Goal: Task Accomplishment & Management: Use online tool/utility

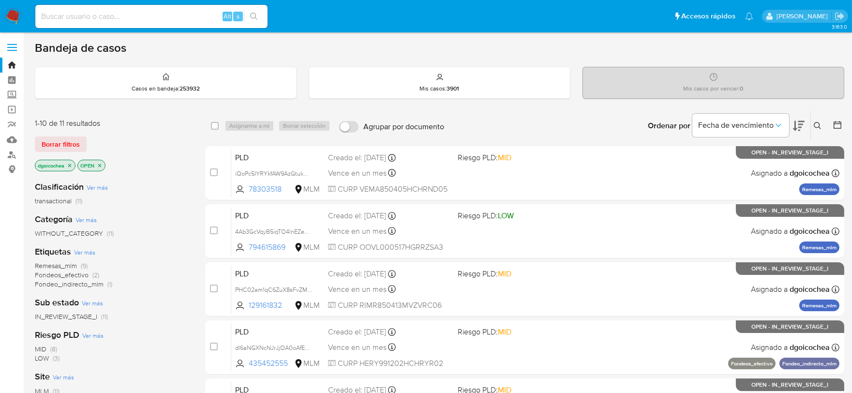
click at [818, 123] on icon at bounding box center [818, 126] width 8 height 8
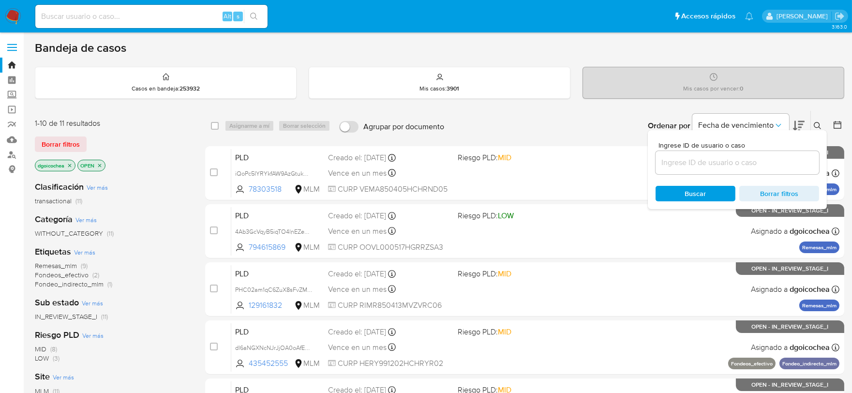
click at [749, 158] on input at bounding box center [738, 162] width 164 height 13
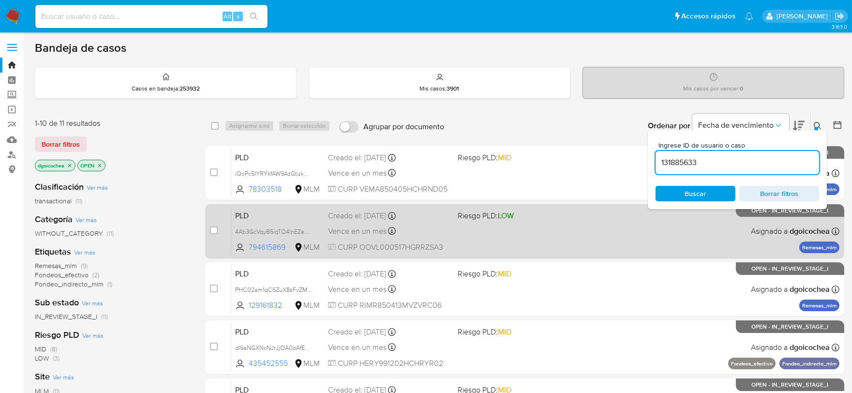
type input "131885633"
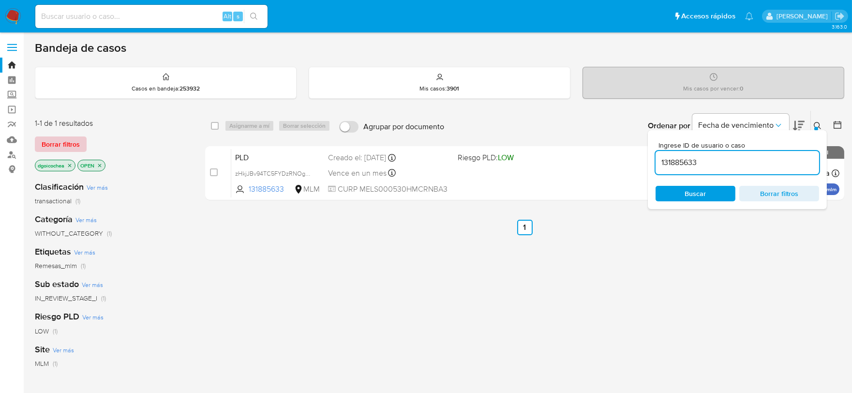
click at [68, 138] on span "Borrar filtros" at bounding box center [61, 144] width 38 height 14
click at [68, 138] on div "Borrar filtros" at bounding box center [112, 143] width 155 height 15
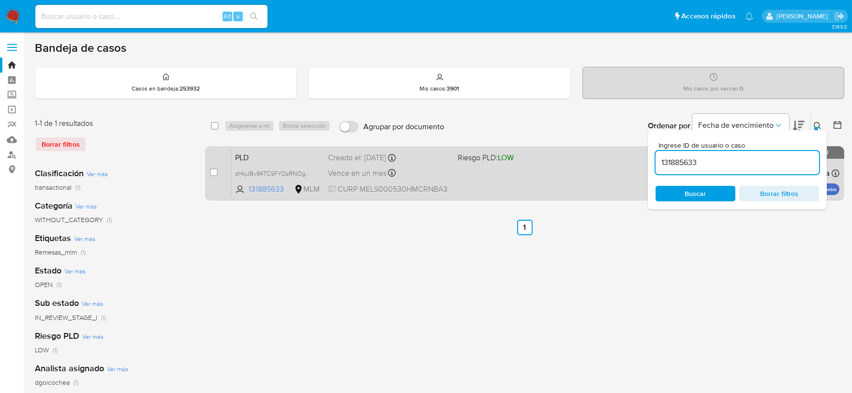
click at [238, 160] on span "PLD" at bounding box center [277, 156] width 85 height 13
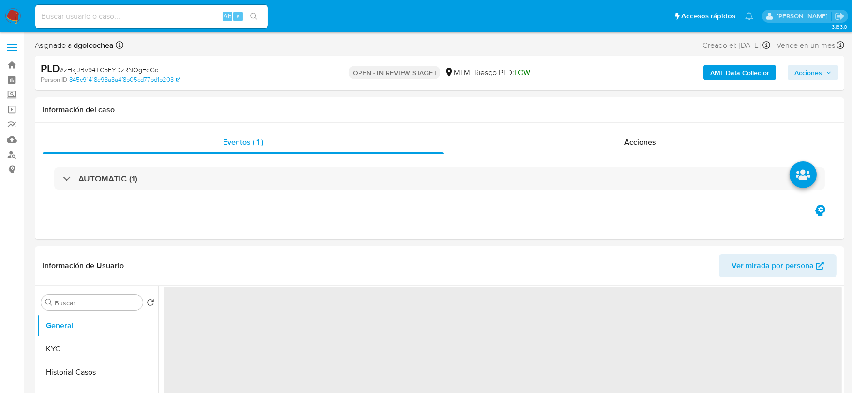
select select "10"
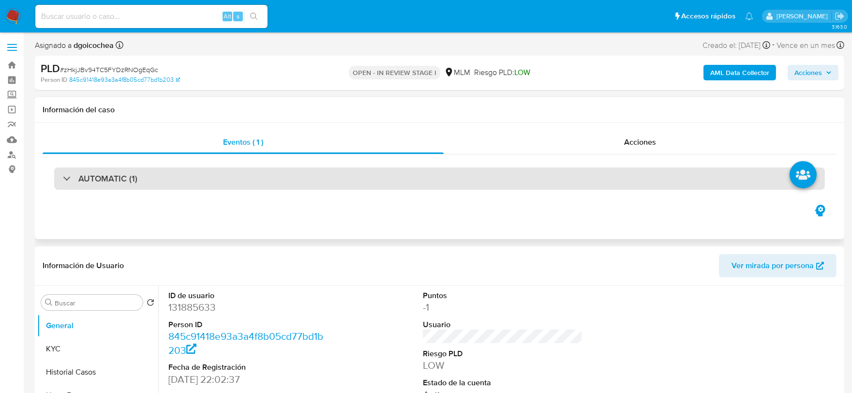
click at [216, 177] on div "AUTOMATIC (1)" at bounding box center [439, 178] width 771 height 22
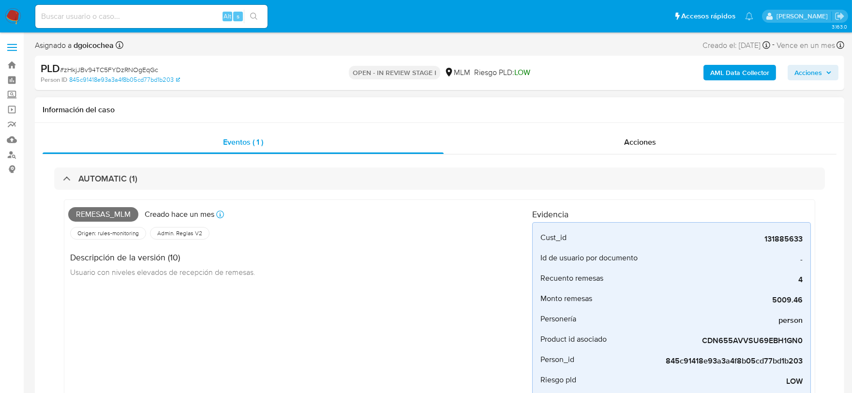
click at [326, 314] on div "Remesas_mlm Creado hace un mes Creado: 12/09/2025 03:06:38 Origen: rules-monito…" at bounding box center [300, 320] width 464 height 232
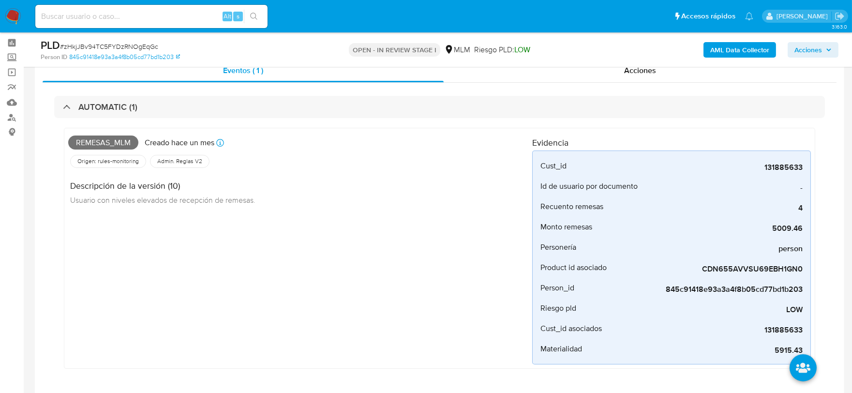
scroll to position [54, 0]
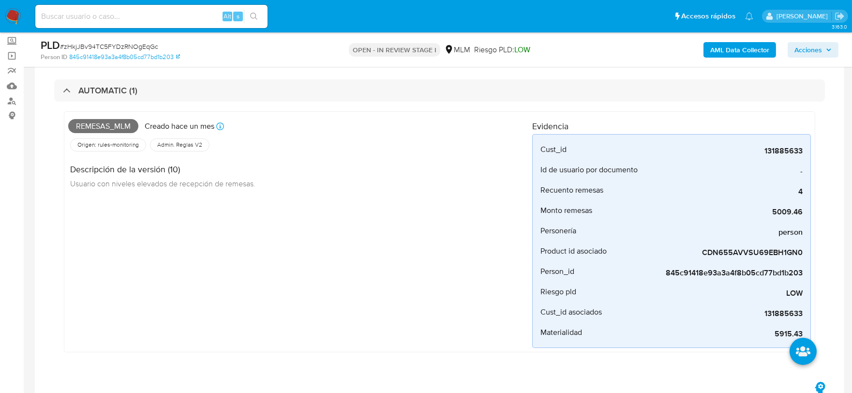
click at [260, 295] on div "Remesas_mlm Creado hace un mes Creado: 12/09/2025 03:06:38 Origen: rules-monito…" at bounding box center [300, 232] width 464 height 232
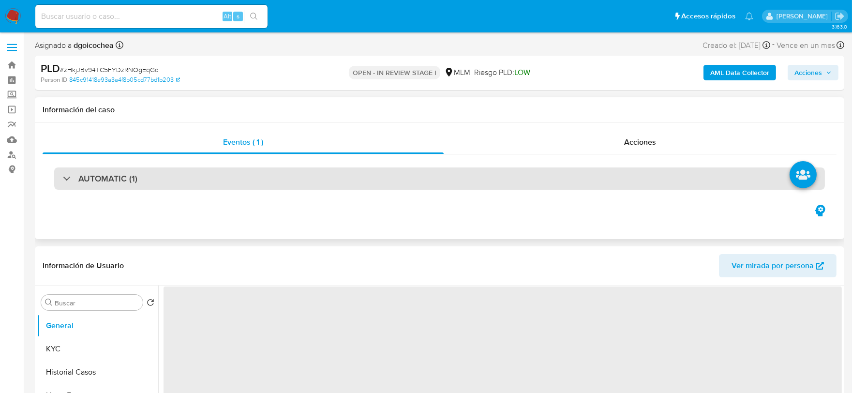
select select "10"
click at [135, 176] on h3 "AUTOMATIC (1)" at bounding box center [107, 178] width 59 height 11
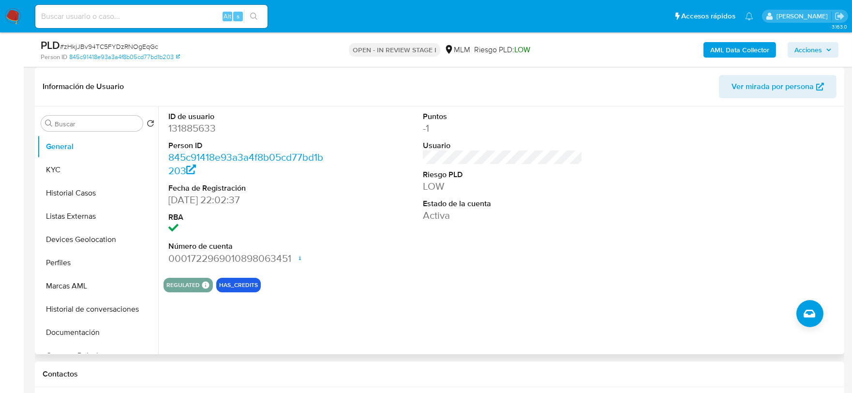
scroll to position [376, 0]
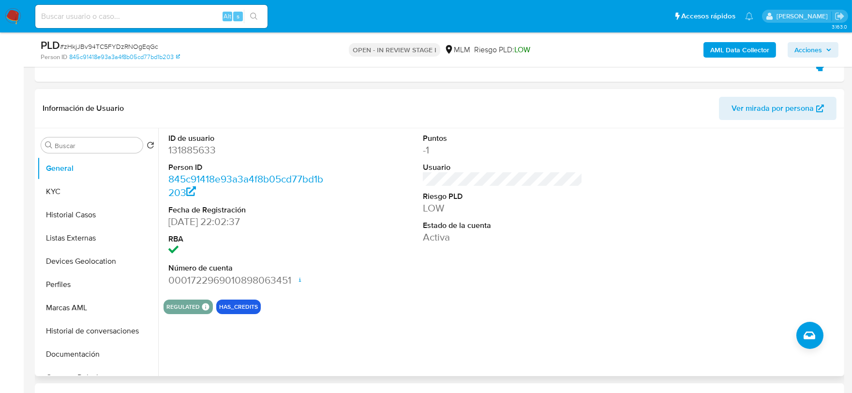
click at [541, 206] on dd "LOW" at bounding box center [503, 208] width 160 height 14
click at [115, 185] on button "KYC" at bounding box center [93, 191] width 113 height 23
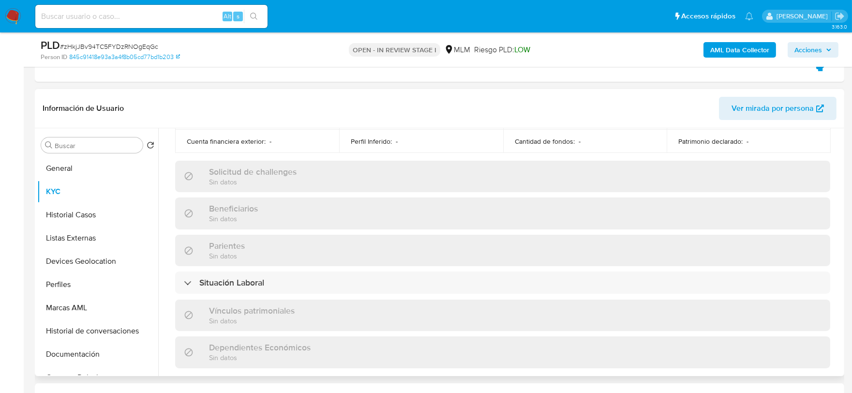
click at [171, 180] on div "Actualizado hace 2 meses Creado: 03/06/2020 11:31:24 Actualizado: 15/08/2025 14…" at bounding box center [503, 195] width 678 height 838
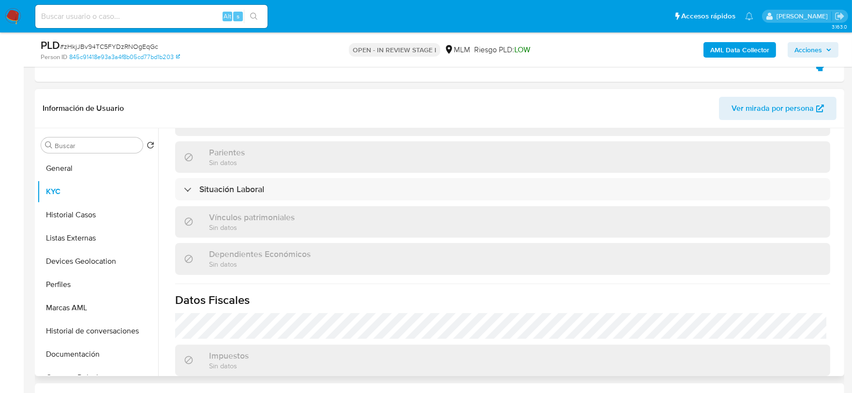
scroll to position [608, 0]
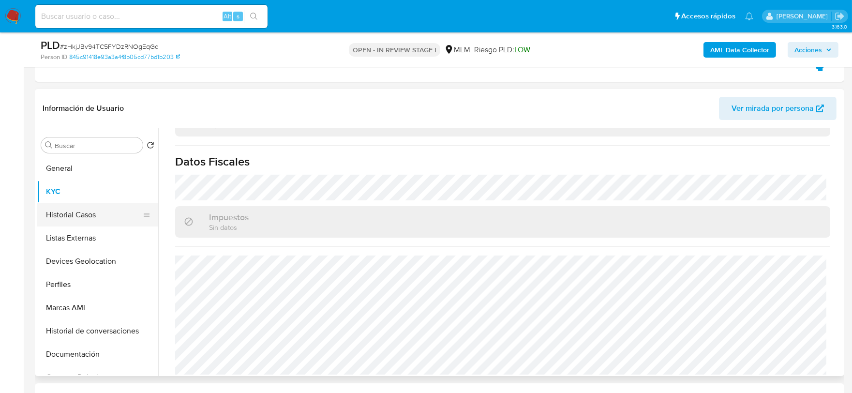
click at [64, 212] on button "Historial Casos" at bounding box center [93, 214] width 113 height 23
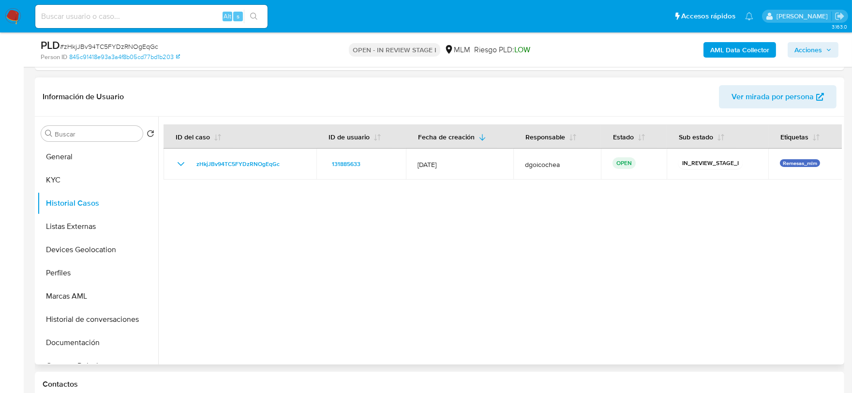
click at [368, 281] on div at bounding box center [500, 241] width 684 height 248
click at [74, 231] on button "Listas Externas" at bounding box center [93, 226] width 113 height 23
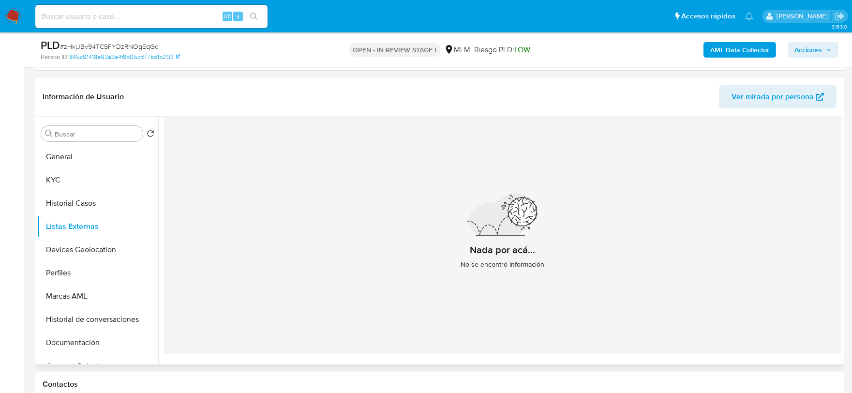
click at [363, 268] on div "Nada por acá... No se encontró información" at bounding box center [503, 235] width 678 height 237
click at [106, 245] on button "Devices Geolocation" at bounding box center [93, 249] width 113 height 23
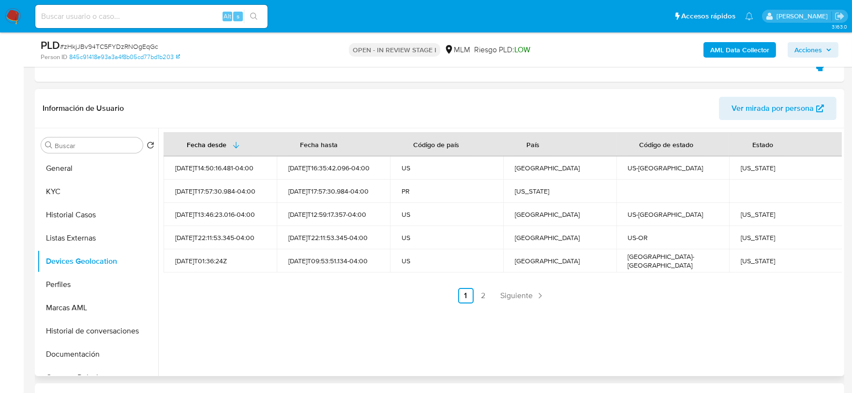
click at [257, 338] on div "Fecha desde Fecha hasta Código de país País Código de estado Estado 2025-08-22T…" at bounding box center [500, 252] width 684 height 248
click at [520, 292] on span "Siguiente" at bounding box center [517, 296] width 32 height 8
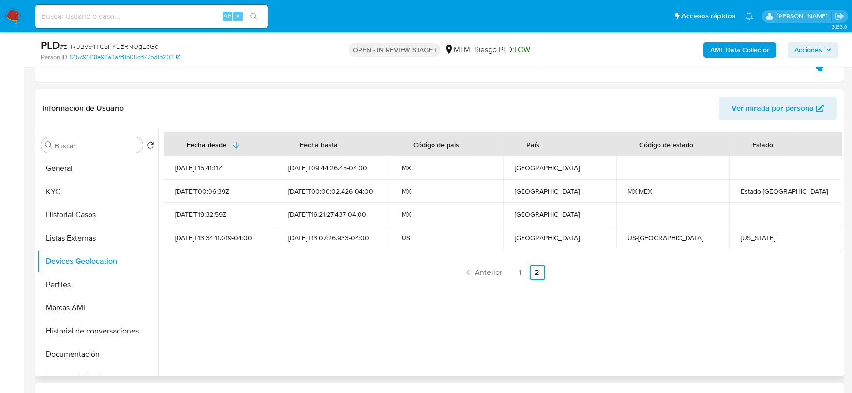
click at [288, 310] on div "Fecha desde Fecha hasta Código de país País Código de estado Estado 2022-03-07T…" at bounding box center [500, 252] width 684 height 248
click at [85, 279] on button "Perfiles" at bounding box center [93, 284] width 113 height 23
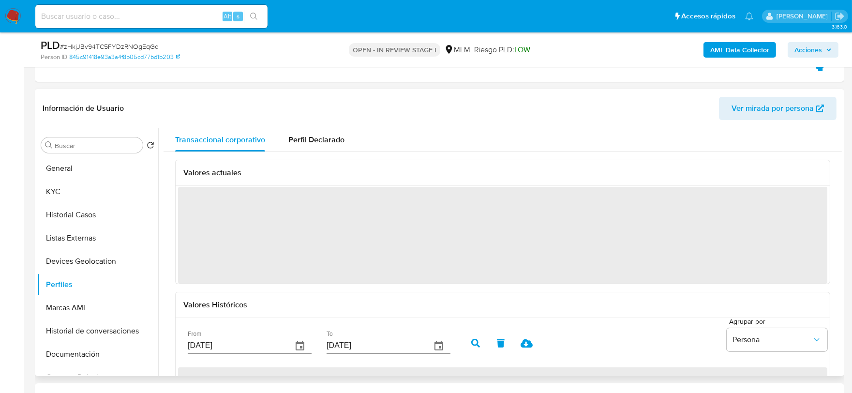
click at [170, 286] on div "Valores actuales ‌ Valores Históricos From 12/07/2025 To 09/10/2025 Agrupar por…" at bounding box center [503, 312] width 678 height 320
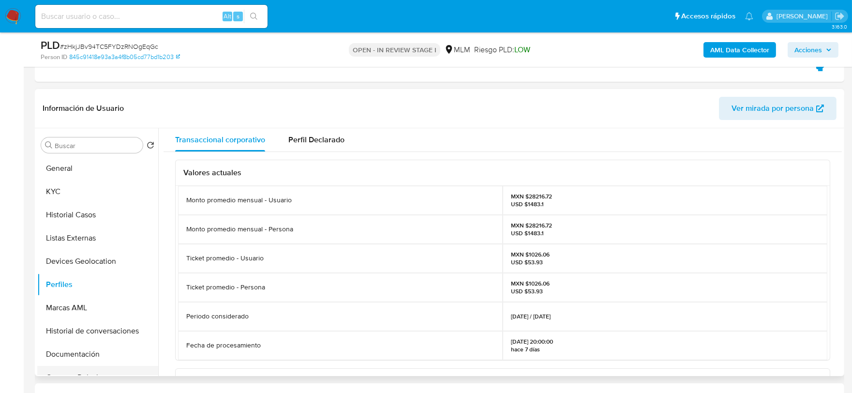
click at [68, 355] on button "Documentación" at bounding box center [97, 354] width 121 height 23
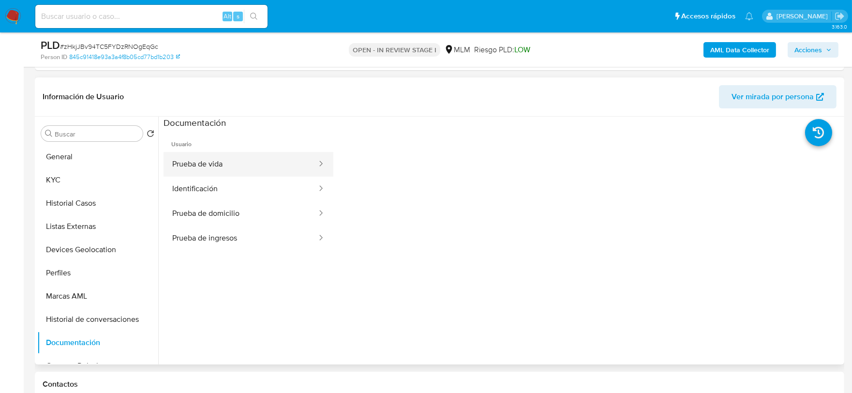
click at [218, 167] on button "Prueba de vida" at bounding box center [241, 164] width 154 height 25
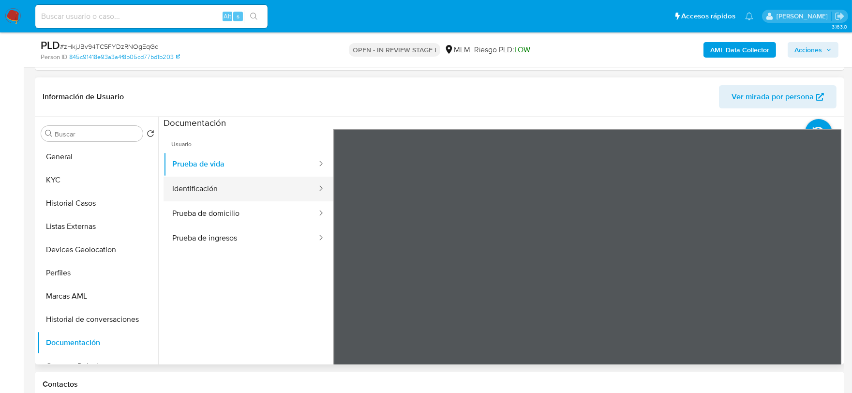
click at [257, 180] on button "Identificación" at bounding box center [241, 189] width 154 height 25
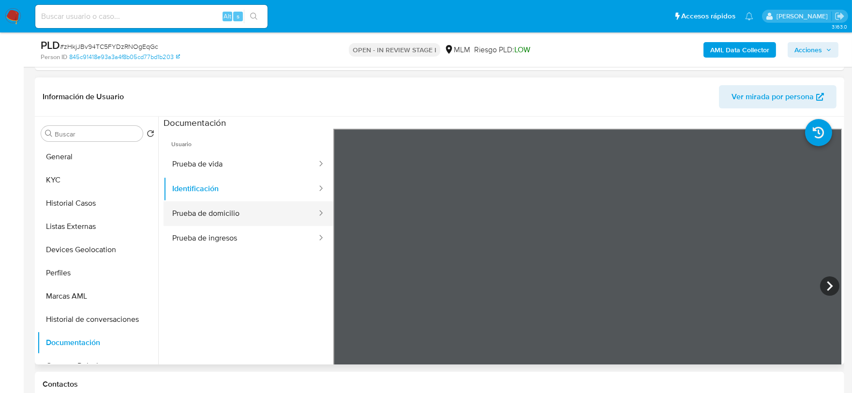
click at [244, 213] on button "Prueba de domicilio" at bounding box center [241, 213] width 154 height 25
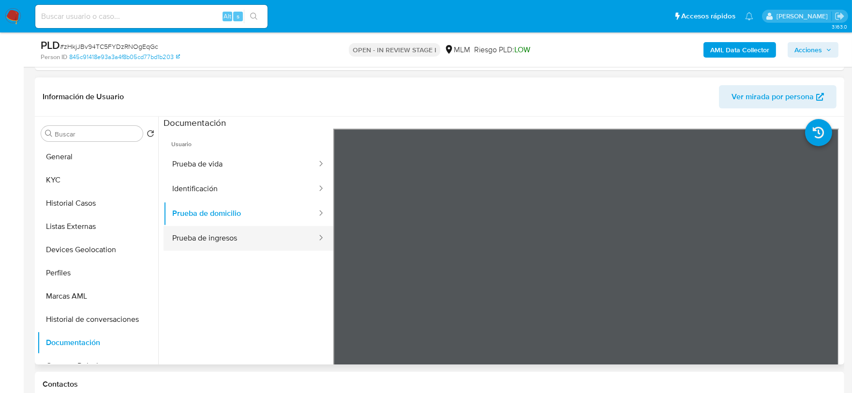
click at [233, 239] on button "Prueba de ingresos" at bounding box center [241, 238] width 154 height 25
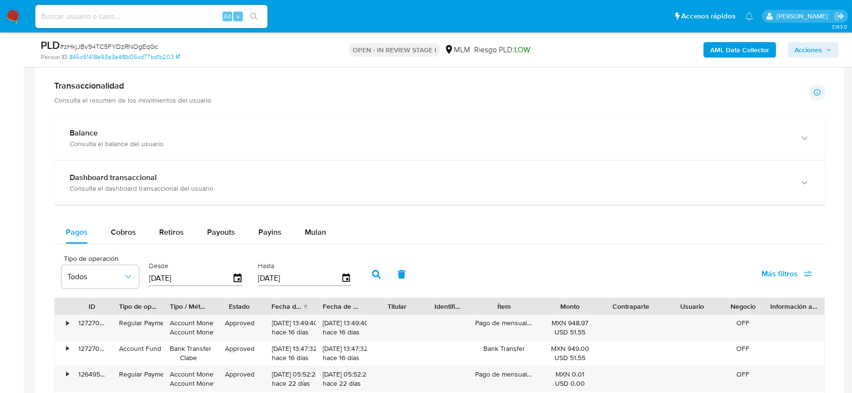
scroll to position [916, 0]
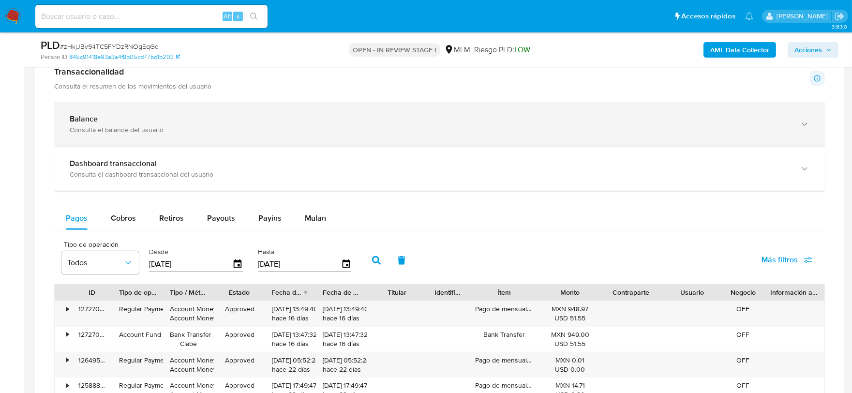
click at [308, 123] on div "Balance" at bounding box center [430, 119] width 720 height 10
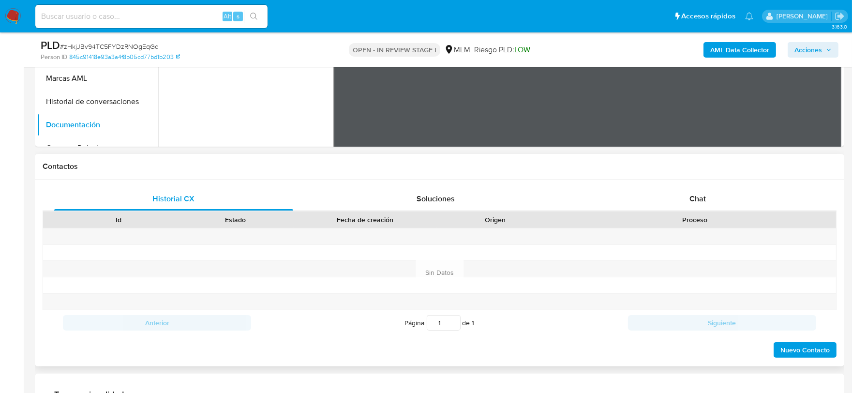
scroll to position [325, 0]
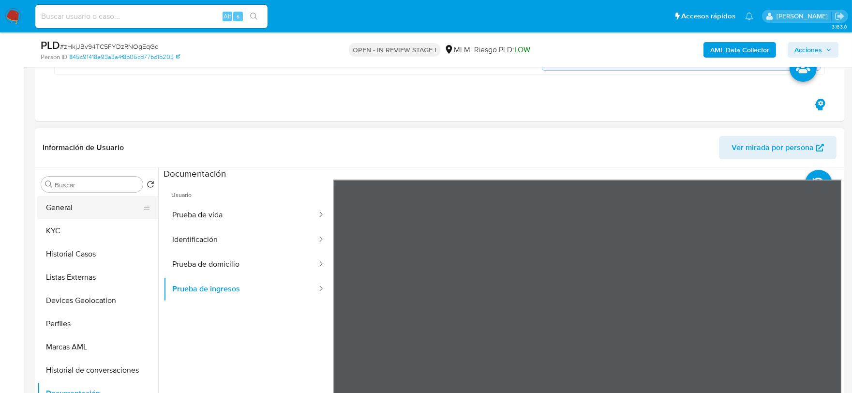
click at [79, 206] on button "General" at bounding box center [93, 207] width 113 height 23
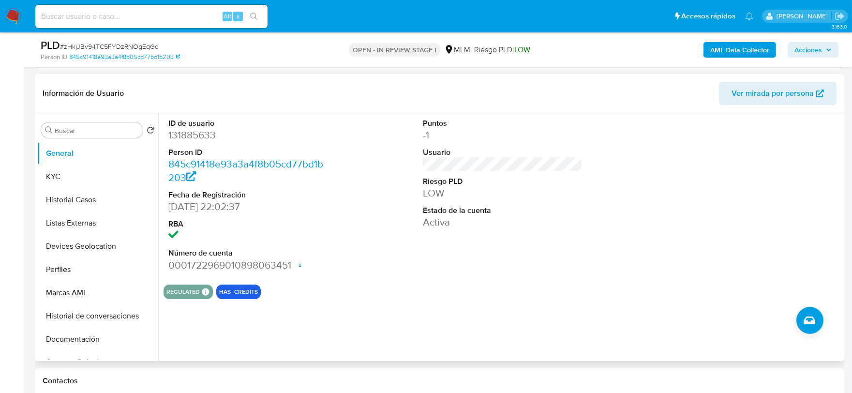
scroll to position [540, 0]
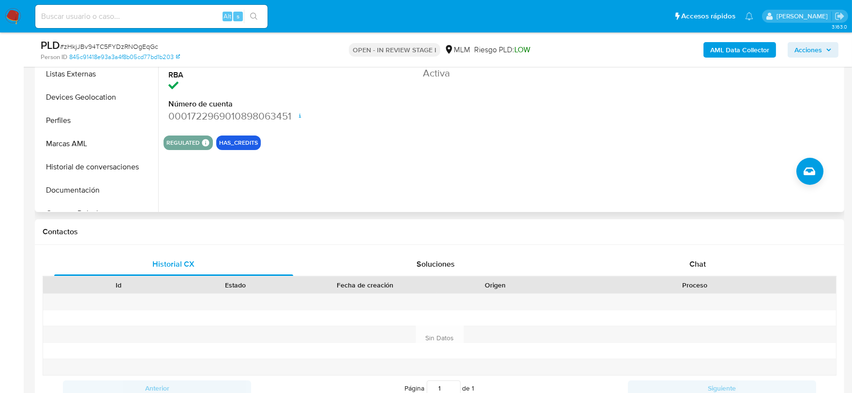
click at [435, 105] on div "Puntos -1 Usuario Riesgo PLD LOW Estado de la cuenta Activa" at bounding box center [503, 46] width 170 height 164
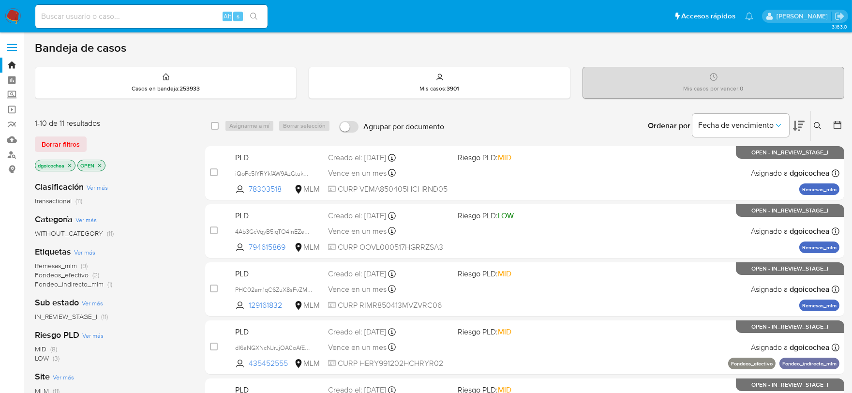
click at [59, 265] on span "Remesas_mlm" at bounding box center [56, 266] width 42 height 10
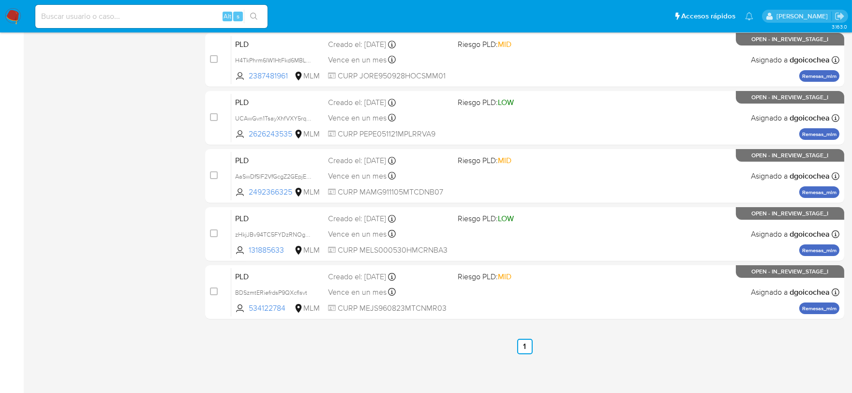
scroll to position [347, 0]
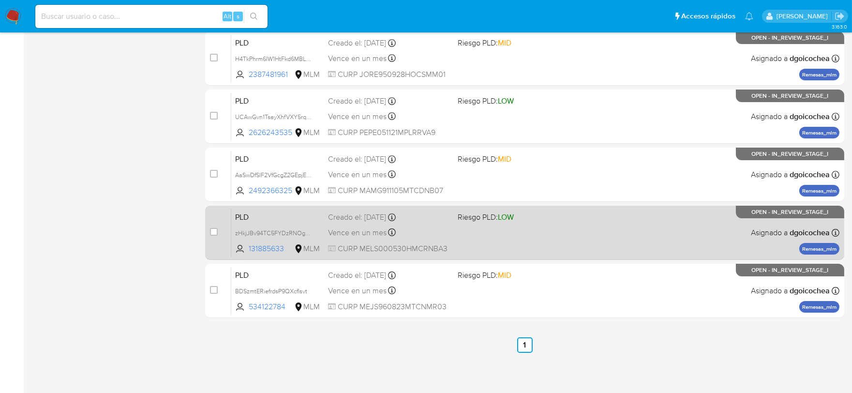
click at [244, 219] on span "PLD" at bounding box center [277, 216] width 85 height 13
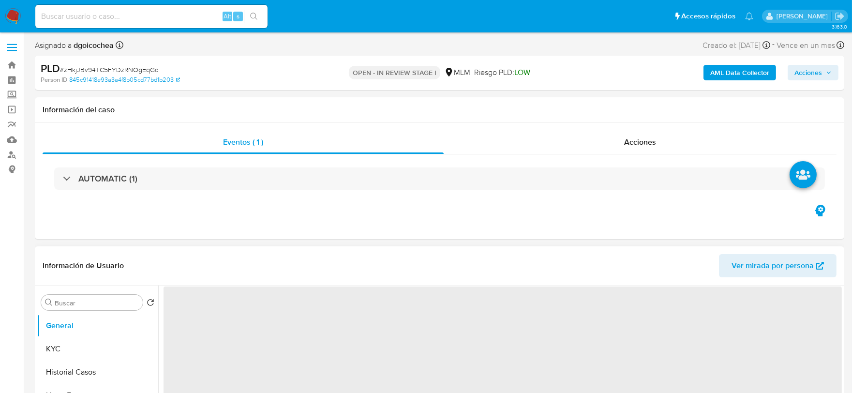
select select "10"
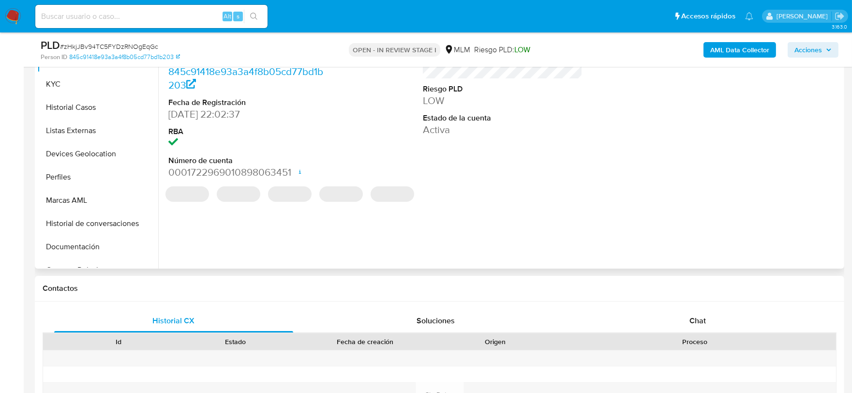
scroll to position [269, 0]
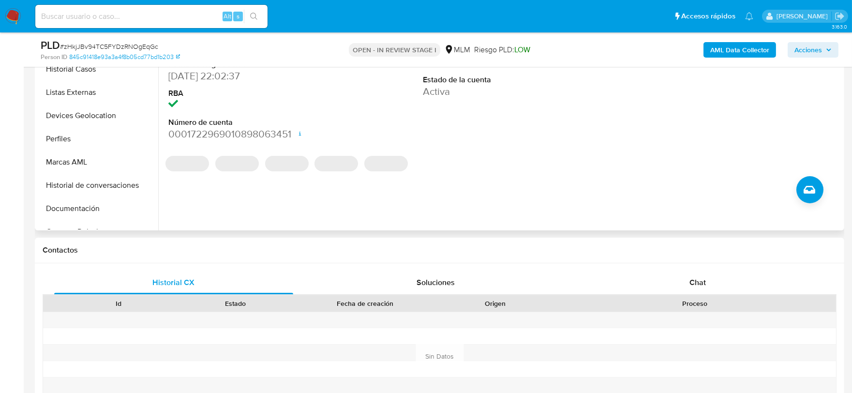
click at [401, 184] on div "ID de usuario 131885633 Person ID 845c91418e93a3a4f8b05cd77bd1b203 Fecha de Reg…" at bounding box center [500, 107] width 684 height 248
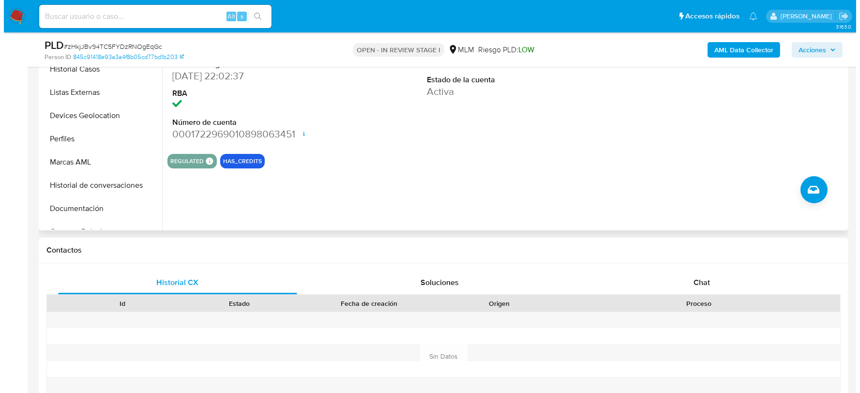
scroll to position [158, 0]
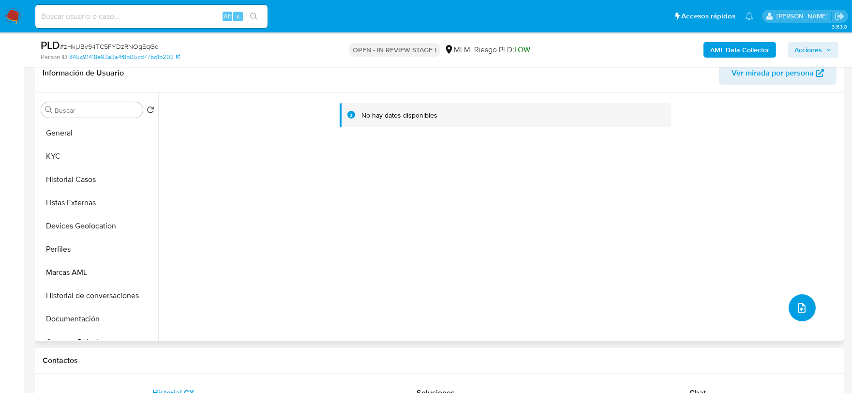
click at [790, 306] on button "upload-file" at bounding box center [802, 307] width 27 height 27
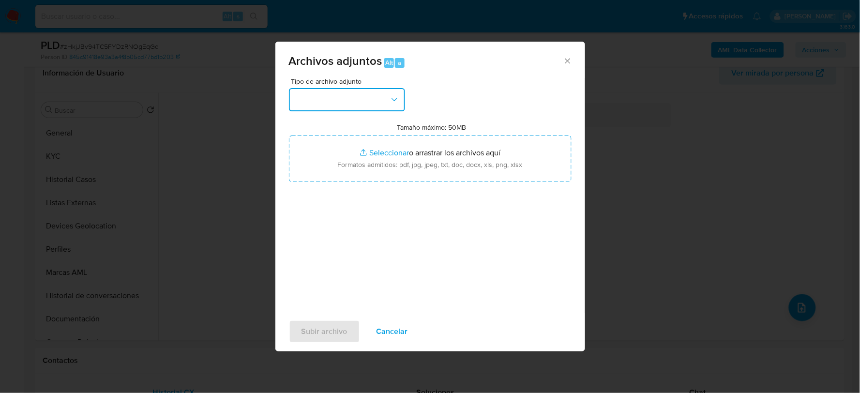
click at [351, 100] on button "button" at bounding box center [347, 99] width 116 height 23
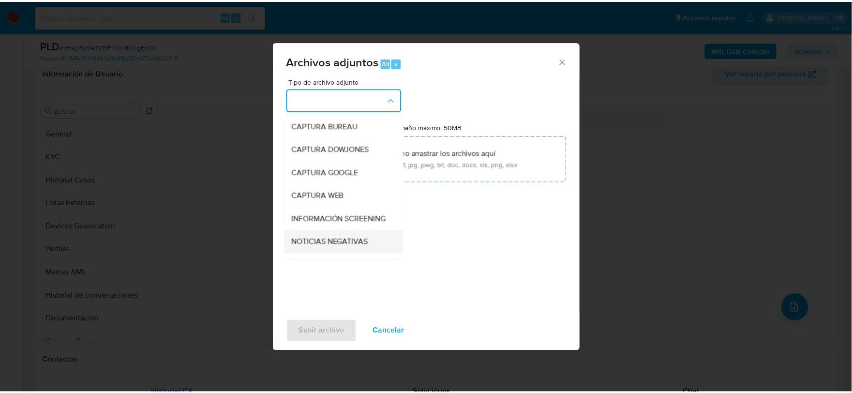
scroll to position [74, 0]
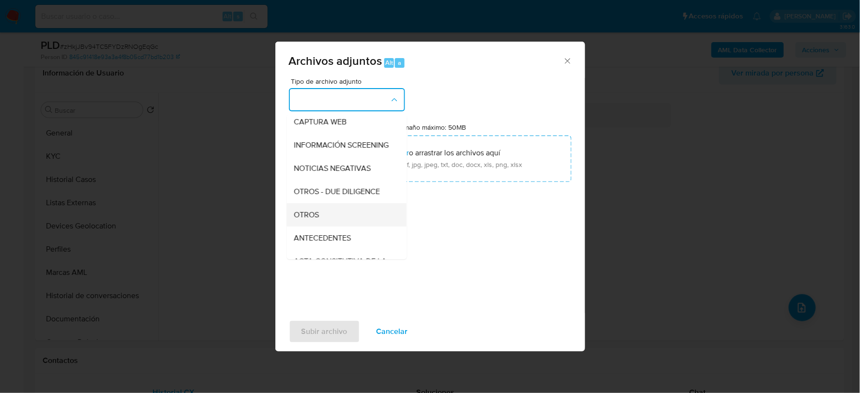
click at [302, 219] on span "OTROS" at bounding box center [306, 215] width 25 height 10
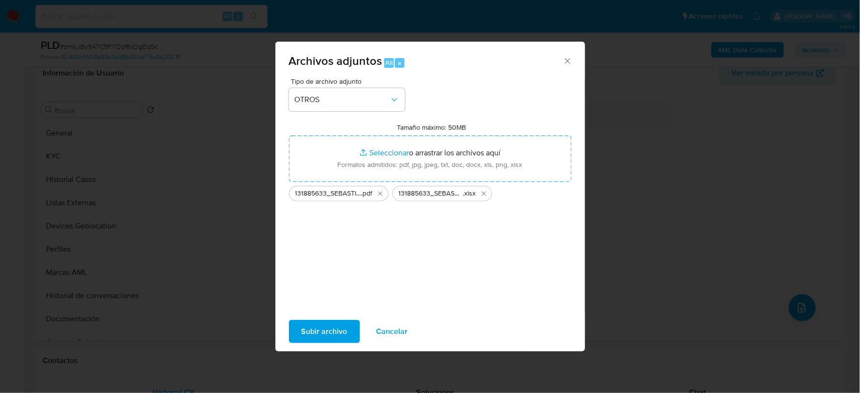
click at [315, 332] on span "Subir archivo" at bounding box center [324, 331] width 46 height 21
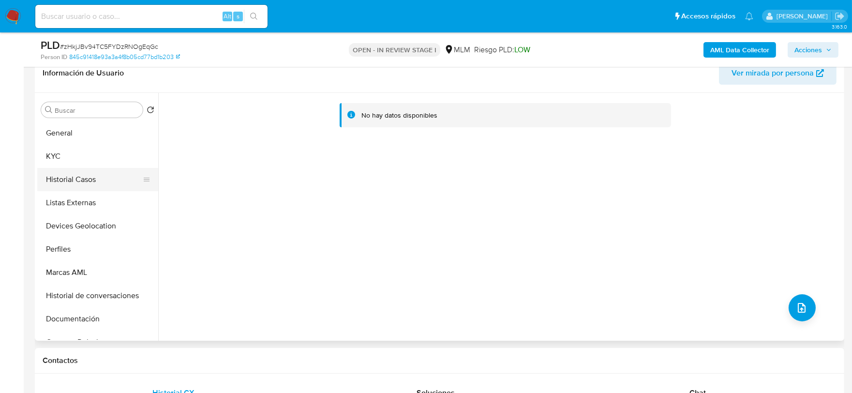
click at [97, 182] on button "Historial Casos" at bounding box center [93, 179] width 113 height 23
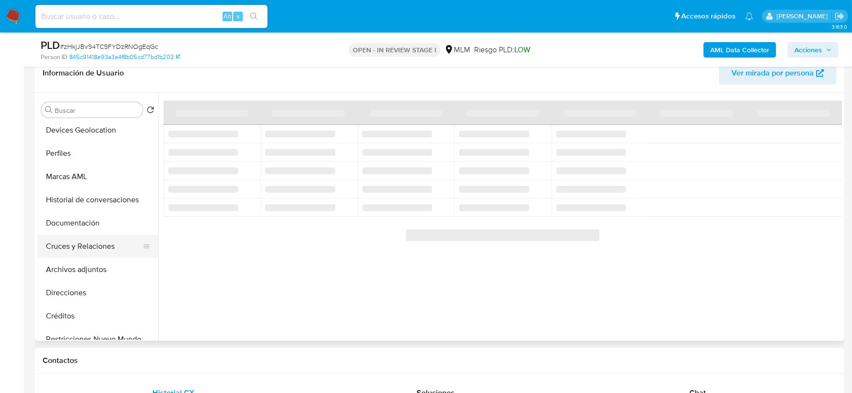
scroll to position [107, 0]
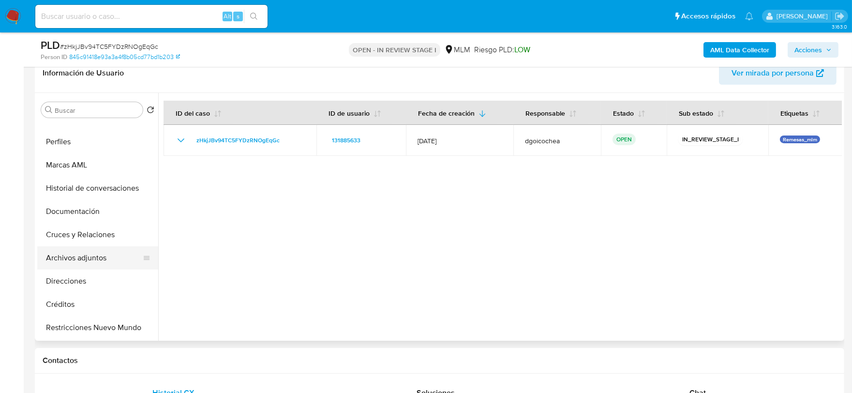
click at [86, 257] on button "Archivos adjuntos" at bounding box center [93, 257] width 113 height 23
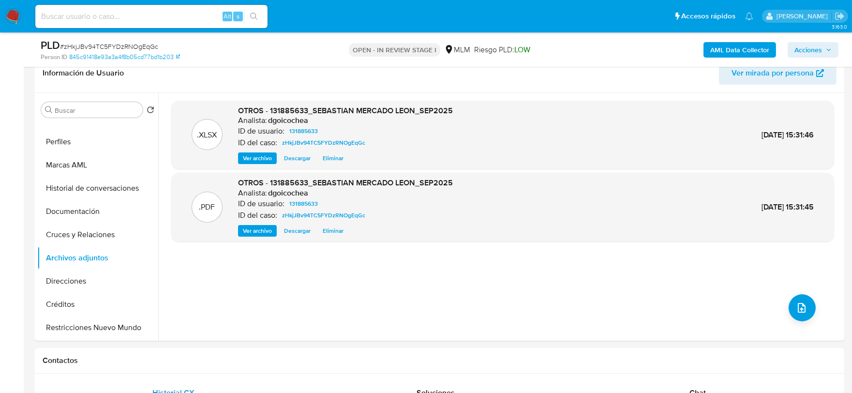
click at [820, 52] on span "Acciones" at bounding box center [808, 49] width 28 height 15
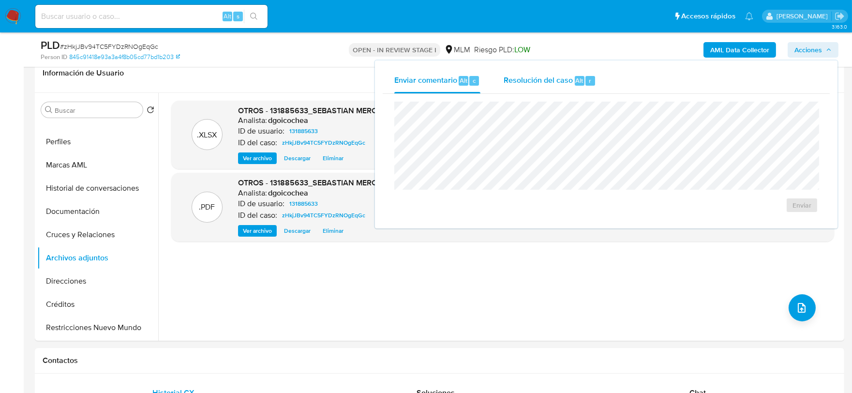
click at [536, 80] on span "Resolución del caso" at bounding box center [538, 80] width 69 height 11
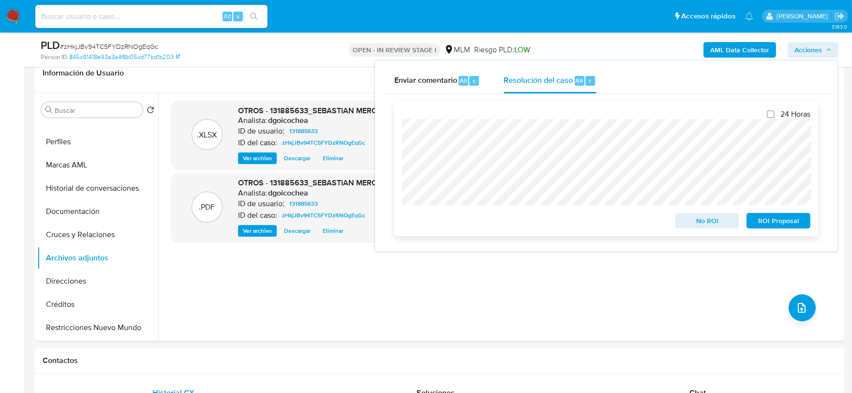
click at [707, 217] on span "No ROI" at bounding box center [707, 221] width 50 height 14
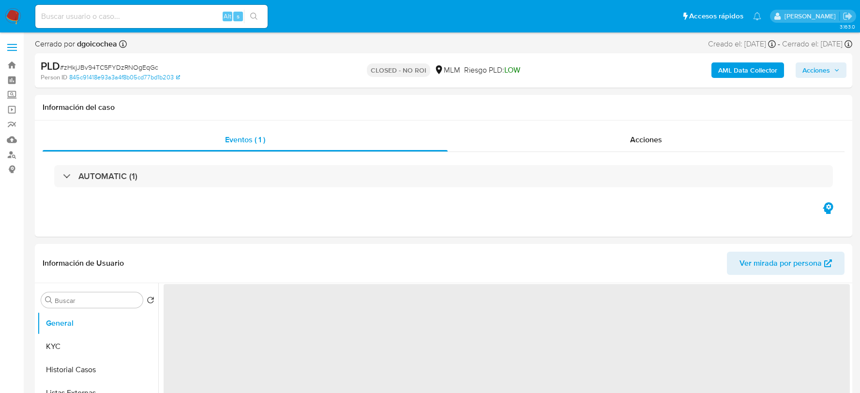
select select "10"
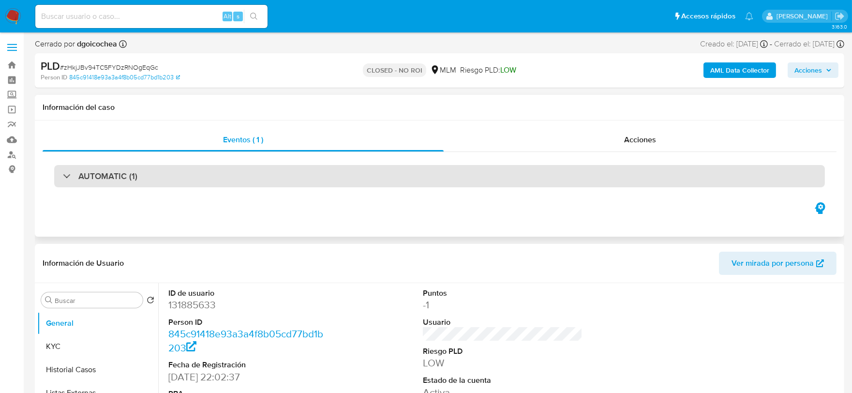
click at [116, 175] on h3 "AUTOMATIC (1)" at bounding box center [107, 176] width 59 height 11
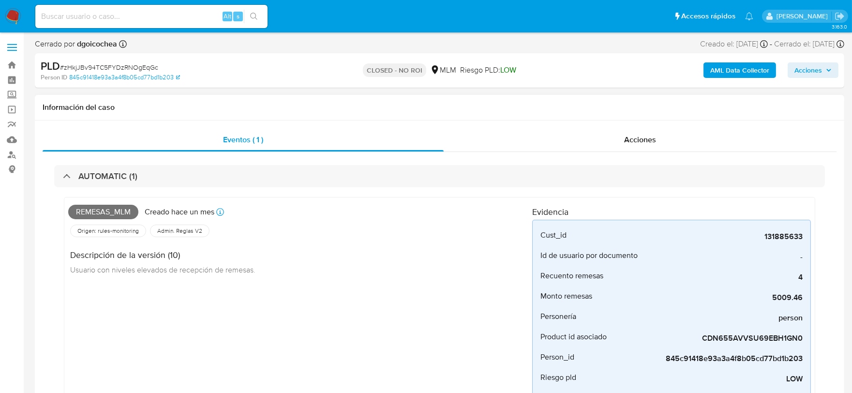
click at [392, 298] on div "Remesas_mlm Creado hace un mes Creado: 12/09/2025 03:06:38 Origen: rules-monito…" at bounding box center [300, 317] width 464 height 232
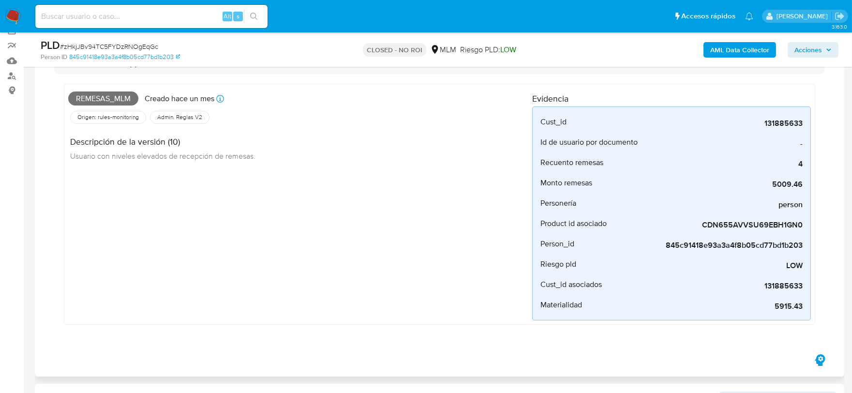
scroll to position [107, 0]
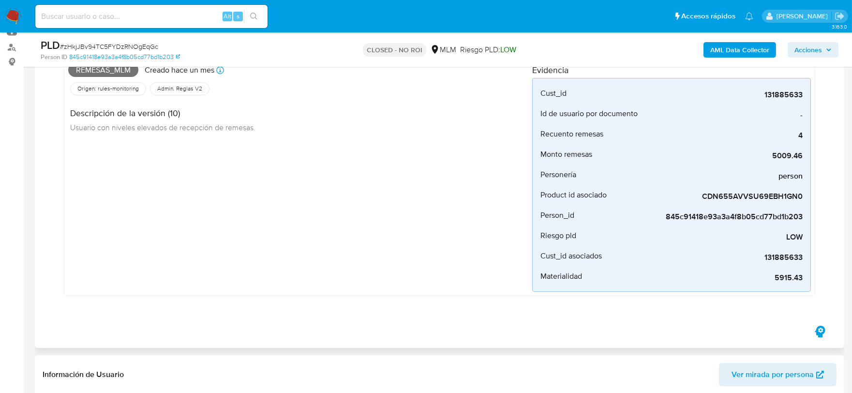
click at [382, 265] on div "Remesas_mlm Creado hace un mes Creado: 12/09/2025 03:06:38 Origen: rules-monito…" at bounding box center [300, 176] width 464 height 232
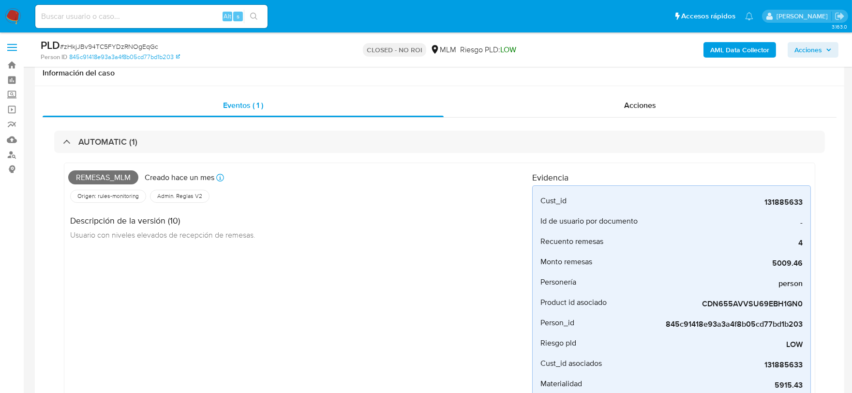
scroll to position [54, 0]
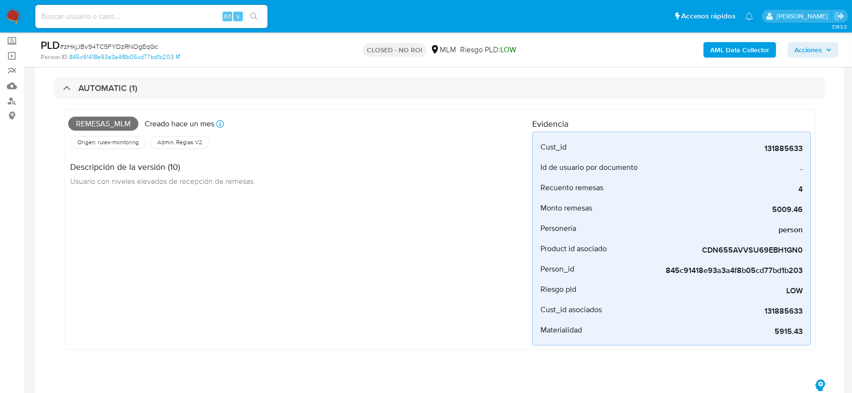
click at [332, 260] on div "Remesas_mlm Creado hace un mes Creado: 12/09/2025 03:06:38 Origen: rules-monito…" at bounding box center [300, 229] width 464 height 232
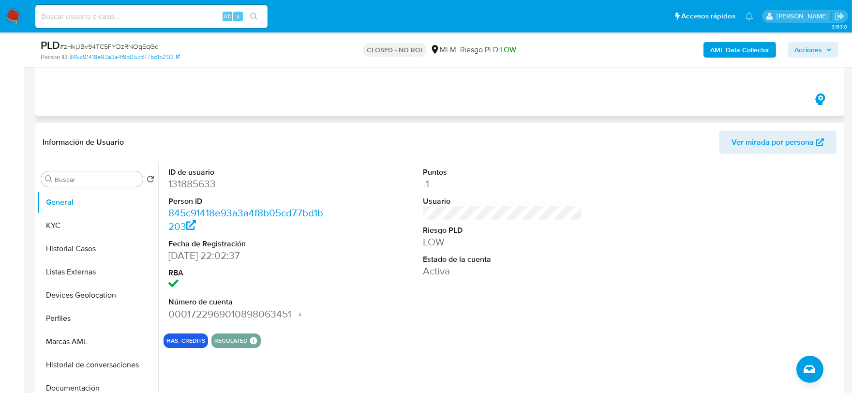
scroll to position [376, 0]
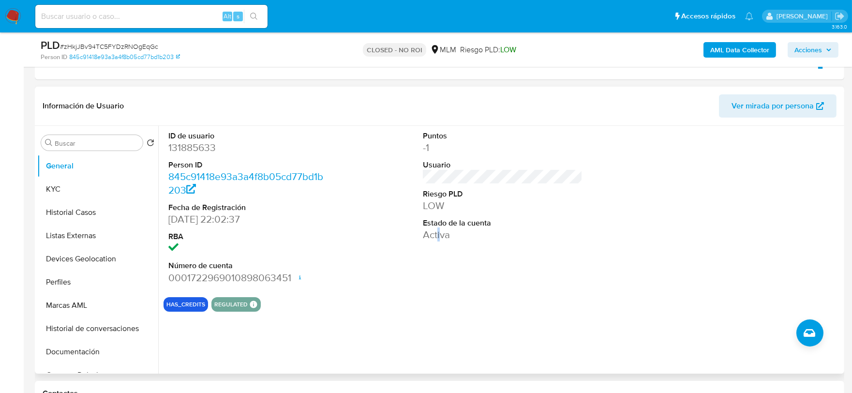
click at [436, 264] on div "Puntos -1 Usuario Riesgo PLD LOW Estado de la cuenta Activa" at bounding box center [503, 208] width 170 height 164
click at [80, 192] on button "KYC" at bounding box center [93, 189] width 113 height 23
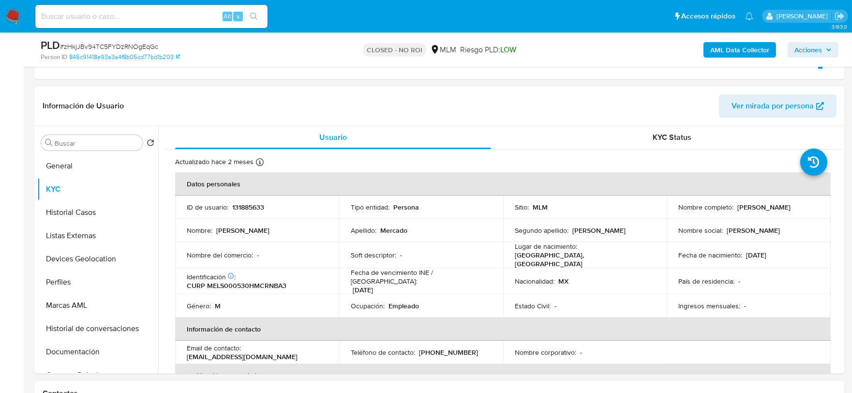
click at [180, 242] on td "Nombre del comercio : -" at bounding box center [257, 255] width 164 height 26
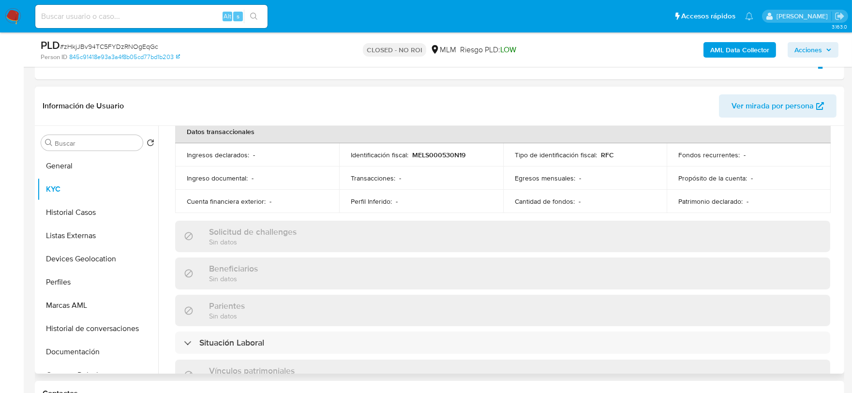
scroll to position [322, 0]
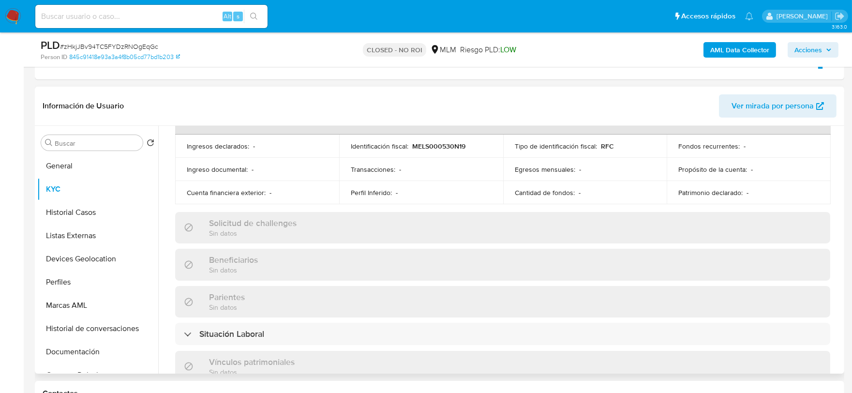
click at [169, 184] on div "Actualizado hace 2 meses Creado: 03/06/2020 11:31:24 Actualizado: 15/08/2025 14…" at bounding box center [503, 246] width 678 height 838
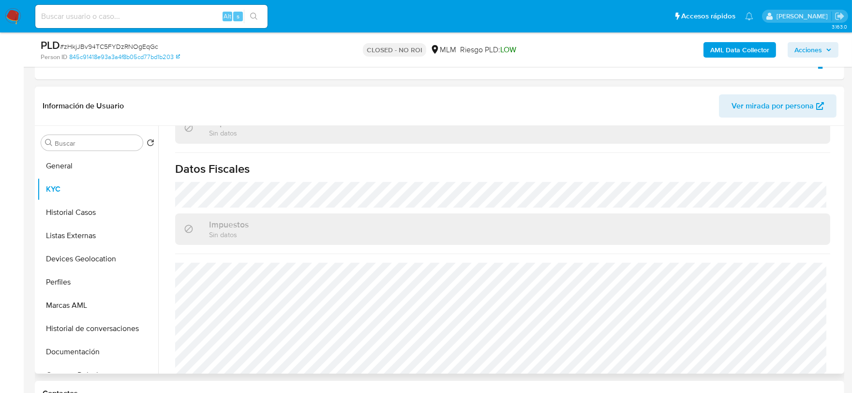
scroll to position [608, 0]
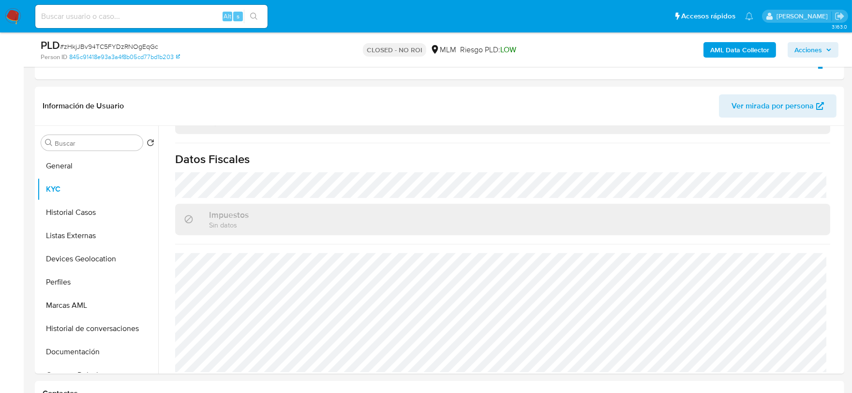
click at [19, 17] on img at bounding box center [13, 16] width 16 height 16
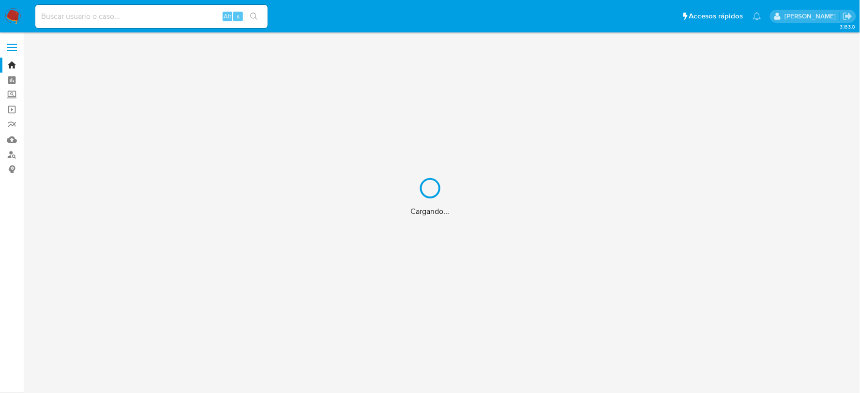
click at [123, 20] on div "Cargando..." at bounding box center [430, 196] width 860 height 393
click at [92, 16] on div "Cargando..." at bounding box center [430, 196] width 860 height 393
click at [88, 16] on input at bounding box center [151, 16] width 232 height 13
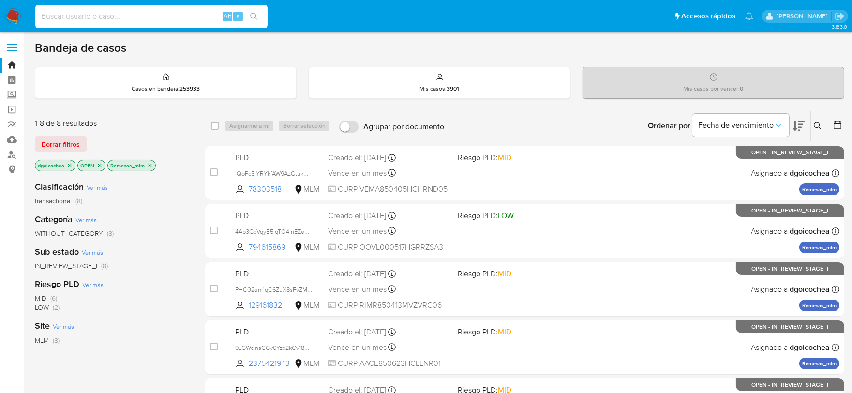
click at [60, 19] on input at bounding box center [151, 16] width 232 height 13
paste input "515030021"
type input "515030021"
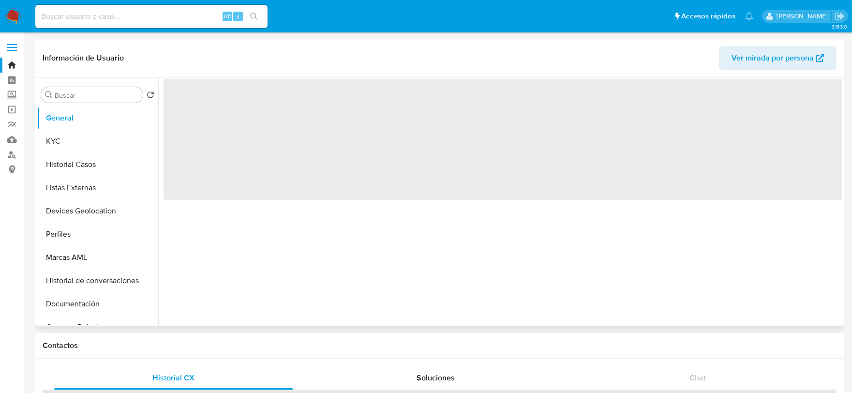
select select "10"
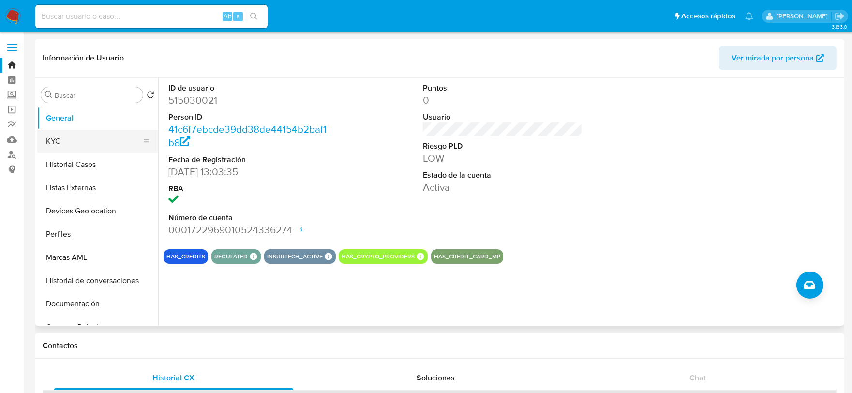
click at [70, 140] on button "KYC" at bounding box center [93, 141] width 113 height 23
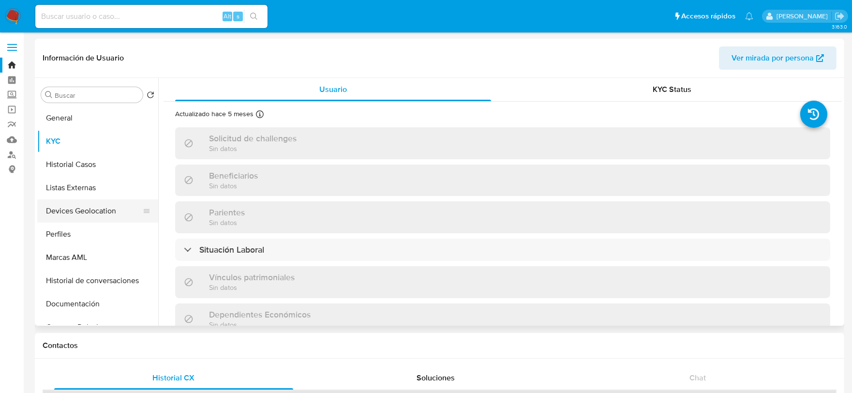
click at [82, 209] on button "Devices Geolocation" at bounding box center [93, 210] width 113 height 23
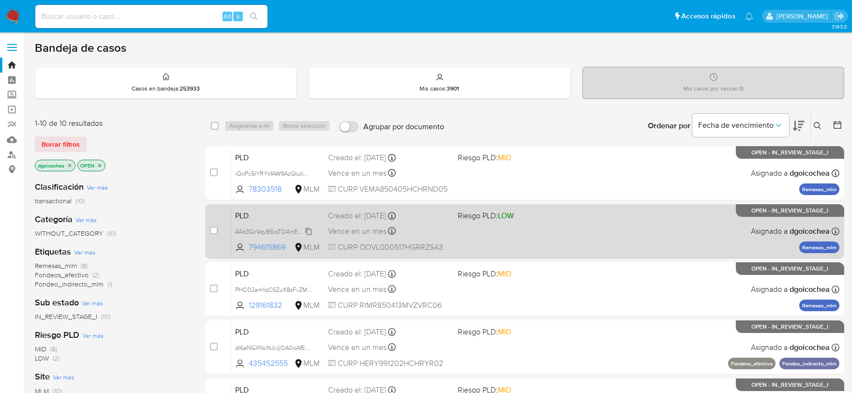
click at [285, 228] on span "4Ab3GcVqyB5iqTO4lnEZegJV" at bounding box center [274, 230] width 79 height 11
click at [240, 212] on span "PLD" at bounding box center [277, 215] width 85 height 13
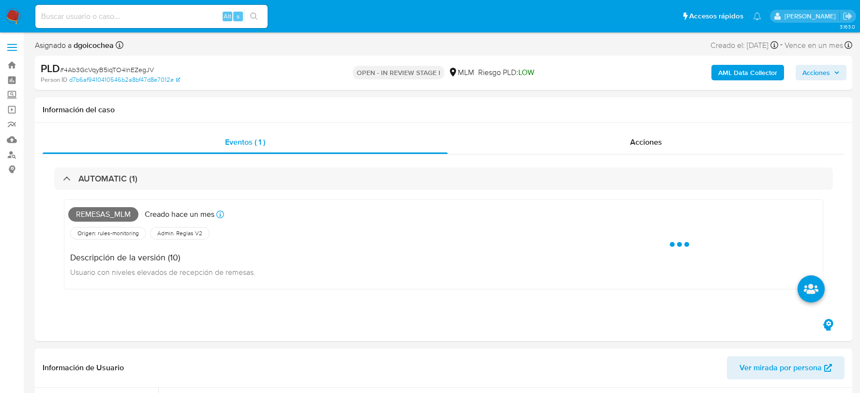
select select "10"
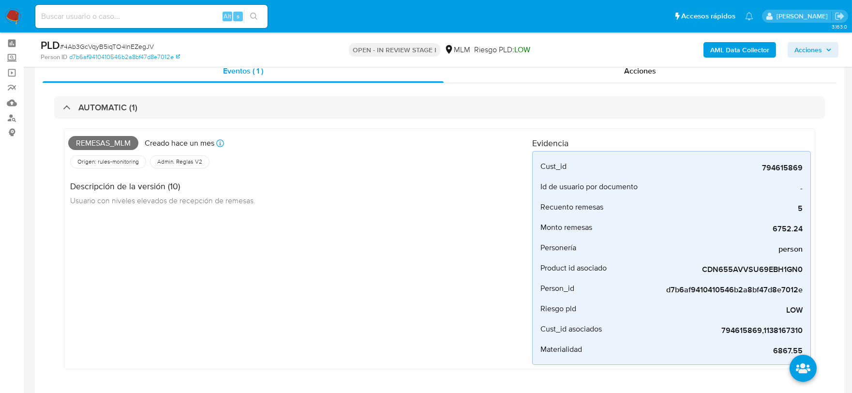
scroll to position [54, 0]
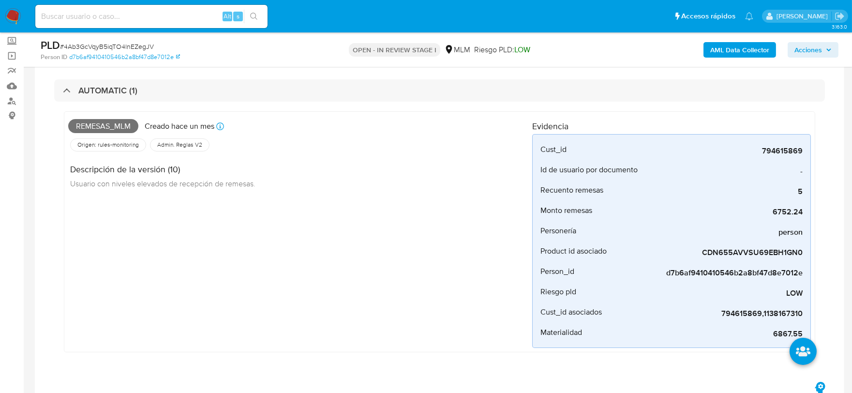
click at [414, 296] on div "Remesas_mlm Creado hace un mes Creado: 12/09/2025 03:15:12 Origen: rules-monito…" at bounding box center [300, 232] width 464 height 232
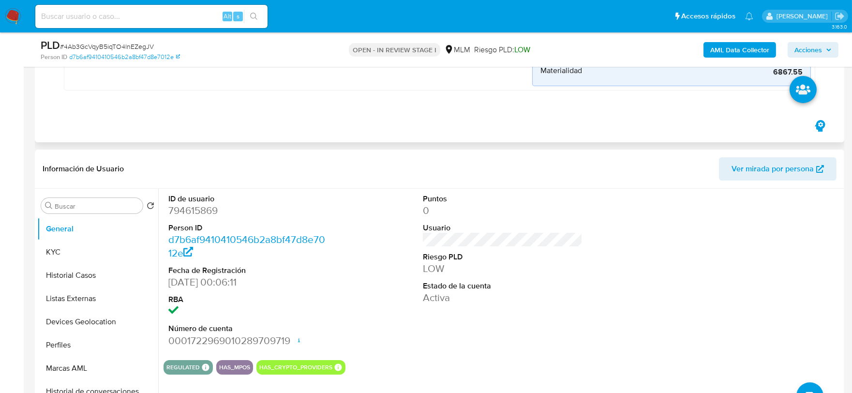
scroll to position [376, 0]
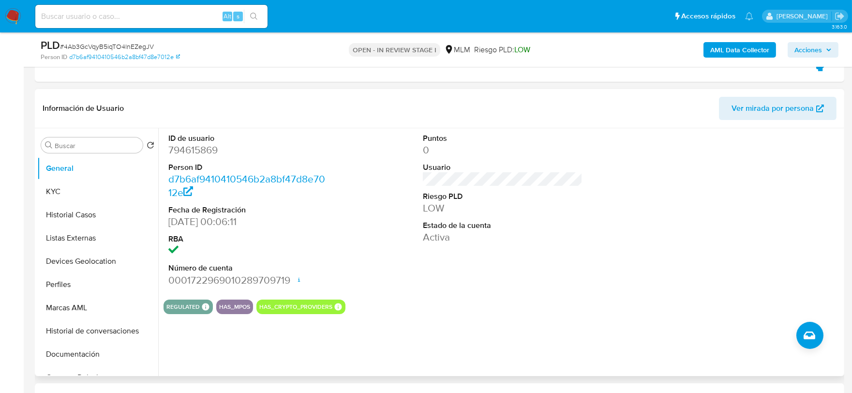
click at [484, 306] on div "REGULATED REGULATED MLM IFPE Evaluation Result COMPLIES User Regulated Date 202…" at bounding box center [503, 306] width 678 height 15
click at [87, 180] on button "KYC" at bounding box center [93, 191] width 113 height 23
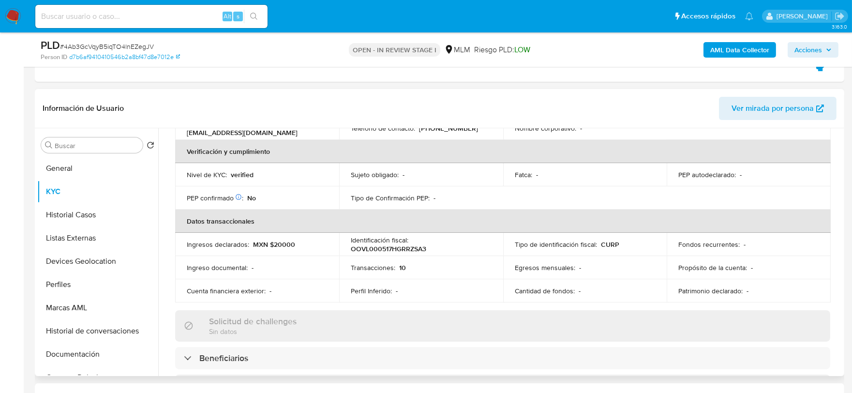
scroll to position [269, 0]
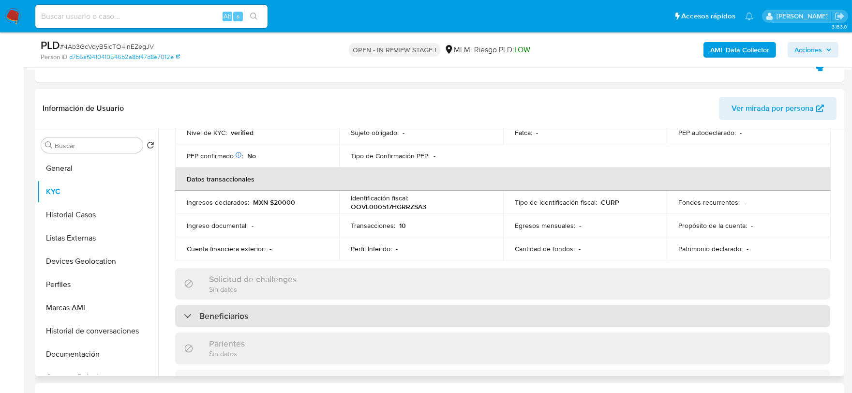
click at [192, 311] on div "Beneficiarios" at bounding box center [216, 316] width 64 height 11
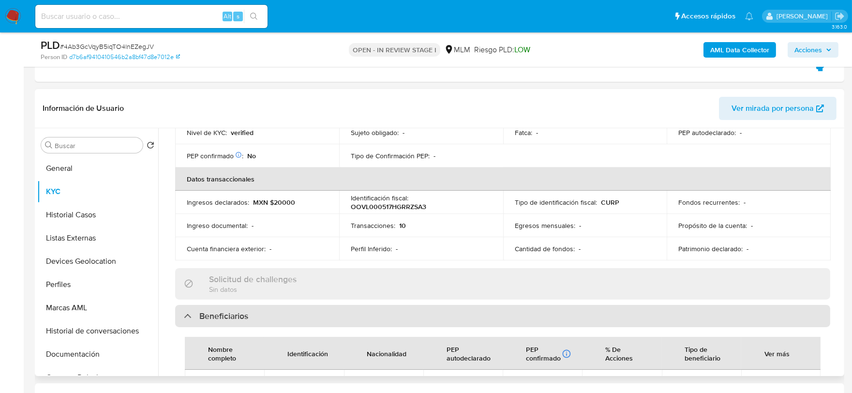
scroll to position [322, 0]
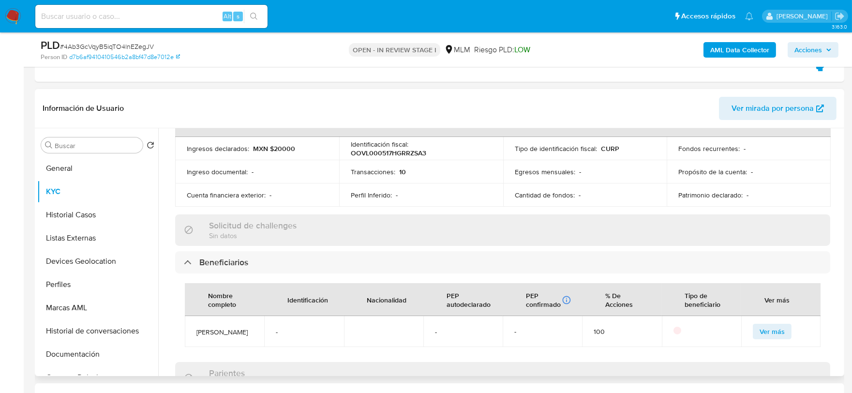
click at [166, 293] on div "Actualizado hace 4 meses Creado: 20/07/2021 23:07:29 Actualizado: 08/06/2025 11…" at bounding box center [503, 286] width 678 height 912
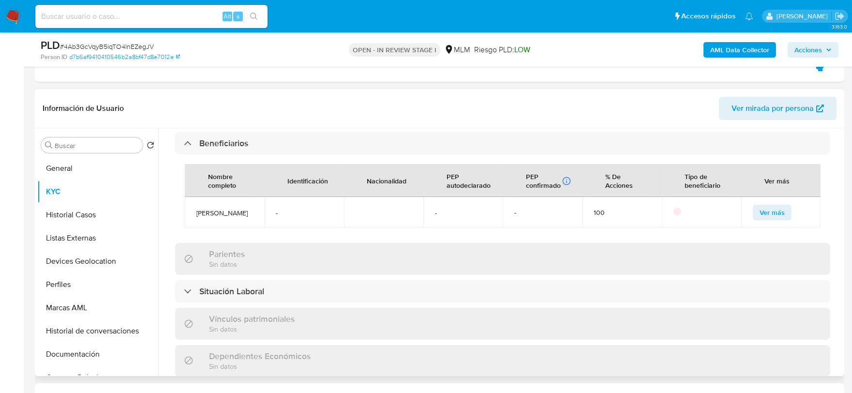
scroll to position [538, 0]
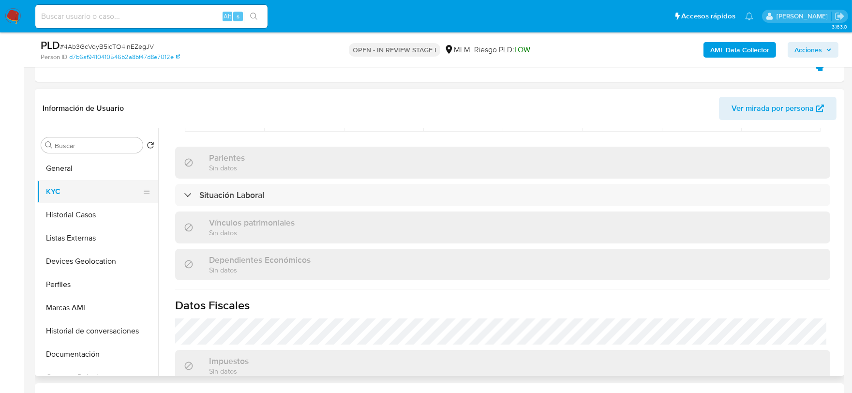
click at [89, 202] on button "KYC" at bounding box center [93, 191] width 113 height 23
click at [86, 222] on button "Historial Casos" at bounding box center [93, 214] width 113 height 23
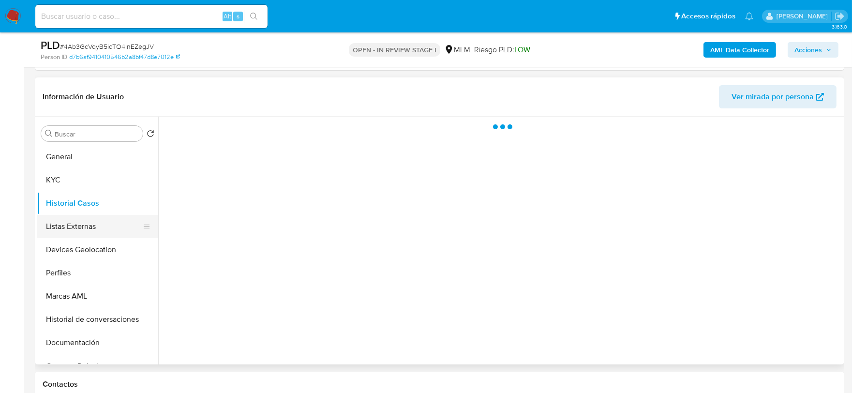
scroll to position [0, 0]
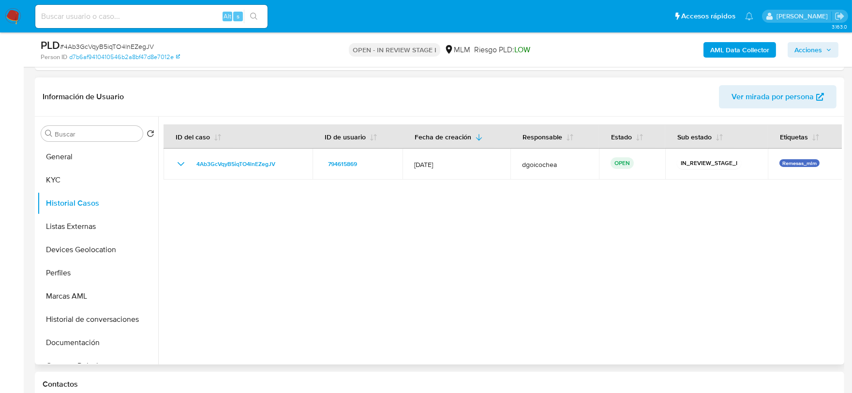
click at [307, 244] on div at bounding box center [500, 241] width 684 height 248
click at [73, 227] on button "Listas Externas" at bounding box center [93, 226] width 113 height 23
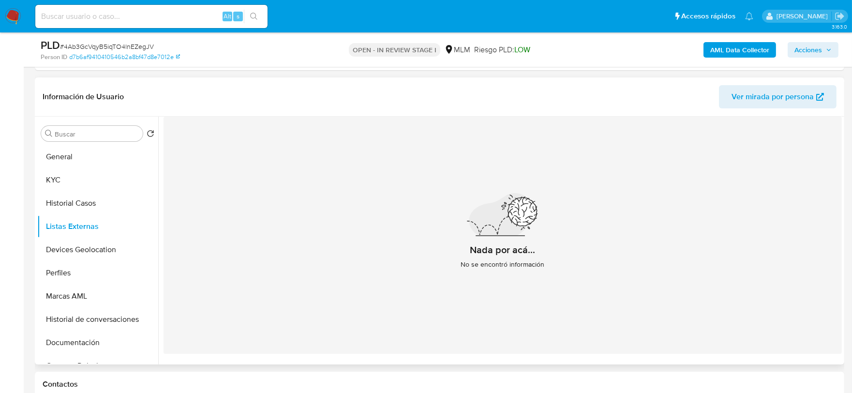
click at [327, 270] on div "Nada por acá... No se encontró información" at bounding box center [503, 235] width 678 height 237
click at [103, 252] on button "Devices Geolocation" at bounding box center [93, 249] width 113 height 23
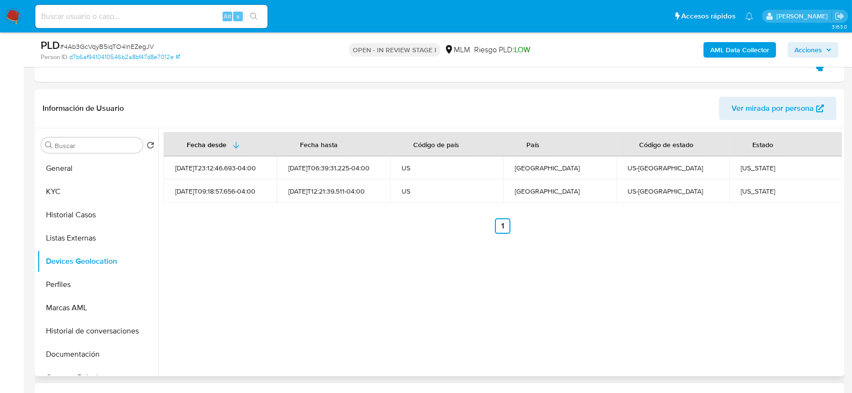
click at [359, 288] on div "Fecha desde Fecha hasta Código de país País Código de estado Estado 2024-11-03T…" at bounding box center [500, 252] width 684 height 248
click at [71, 276] on button "Perfiles" at bounding box center [93, 284] width 113 height 23
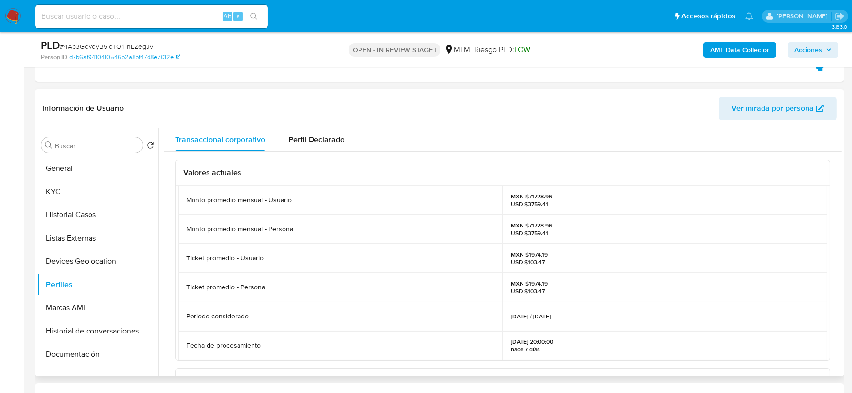
click at [165, 283] on div "Valores actuales Monto promedio mensual - Usuario MXN $71728.96 USD $3759.41 Mo…" at bounding box center [503, 377] width 678 height 451
click at [81, 355] on button "Documentación" at bounding box center [93, 354] width 113 height 23
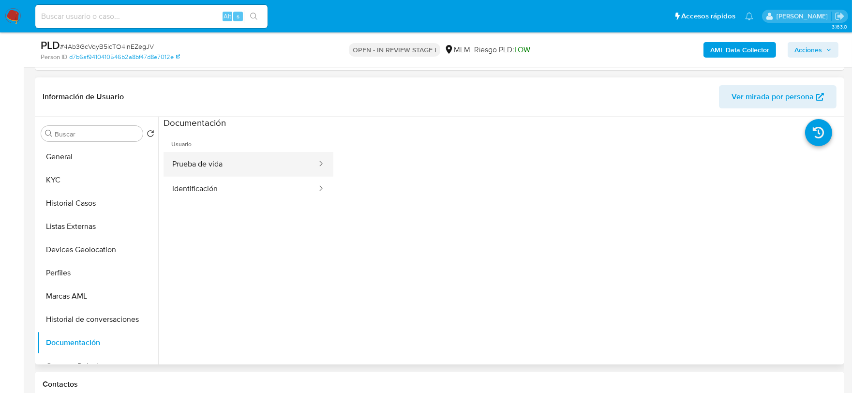
click at [253, 168] on button "Prueba de vida" at bounding box center [241, 164] width 154 height 25
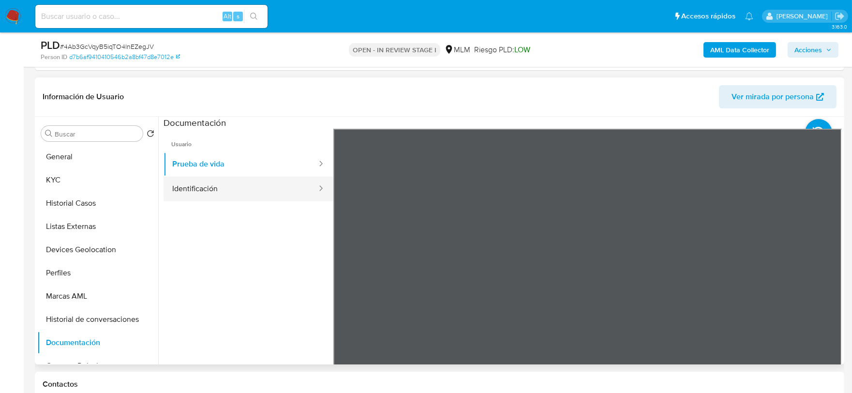
click at [258, 186] on button "Identificación" at bounding box center [241, 189] width 154 height 25
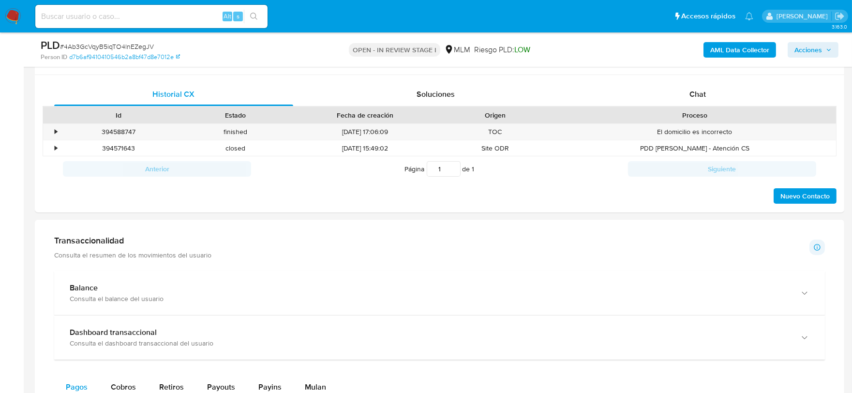
scroll to position [699, 0]
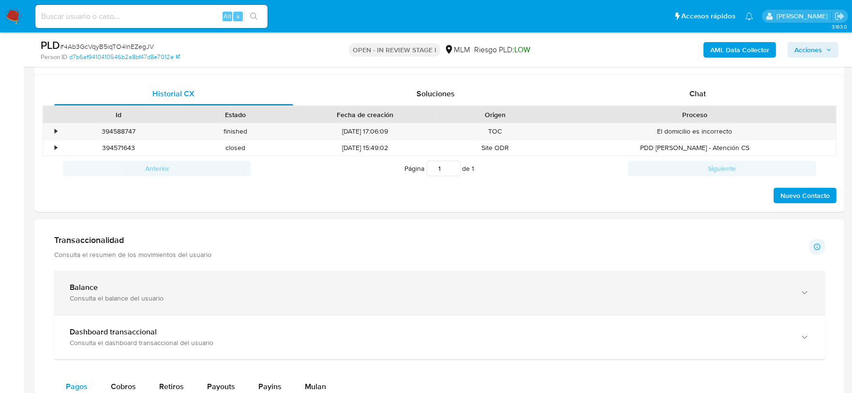
click at [281, 297] on div "Consulta el balance del usuario" at bounding box center [430, 298] width 720 height 9
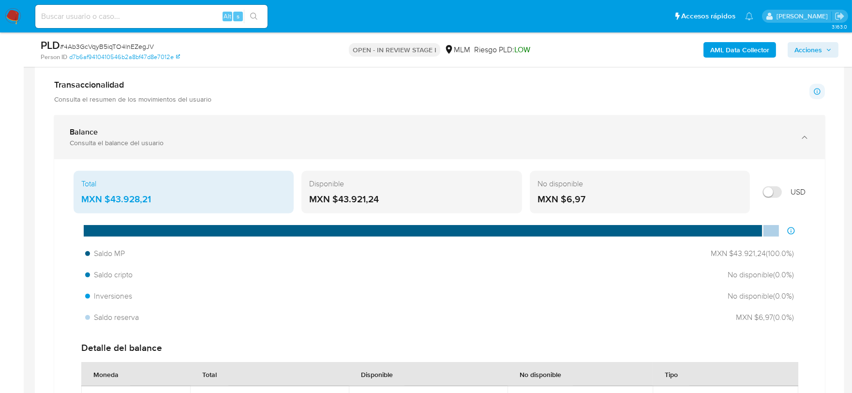
scroll to position [860, 0]
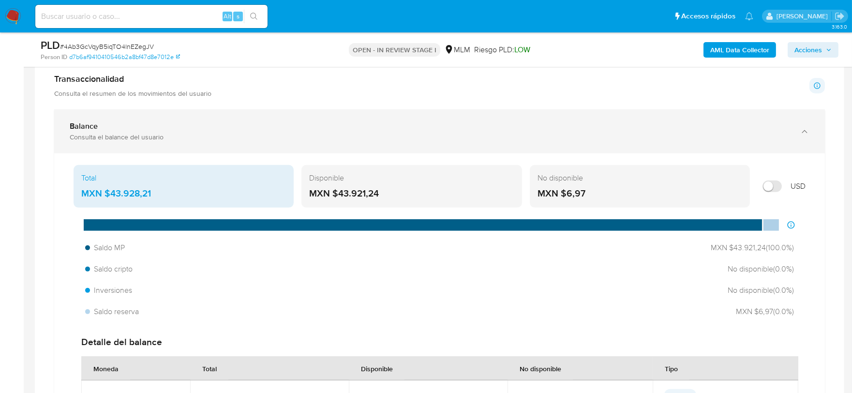
click at [379, 139] on div "Consulta el balance del usuario" at bounding box center [430, 137] width 720 height 9
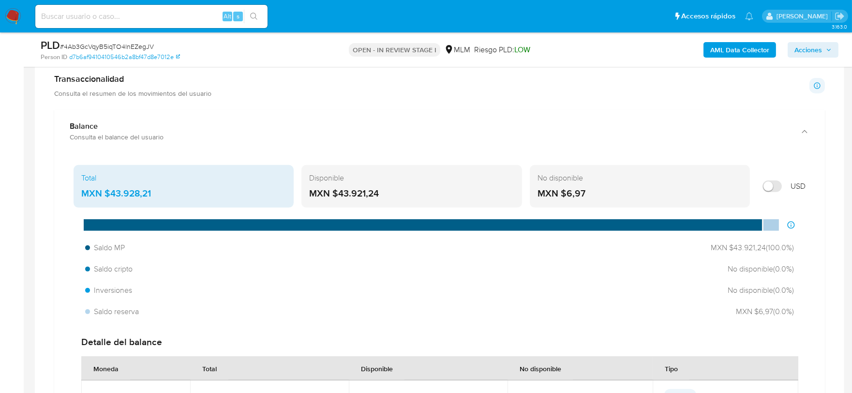
click at [30, 144] on main "3.163.0 Asignado a dgoicochea Asignado el: 08/10/2025 16:58:25 Creado el: 12/09…" at bounding box center [426, 283] width 852 height 2286
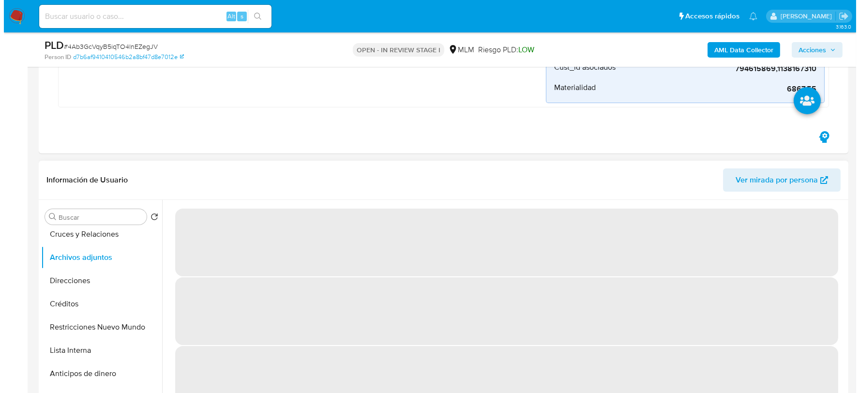
scroll to position [454, 0]
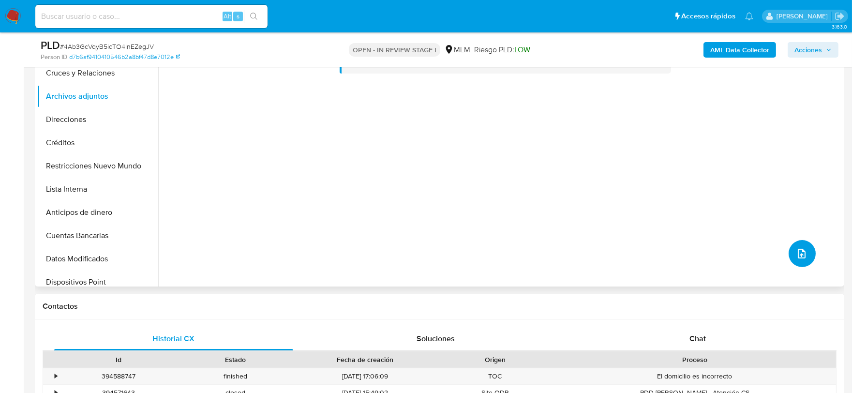
click at [796, 248] on icon "upload-file" at bounding box center [802, 254] width 12 height 12
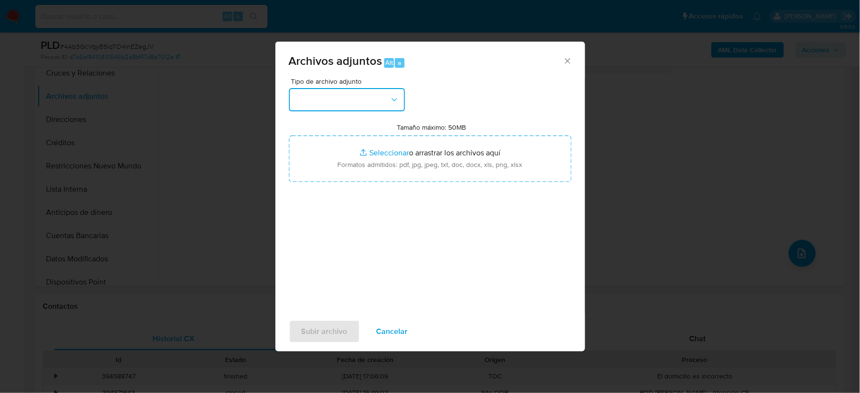
click at [365, 97] on button "button" at bounding box center [347, 99] width 116 height 23
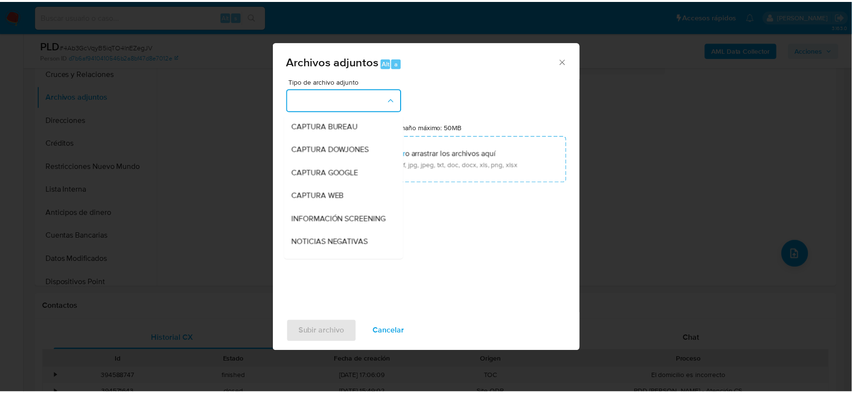
scroll to position [74, 0]
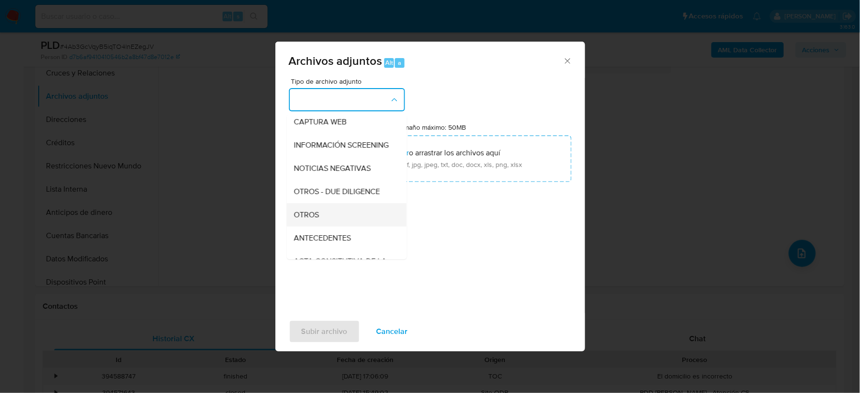
click at [322, 226] on div "OTROS" at bounding box center [343, 214] width 99 height 23
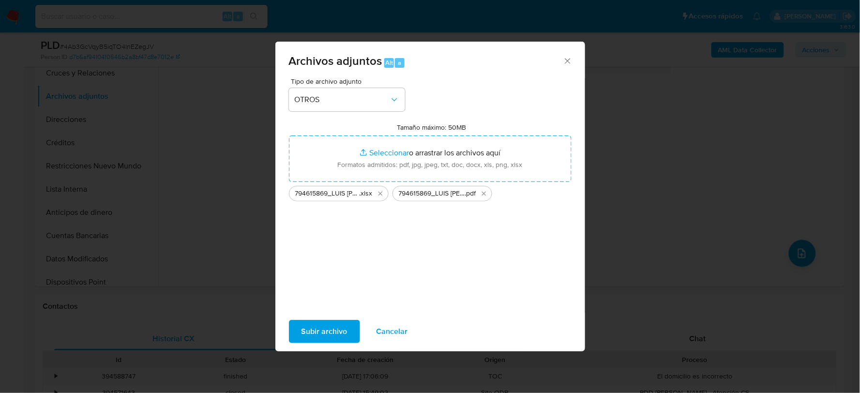
click at [329, 329] on span "Subir archivo" at bounding box center [324, 331] width 46 height 21
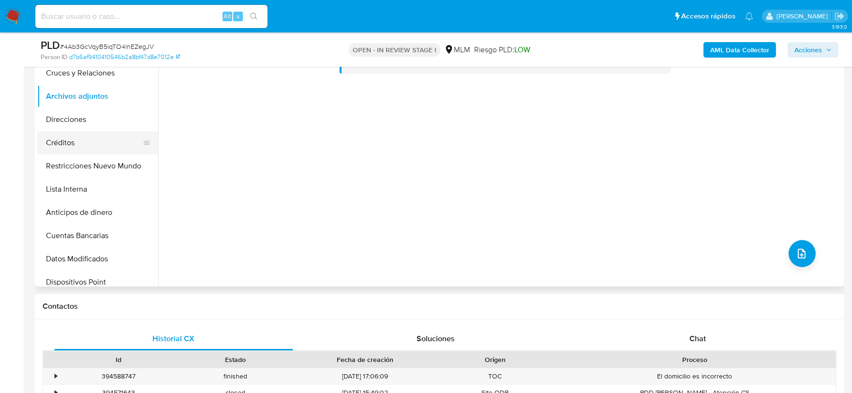
click at [66, 131] on ul "General KYC Historial Casos Listas Externas Devices Geolocation Perfiles Marcas…" at bounding box center [97, 176] width 121 height 218
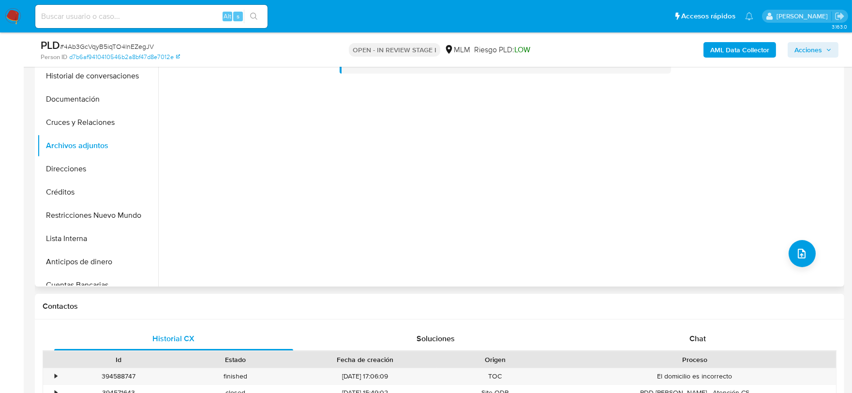
scroll to position [161, 0]
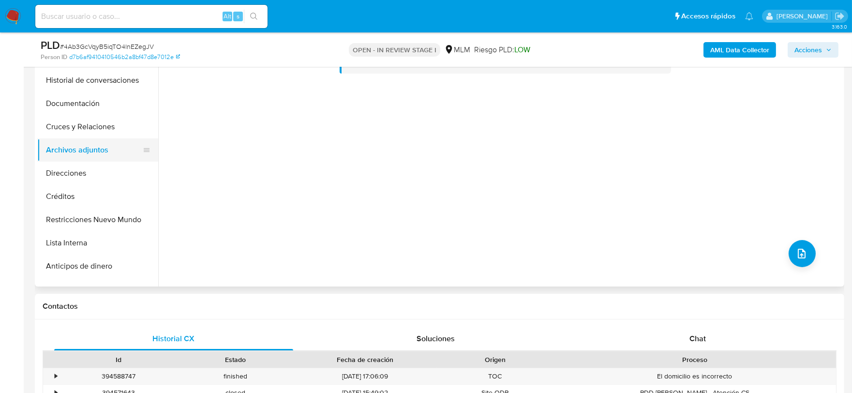
click at [93, 142] on button "Archivos adjuntos" at bounding box center [93, 149] width 113 height 23
click at [94, 121] on button "Cruces y Relaciones" at bounding box center [93, 126] width 113 height 23
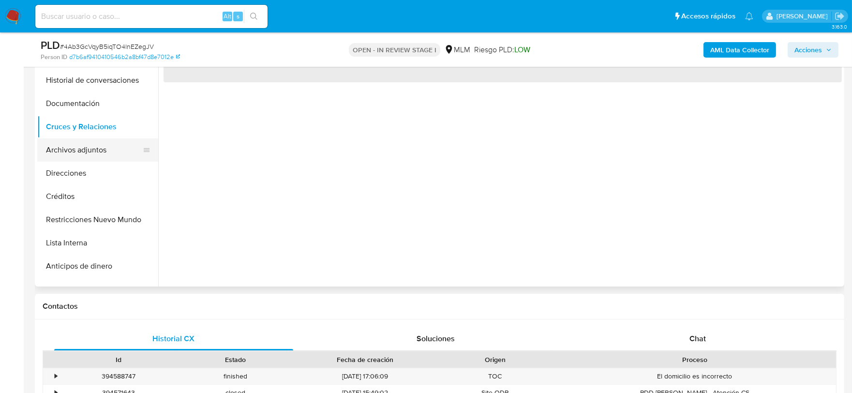
click at [93, 149] on button "Archivos adjuntos" at bounding box center [93, 149] width 113 height 23
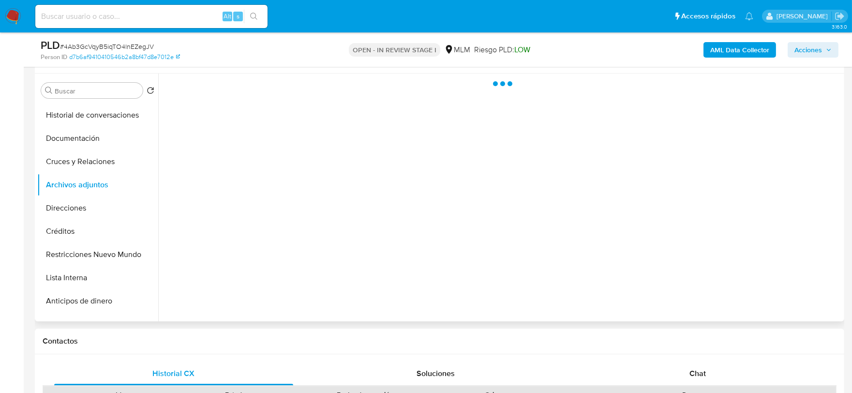
scroll to position [400, 0]
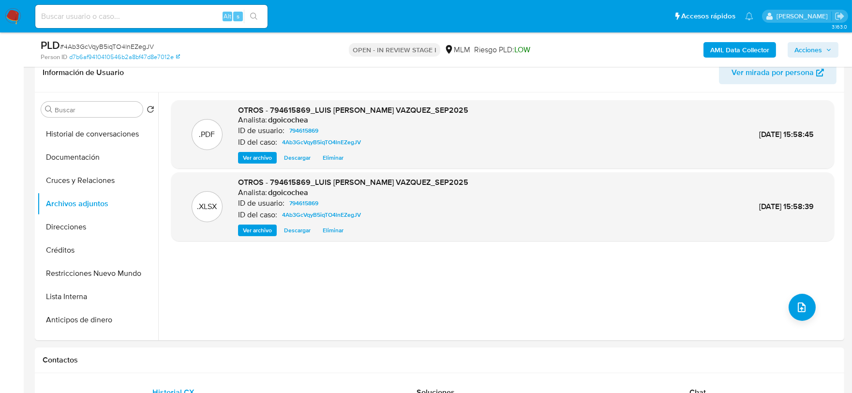
click at [822, 55] on span "Acciones" at bounding box center [808, 49] width 28 height 15
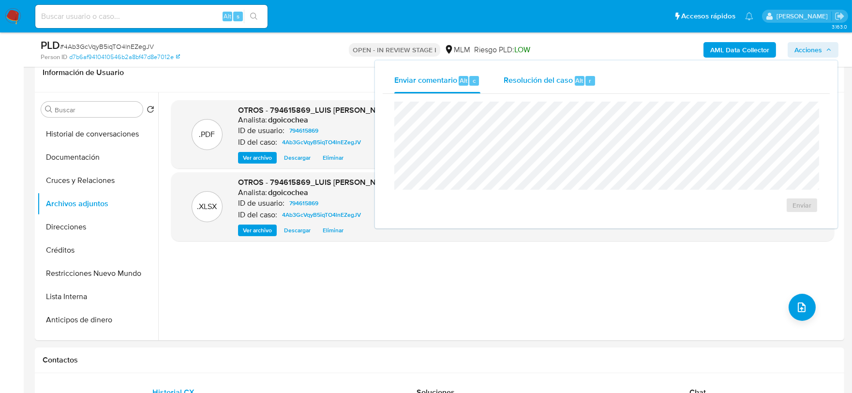
click at [558, 81] on span "Resolución del caso" at bounding box center [538, 80] width 69 height 11
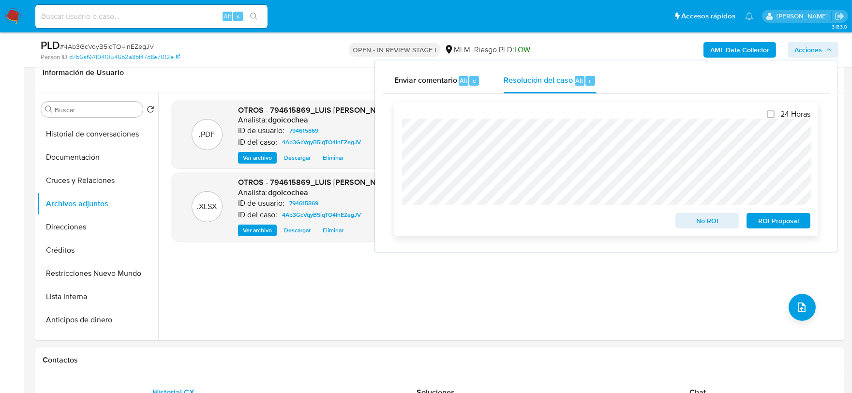
click at [732, 227] on span "No ROI" at bounding box center [707, 221] width 50 height 14
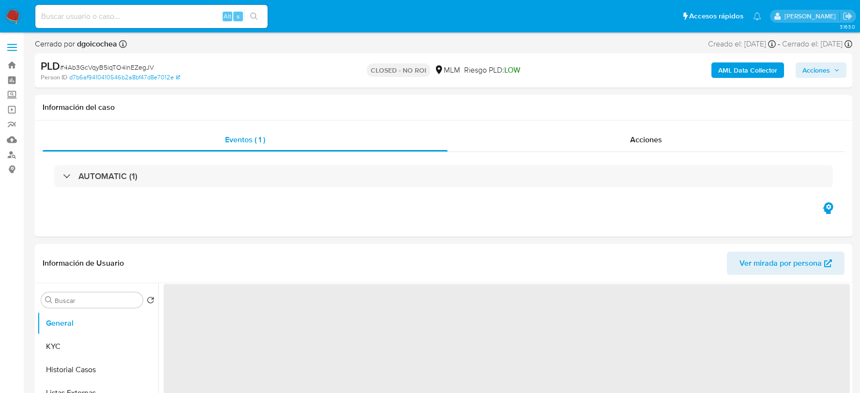
select select "10"
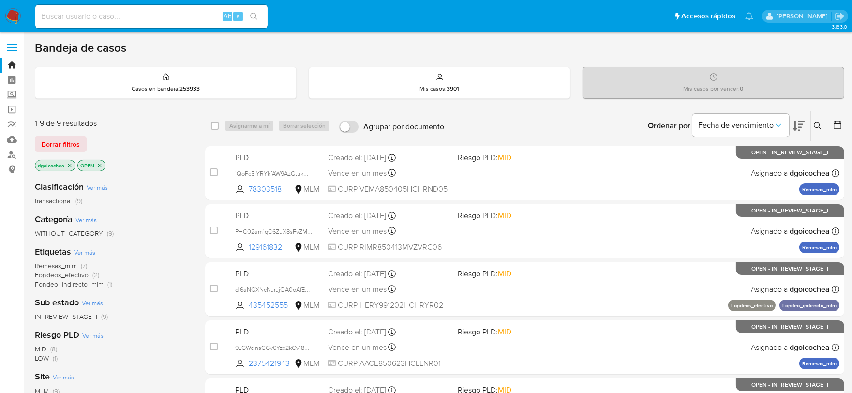
click at [818, 124] on icon at bounding box center [818, 126] width 8 height 8
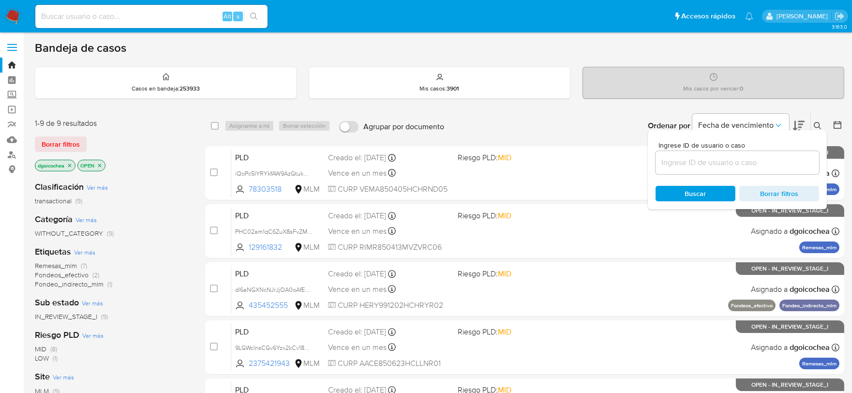
click at [818, 124] on icon at bounding box center [818, 126] width 8 height 8
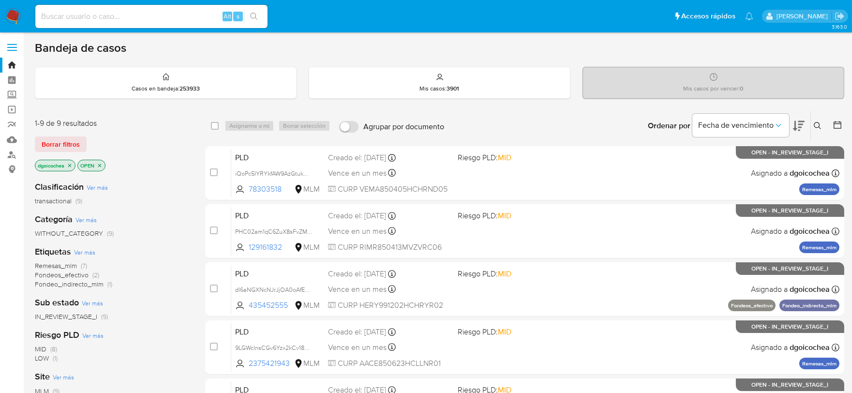
click at [816, 124] on icon at bounding box center [818, 126] width 8 height 8
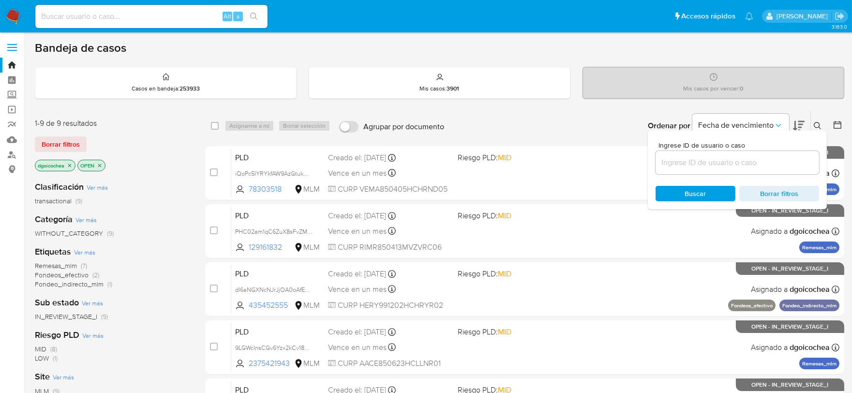
click at [760, 163] on input at bounding box center [738, 162] width 164 height 13
type input "2655901839"
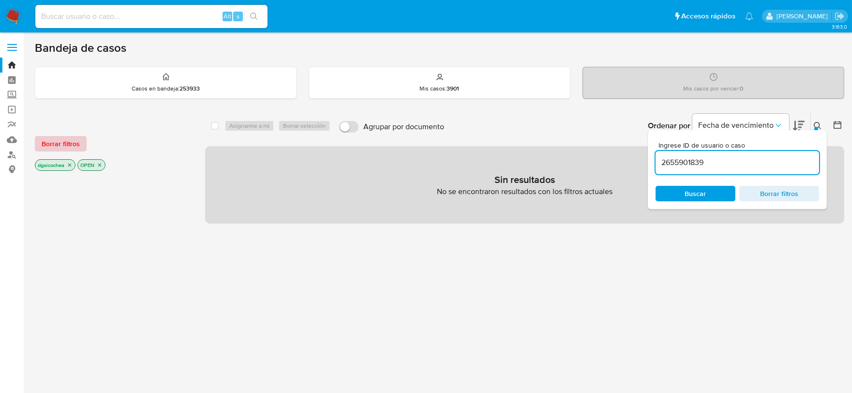
click at [81, 144] on button "Borrar filtros" at bounding box center [61, 143] width 52 height 15
click at [81, 144] on div "Borrar filtros" at bounding box center [112, 143] width 155 height 15
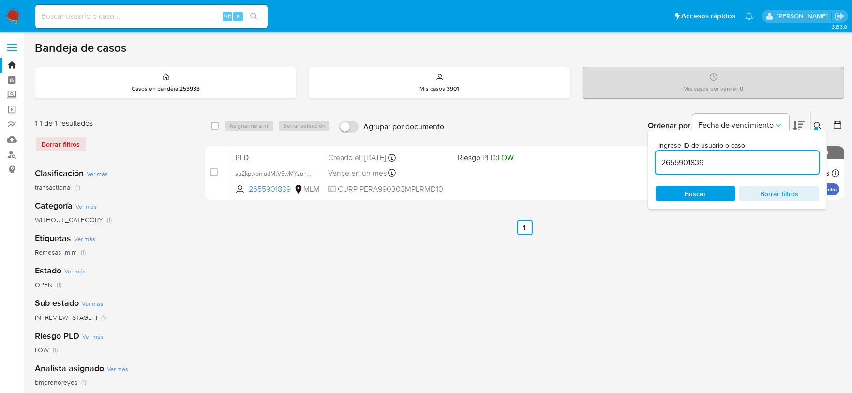
click at [816, 124] on icon at bounding box center [818, 126] width 8 height 8
click at [821, 126] on icon at bounding box center [818, 126] width 8 height 8
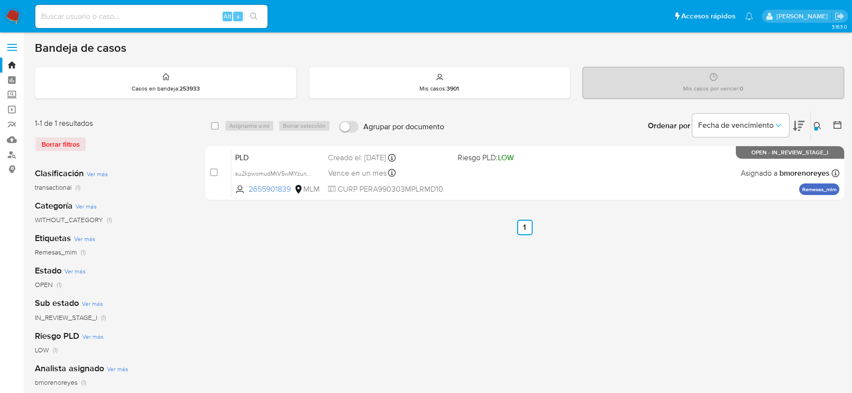
click at [821, 126] on icon at bounding box center [818, 126] width 8 height 8
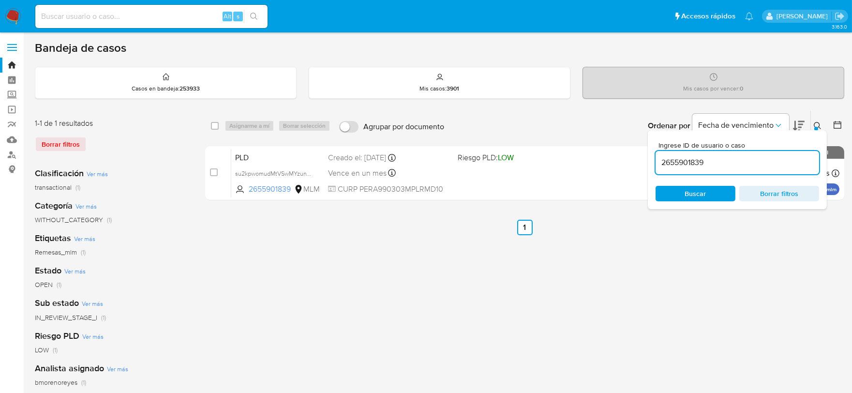
click at [821, 126] on icon at bounding box center [818, 126] width 8 height 8
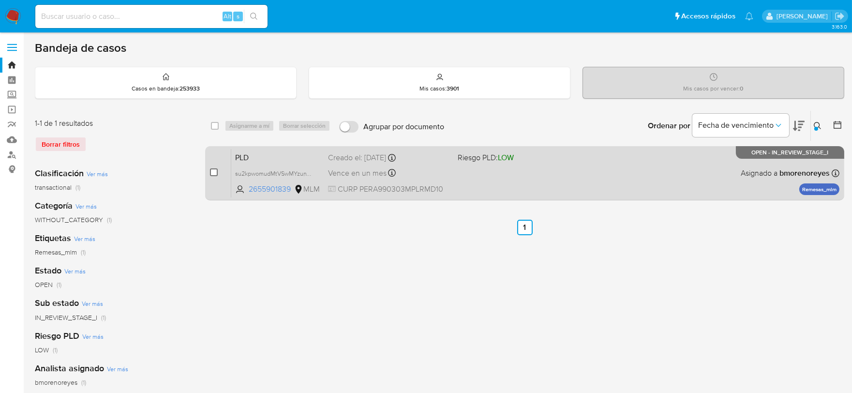
click at [213, 171] on input "checkbox" at bounding box center [214, 172] width 8 height 8
checkbox input "true"
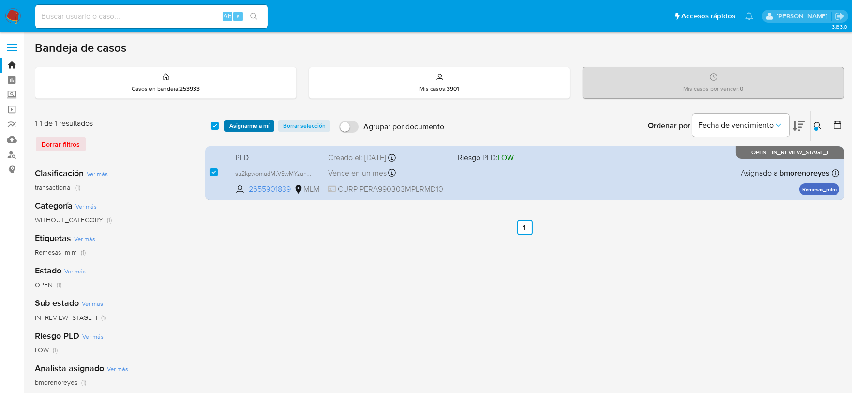
click at [259, 126] on span "Asignarme a mí" at bounding box center [249, 126] width 40 height 10
click at [259, 126] on body "Pausado Ver notificaciones Alt s Accesos rápidos Presiona las siguientes teclas…" at bounding box center [426, 288] width 852 height 576
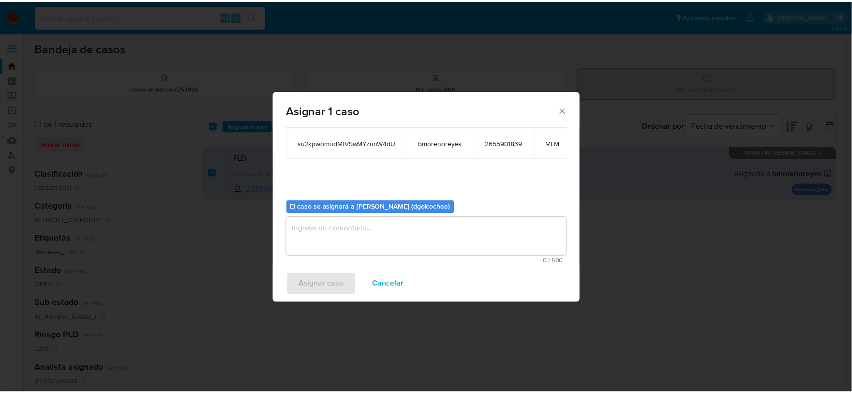
scroll to position [58, 0]
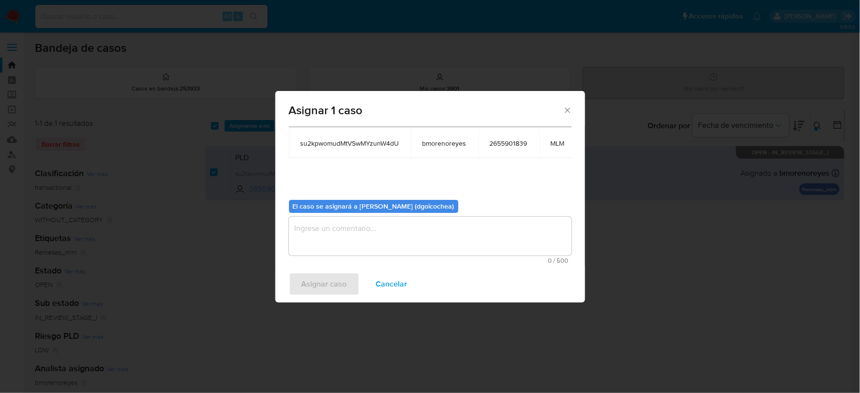
click at [402, 228] on textarea "assign-modal" at bounding box center [430, 236] width 283 height 39
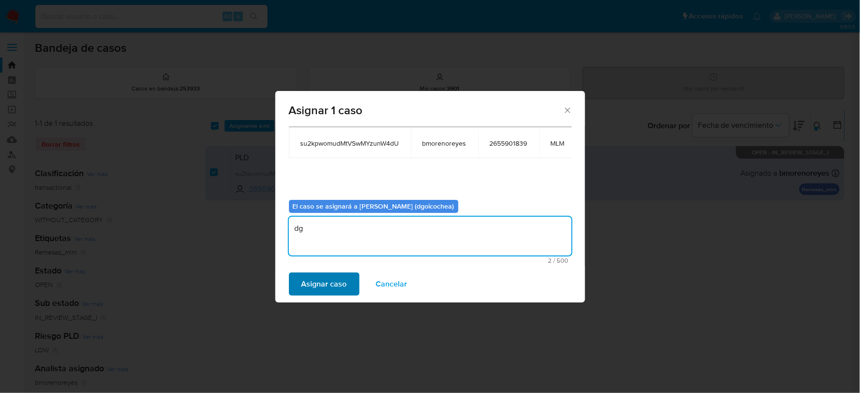
type textarea "dg"
click at [322, 281] on span "Asignar caso" at bounding box center [323, 283] width 45 height 21
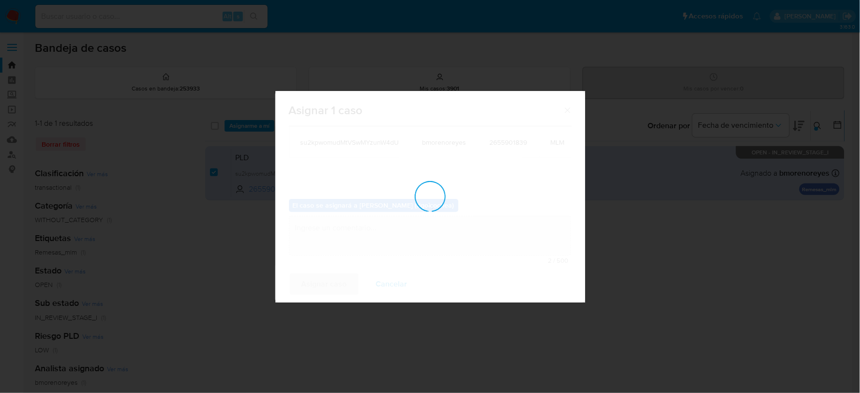
checkbox input "false"
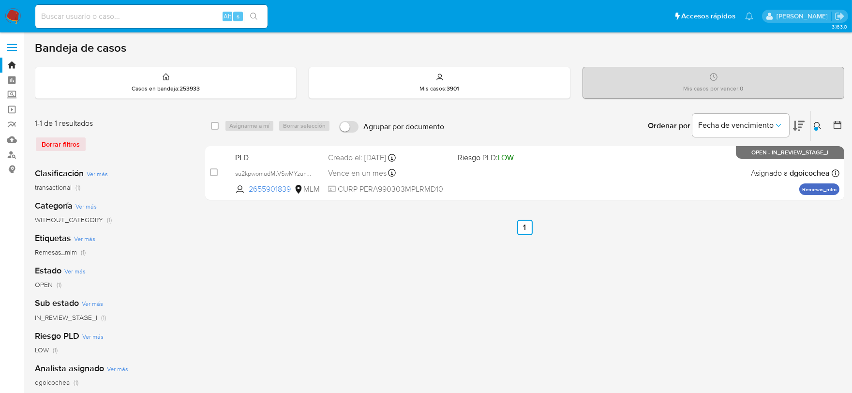
click at [816, 123] on icon at bounding box center [818, 126] width 8 height 8
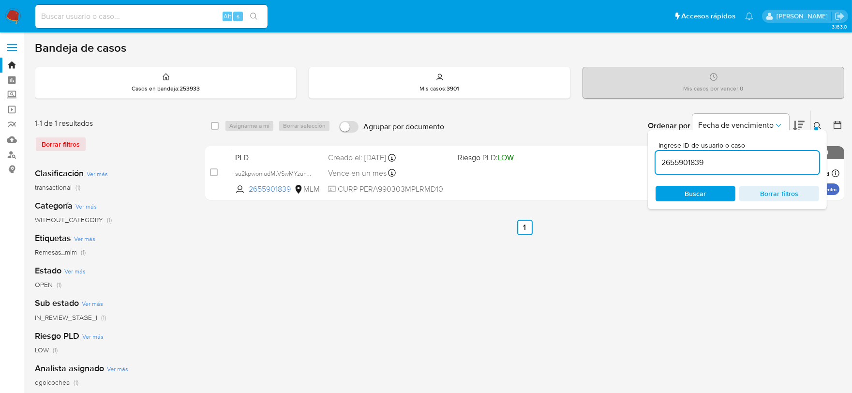
click at [696, 161] on input "2655901839" at bounding box center [738, 162] width 164 height 13
type input "2632767730"
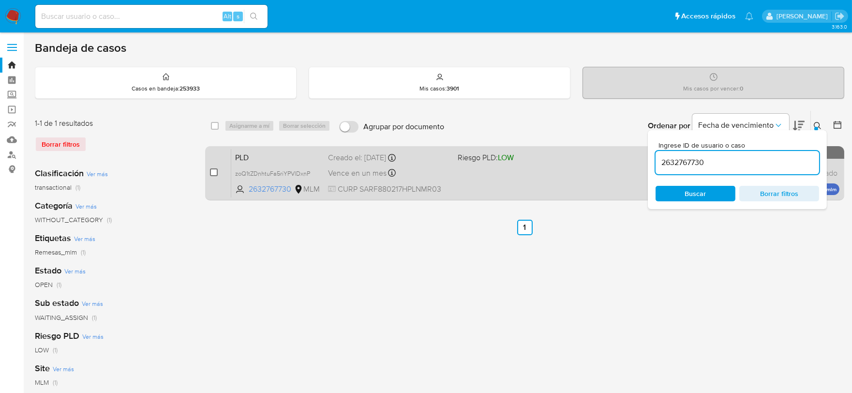
click at [215, 171] on input "checkbox" at bounding box center [214, 172] width 8 height 8
checkbox input "true"
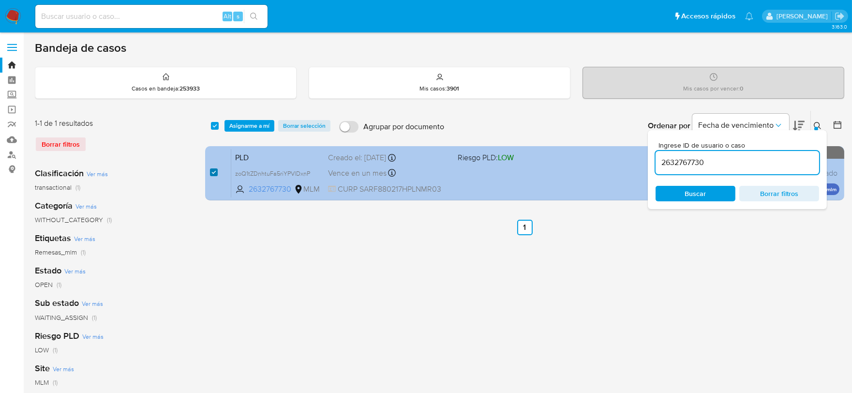
click at [215, 171] on input "checkbox" at bounding box center [214, 172] width 8 height 8
checkbox input "false"
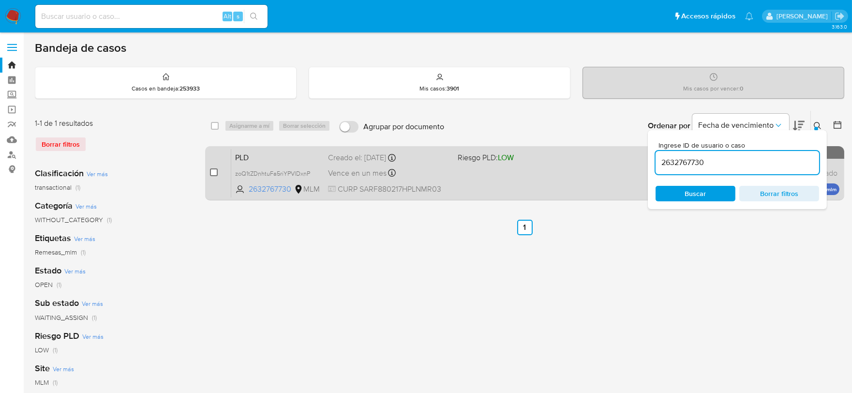
click at [216, 173] on input "checkbox" at bounding box center [214, 172] width 8 height 8
checkbox input "true"
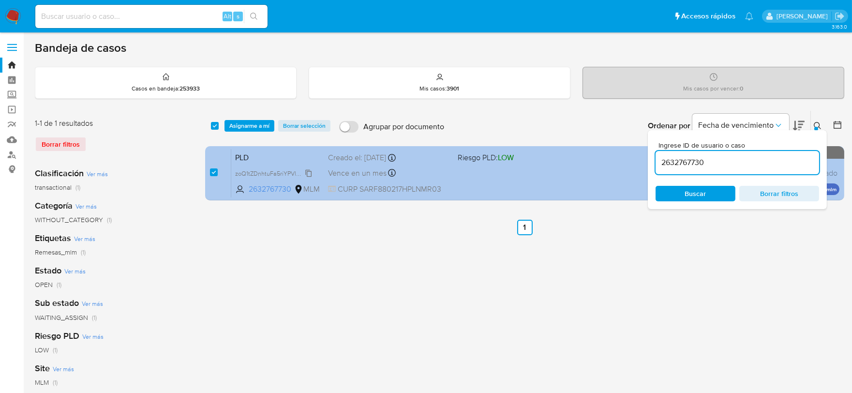
click at [310, 173] on span "zoQ1tZDnhtuFa5riYPVlDxnP" at bounding box center [272, 172] width 75 height 11
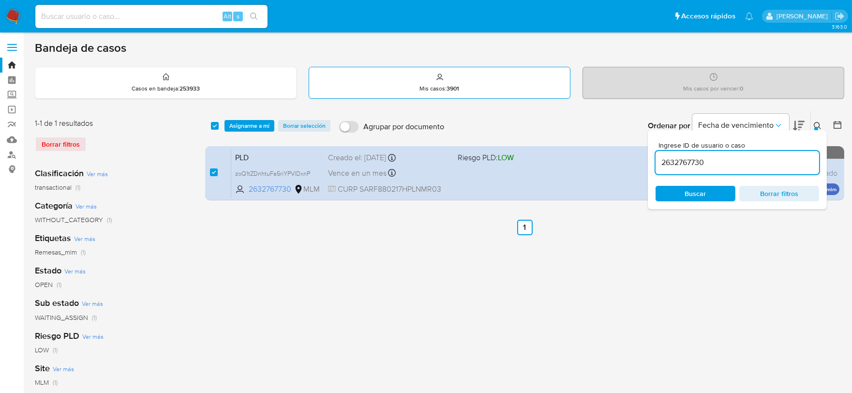
click at [426, 92] on div "Mis casos : 3901" at bounding box center [439, 82] width 261 height 31
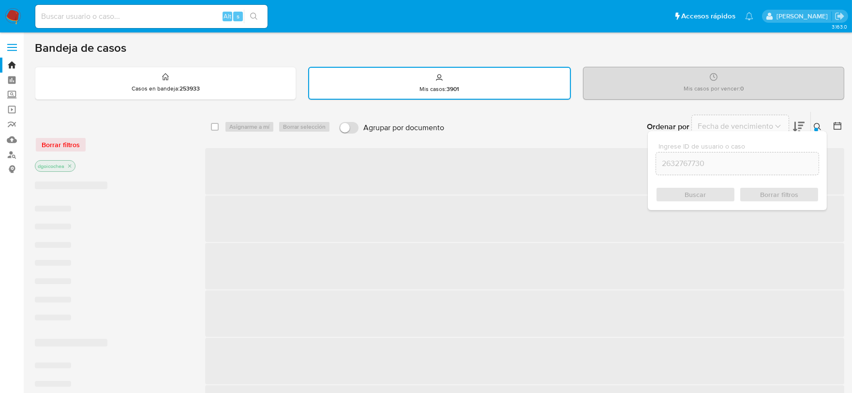
checkbox input "false"
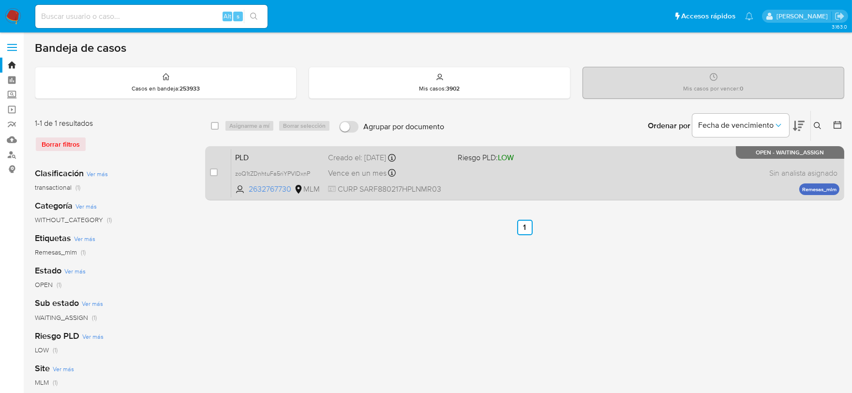
click at [214, 167] on div "case-item-checkbox" at bounding box center [214, 172] width 8 height 10
click at [211, 173] on input "checkbox" at bounding box center [214, 172] width 8 height 8
checkbox input "true"
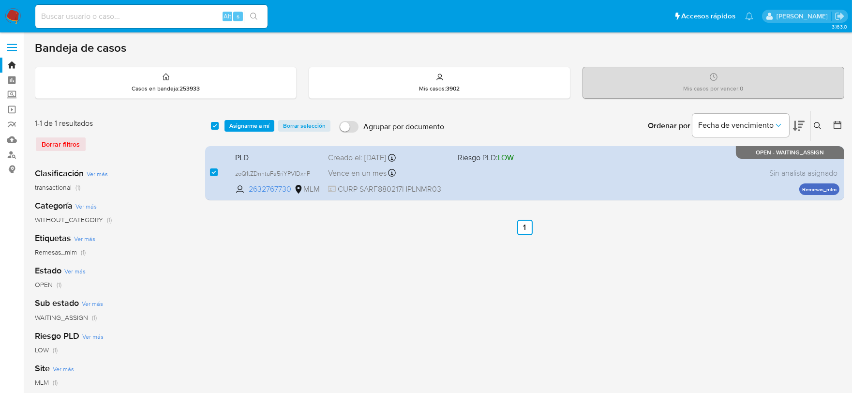
click at [816, 121] on button at bounding box center [819, 126] width 16 height 12
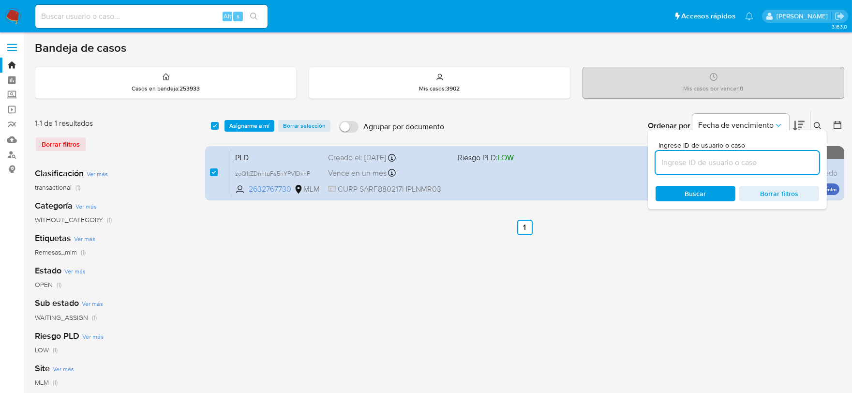
click at [778, 161] on input at bounding box center [738, 162] width 164 height 13
type input "2443678004"
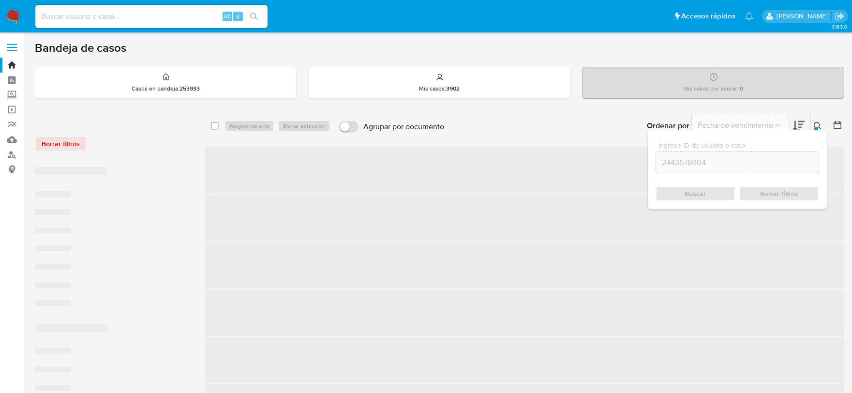
checkbox input "false"
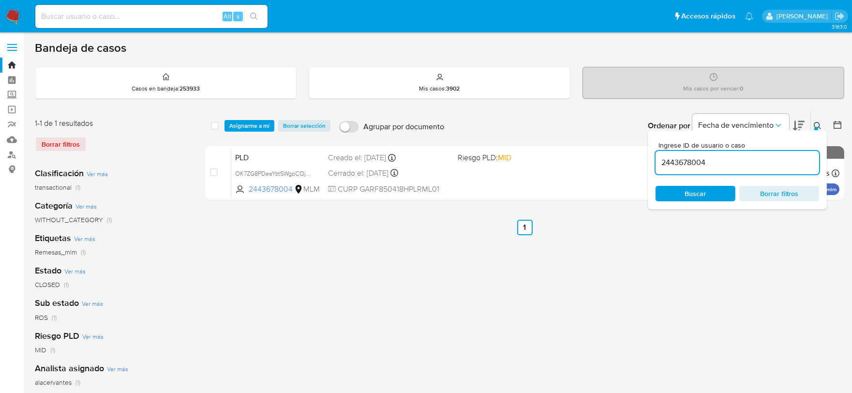
click at [814, 124] on icon at bounding box center [818, 126] width 8 height 8
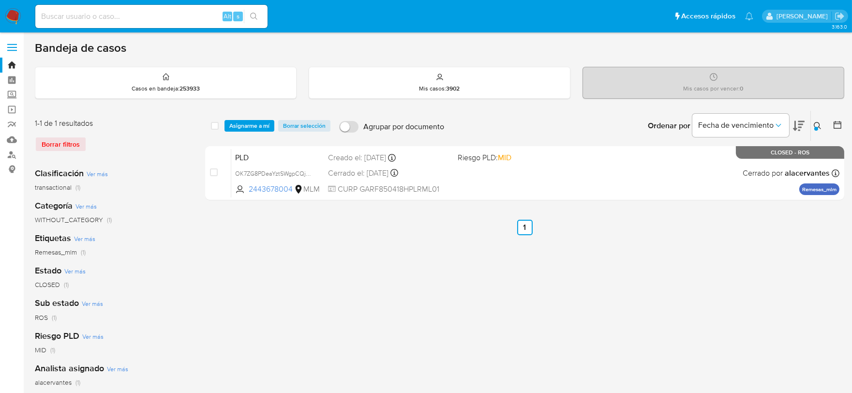
click at [815, 127] on div at bounding box center [816, 129] width 4 height 4
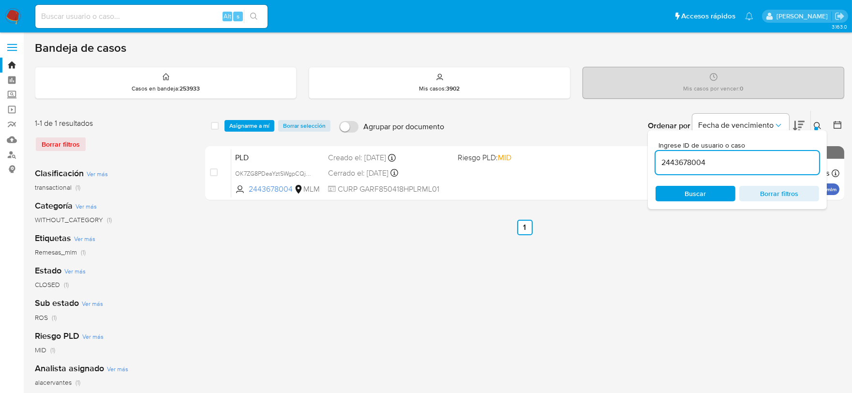
click at [763, 166] on input "2443678004" at bounding box center [738, 162] width 164 height 13
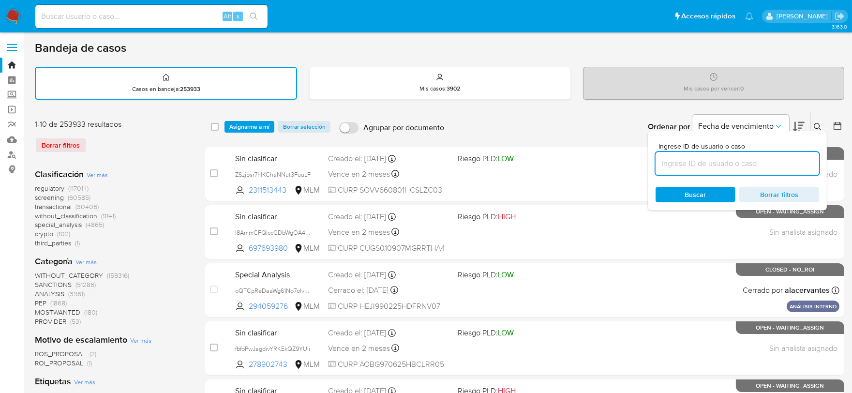
click at [758, 163] on input at bounding box center [738, 163] width 164 height 13
click at [714, 158] on input at bounding box center [738, 163] width 164 height 13
paste input "2525610952"
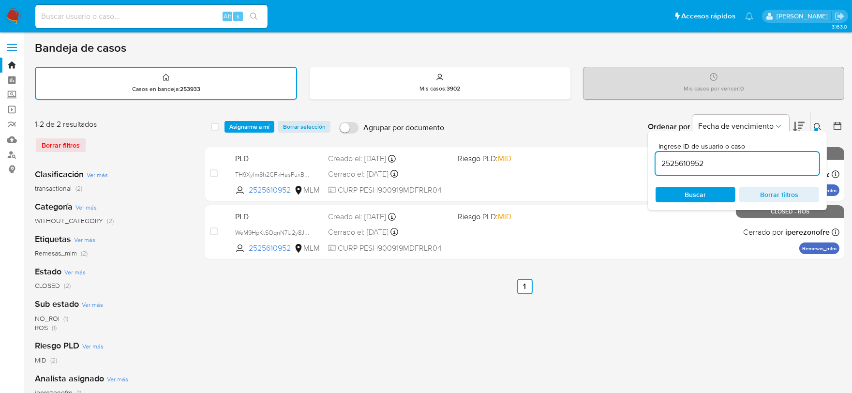
click at [817, 124] on icon at bounding box center [818, 127] width 8 height 8
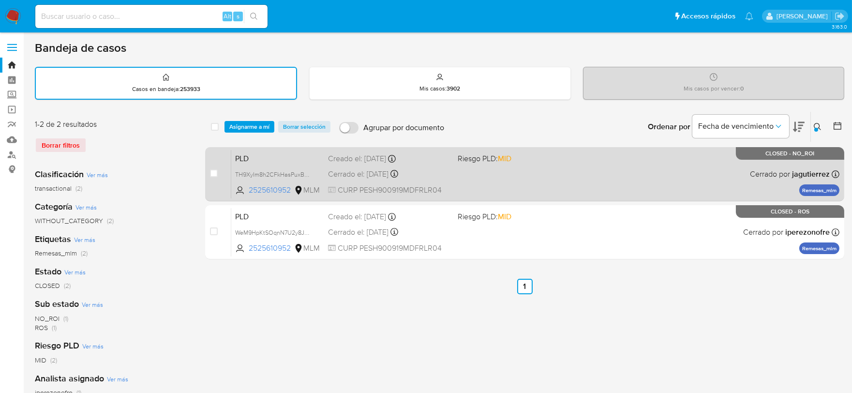
click at [247, 152] on span "PLD" at bounding box center [277, 157] width 85 height 13
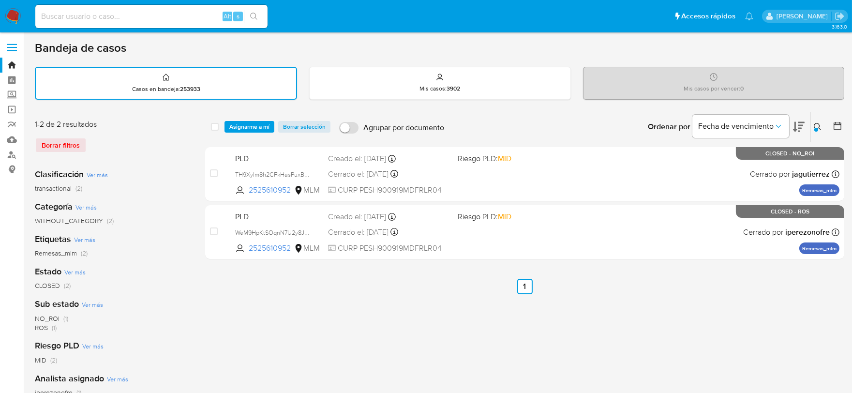
click at [816, 121] on button at bounding box center [819, 127] width 16 height 12
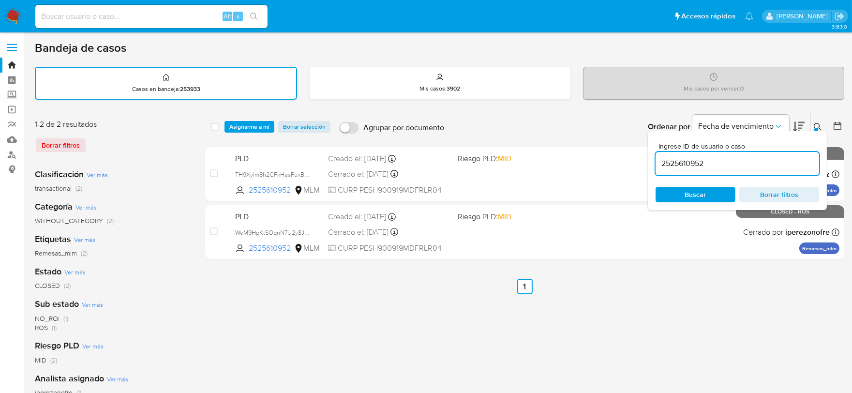
click at [746, 162] on input "2525610952" at bounding box center [738, 163] width 164 height 13
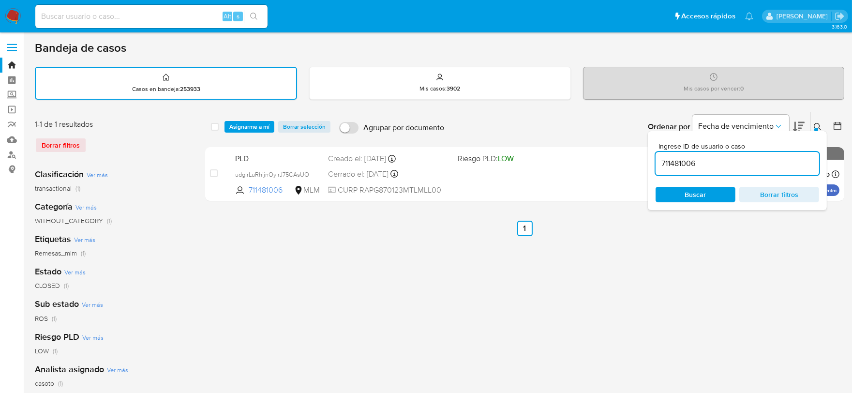
click at [818, 123] on icon at bounding box center [818, 127] width 8 height 8
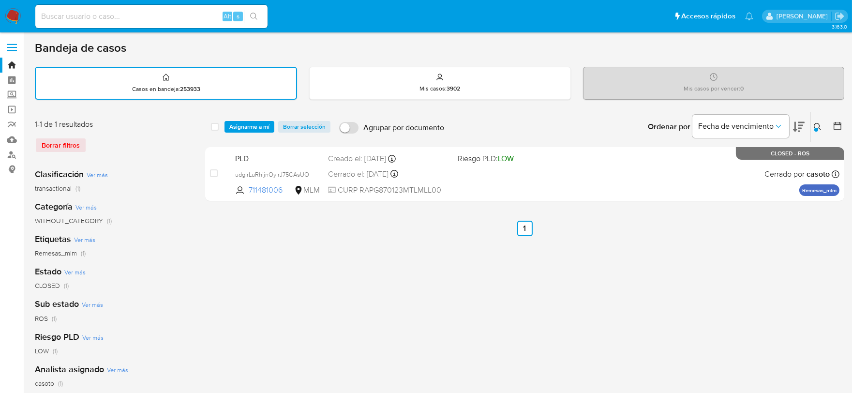
click at [814, 123] on icon at bounding box center [818, 127] width 8 height 8
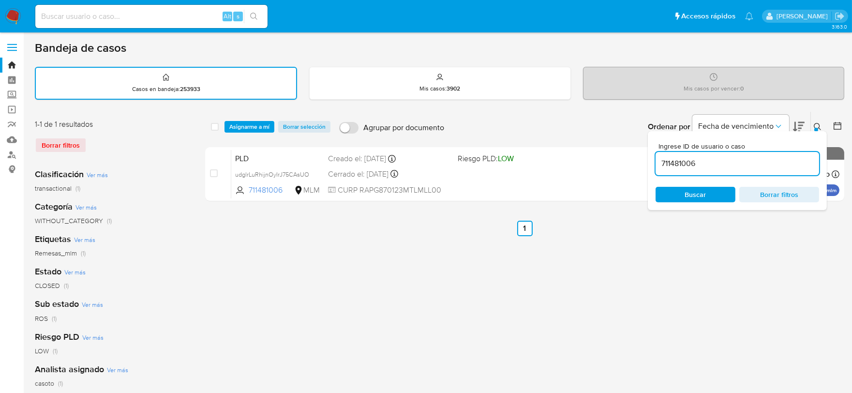
click at [747, 159] on input "711481006" at bounding box center [738, 163] width 164 height 13
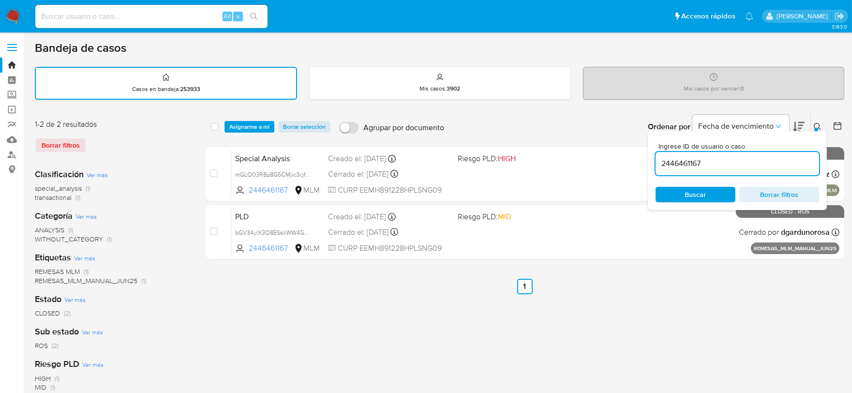
click at [819, 123] on icon at bounding box center [818, 127] width 8 height 8
click at [819, 124] on icon at bounding box center [818, 127] width 8 height 8
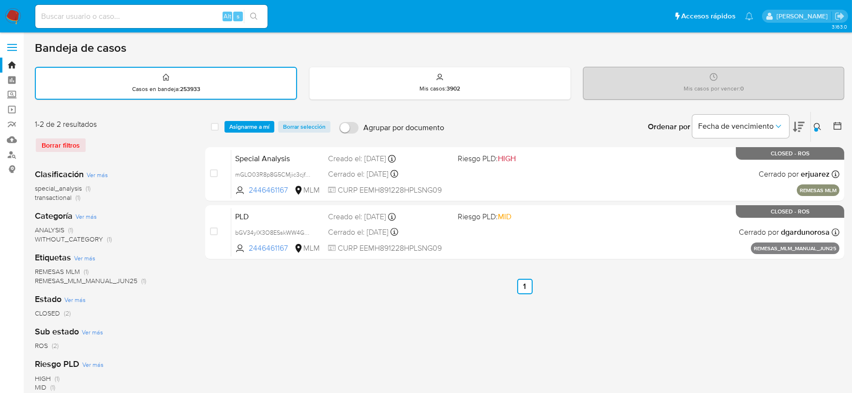
click at [819, 125] on icon at bounding box center [817, 126] width 7 height 7
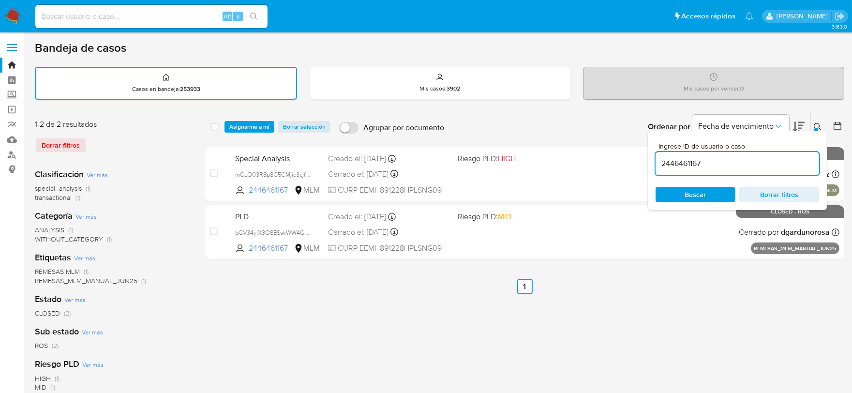
click at [770, 166] on input "2446461167" at bounding box center [738, 163] width 164 height 13
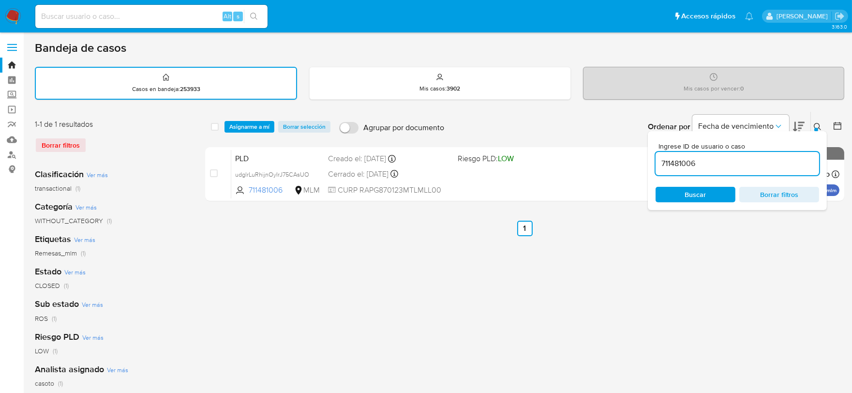
click at [820, 121] on button at bounding box center [819, 127] width 16 height 12
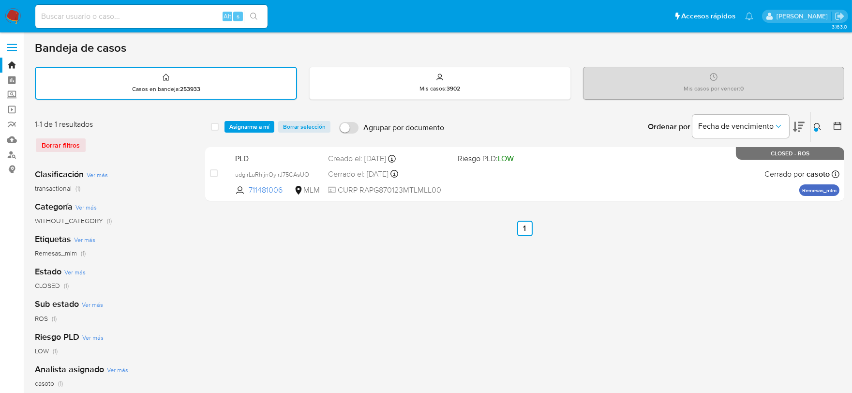
click at [816, 123] on icon at bounding box center [818, 127] width 8 height 8
click at [816, 124] on icon at bounding box center [818, 127] width 8 height 8
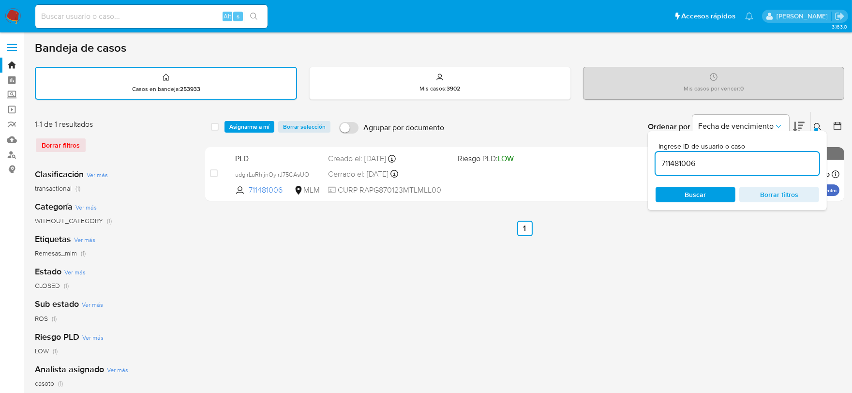
click at [762, 165] on input "711481006" at bounding box center [738, 163] width 164 height 13
type input "2446461167"
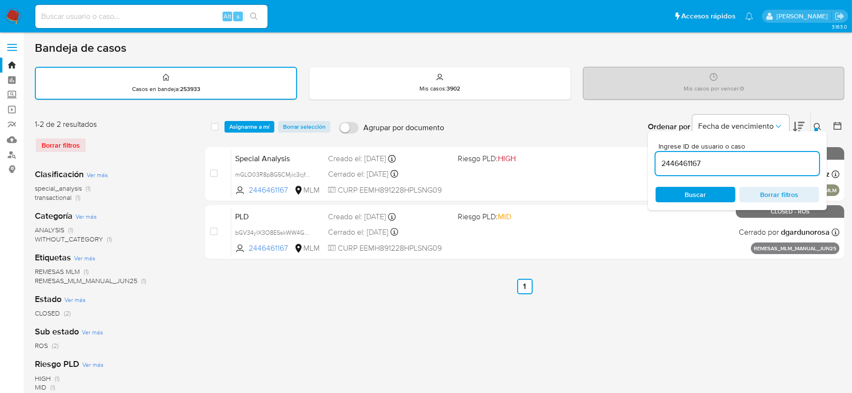
click at [819, 123] on icon at bounding box center [818, 127] width 8 height 8
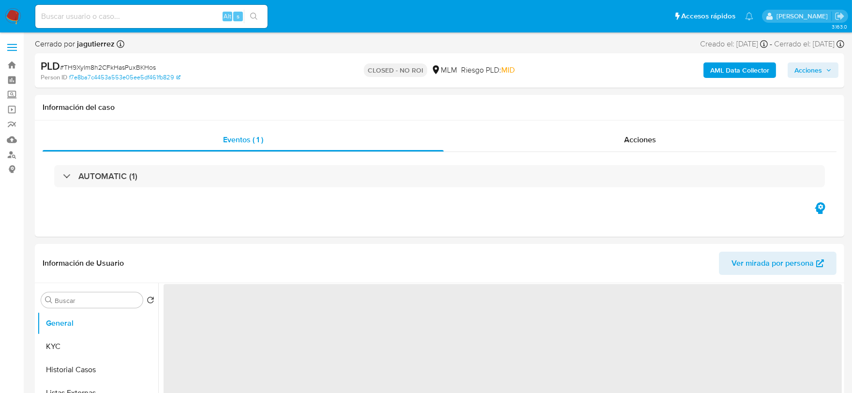
select select "10"
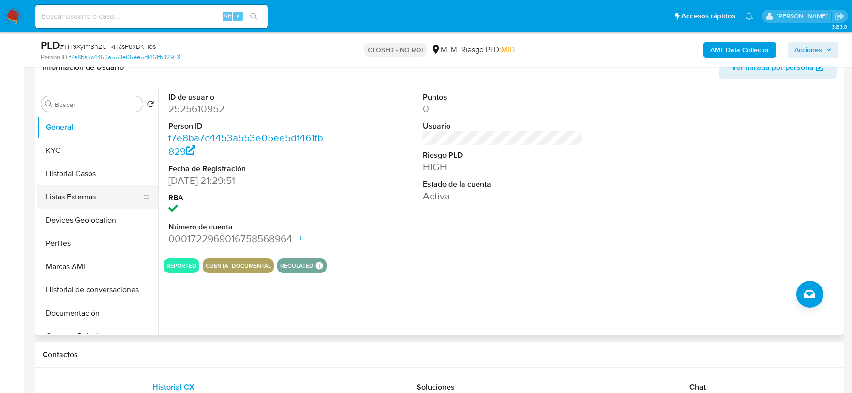
scroll to position [161, 0]
click at [61, 168] on button "Historial Casos" at bounding box center [93, 174] width 113 height 23
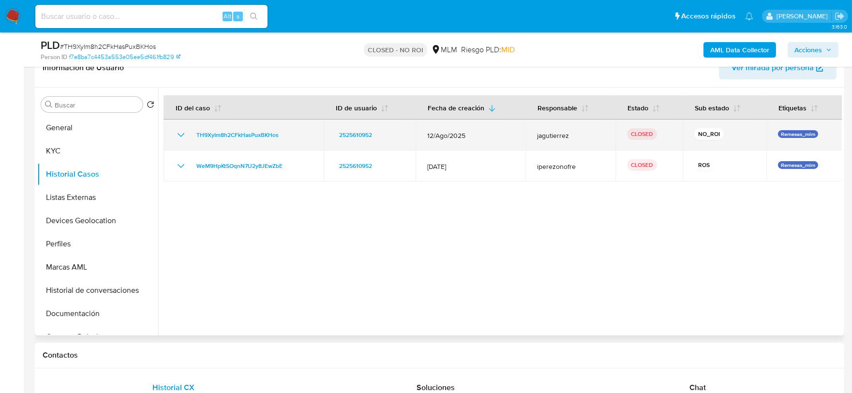
click at [182, 131] on icon "Mostrar/Ocultar" at bounding box center [181, 135] width 12 height 12
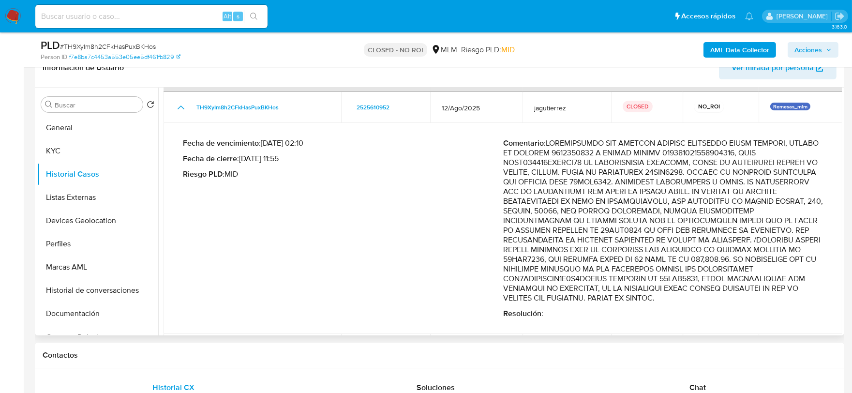
scroll to position [61, 0]
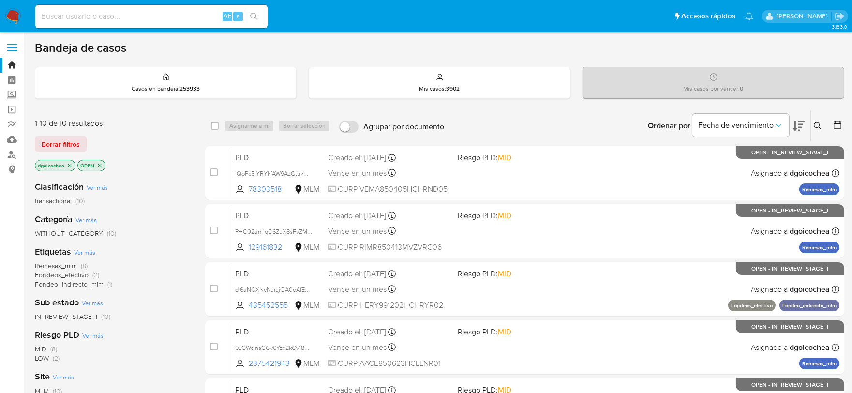
click at [815, 127] on icon at bounding box center [818, 126] width 8 height 8
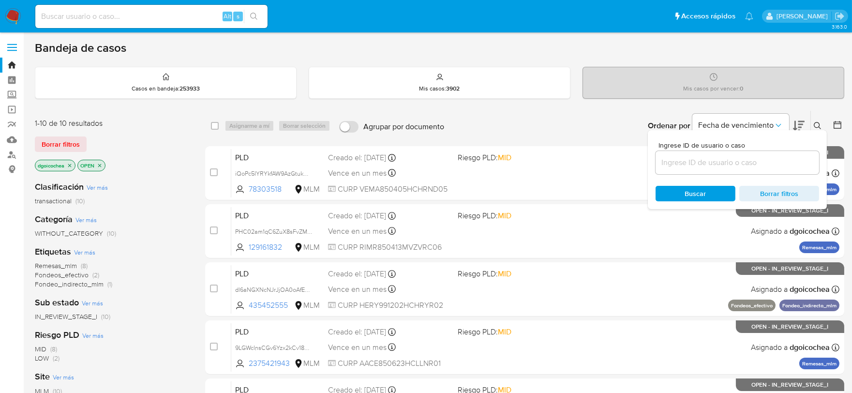
click at [753, 157] on input at bounding box center [738, 162] width 164 height 13
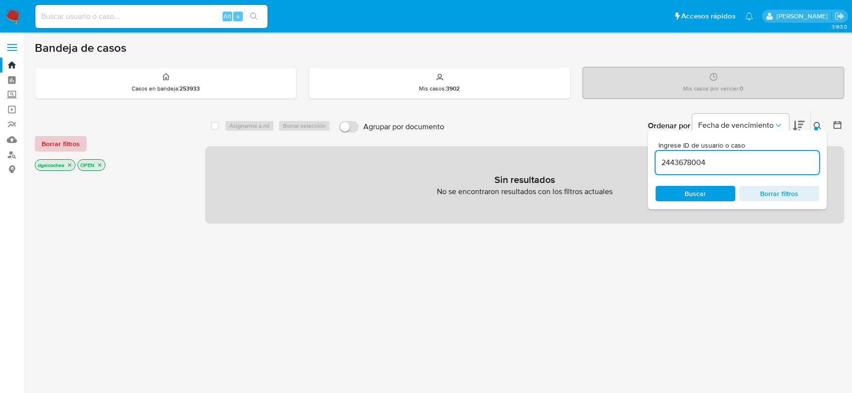
click at [62, 137] on span "Borrar filtros" at bounding box center [61, 144] width 38 height 14
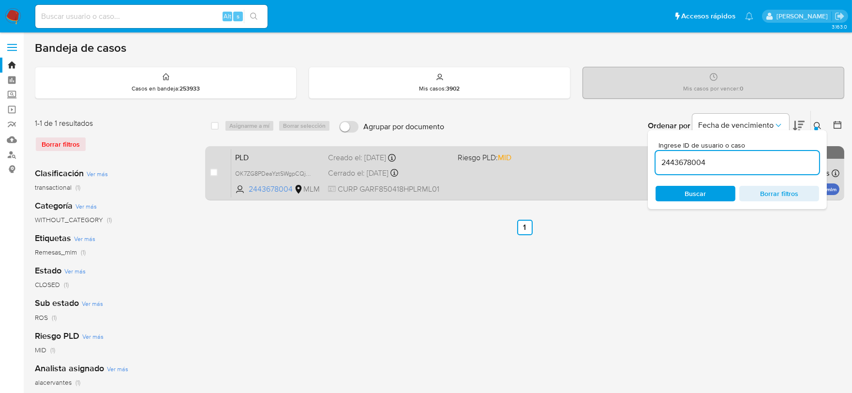
click at [250, 158] on span "PLD" at bounding box center [277, 156] width 85 height 13
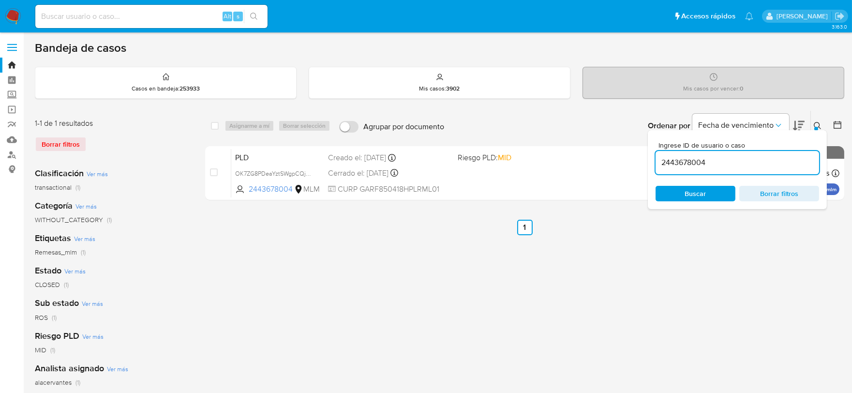
click at [685, 162] on input "2443678004" at bounding box center [738, 162] width 164 height 13
paste input "525610952"
type input "2525610952"
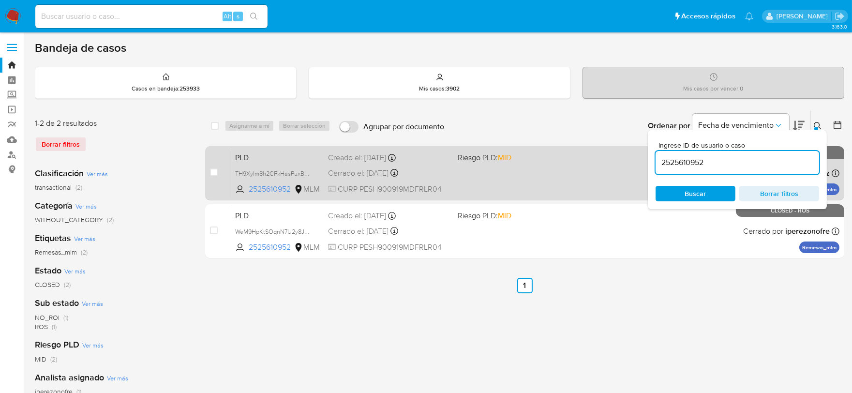
click at [243, 155] on span "PLD" at bounding box center [277, 156] width 85 height 13
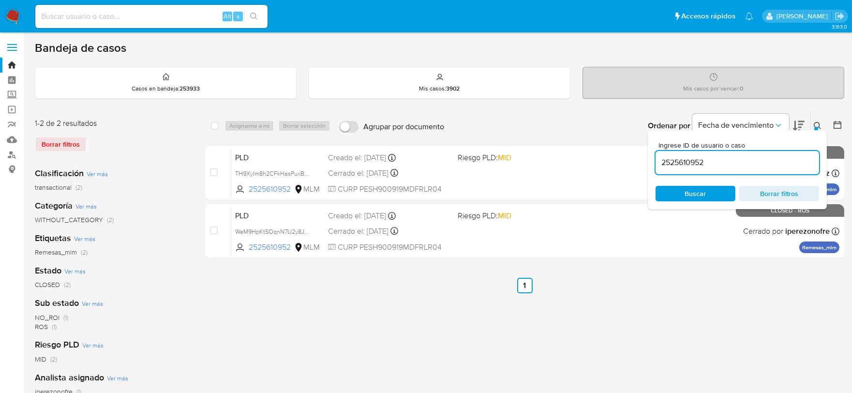
click at [688, 162] on input "2525610952" at bounding box center [738, 162] width 164 height 13
click at [687, 162] on input "2525610952" at bounding box center [738, 162] width 164 height 13
paste input
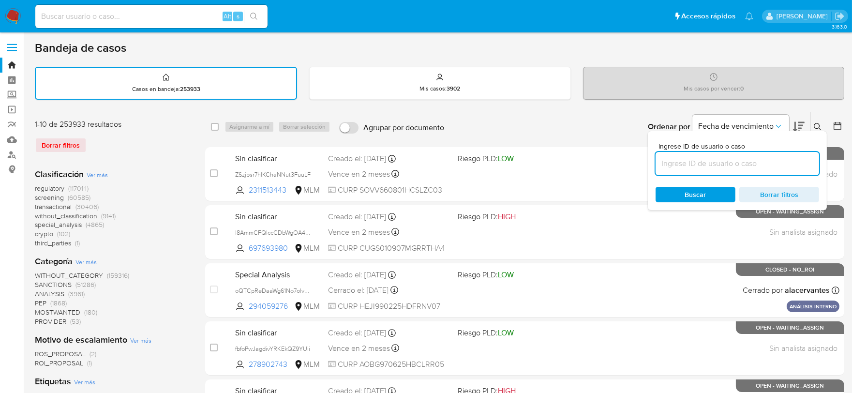
click at [687, 162] on input at bounding box center [738, 163] width 164 height 13
click at [714, 165] on input at bounding box center [738, 163] width 164 height 13
paste input "711481006"
click at [714, 163] on input "711481006" at bounding box center [738, 163] width 164 height 13
type input "711481006"
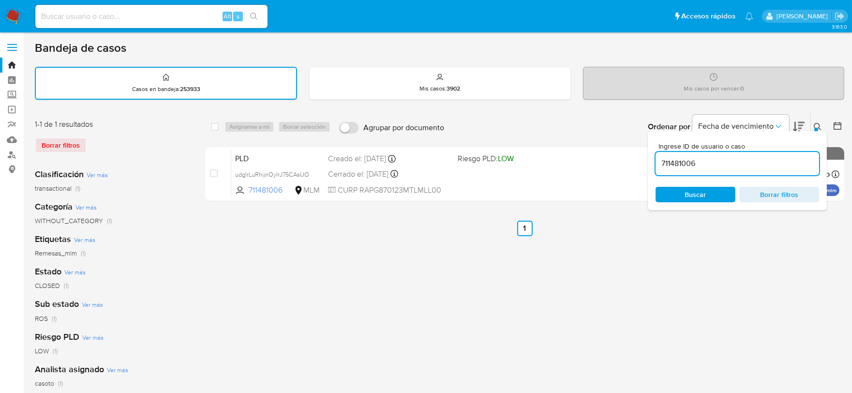
click at [814, 121] on button at bounding box center [819, 127] width 16 height 12
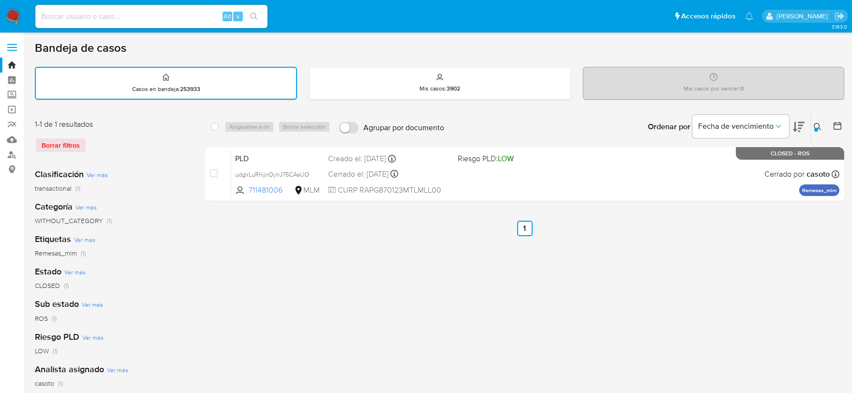
click at [820, 128] on icon at bounding box center [818, 127] width 8 height 8
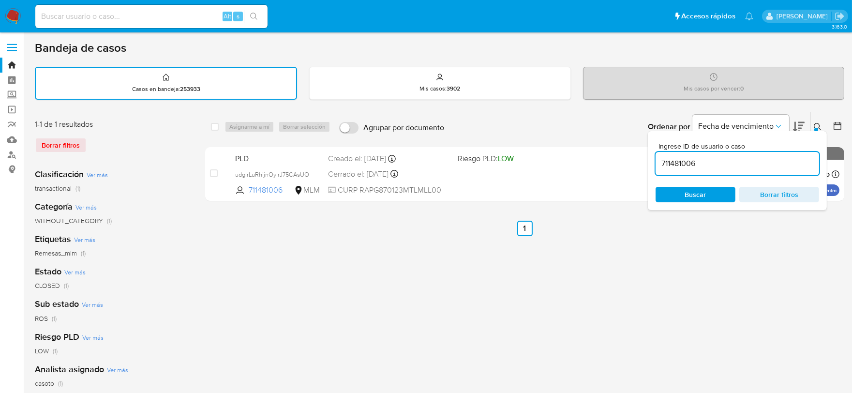
click at [781, 170] on div "711481006" at bounding box center [738, 163] width 164 height 23
click at [780, 164] on input "711481006" at bounding box center [738, 163] width 164 height 13
paste input "2446461167"
type input "2446461167"
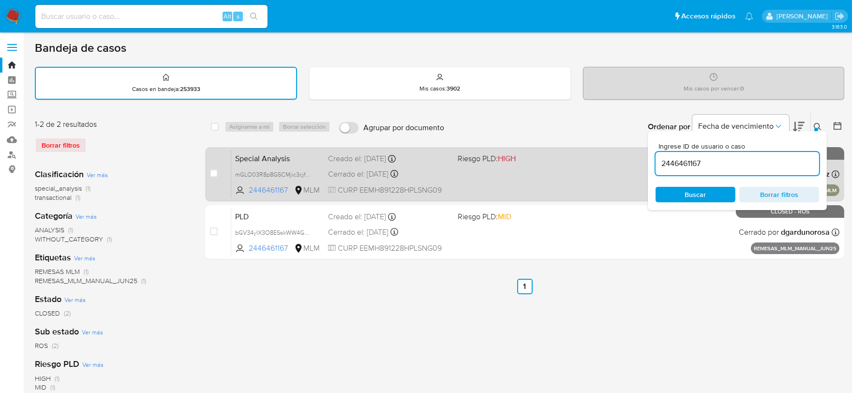
click at [254, 154] on span "Special Analysis" at bounding box center [277, 157] width 85 height 13
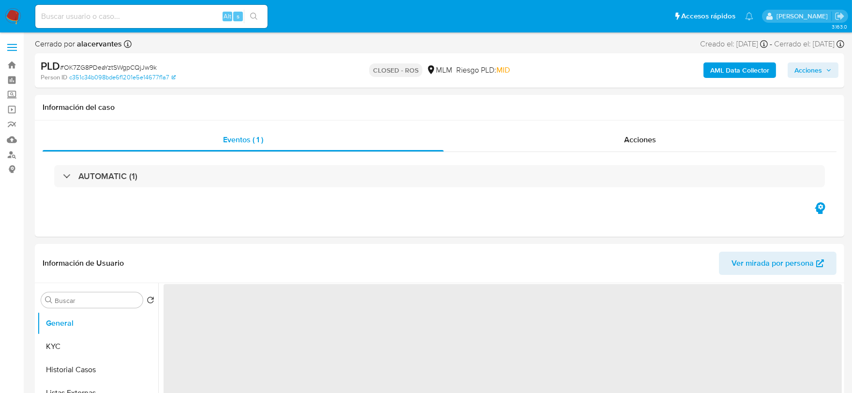
select select "10"
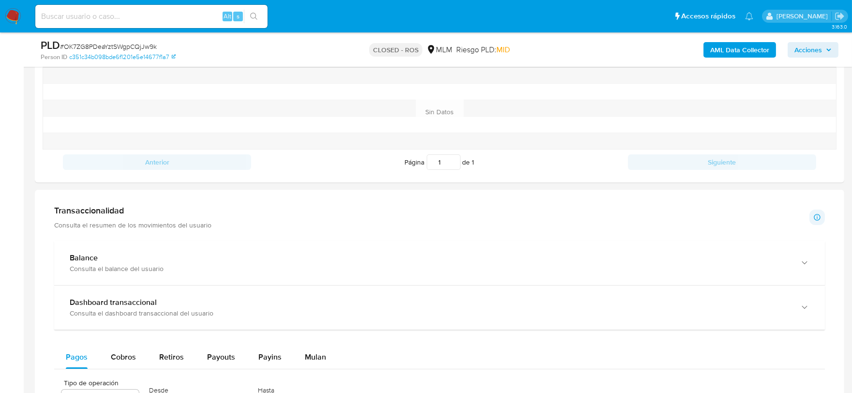
scroll to position [752, 0]
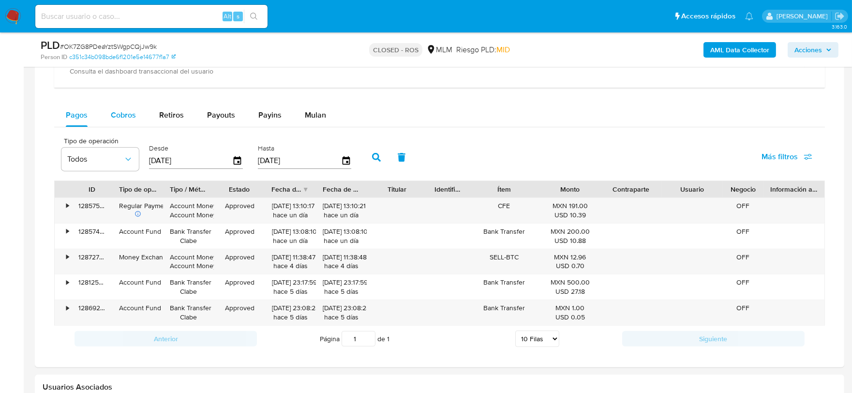
click at [129, 113] on span "Cobros" at bounding box center [123, 114] width 25 height 11
select select "10"
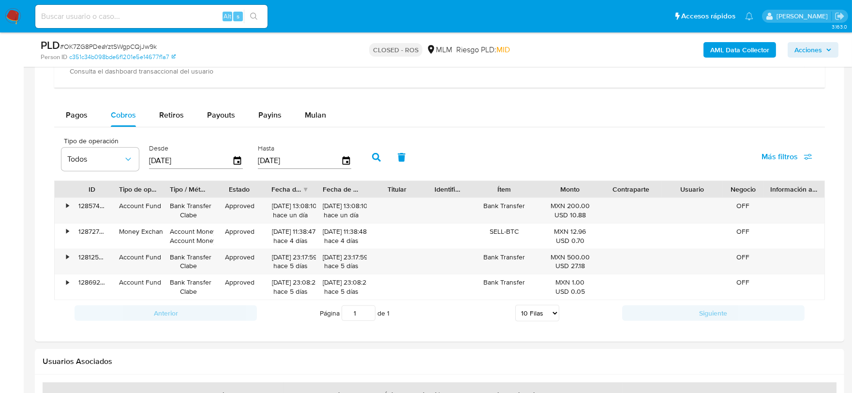
click at [189, 162] on input "[DATE]" at bounding box center [190, 160] width 83 height 15
type input "1_/__/____"
type input "2_/__/____"
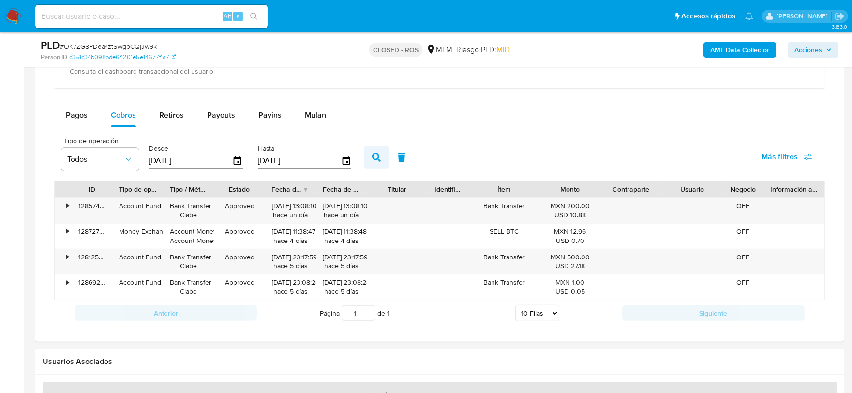
type input "[DATE]"
click at [372, 152] on button "button" at bounding box center [376, 157] width 25 height 23
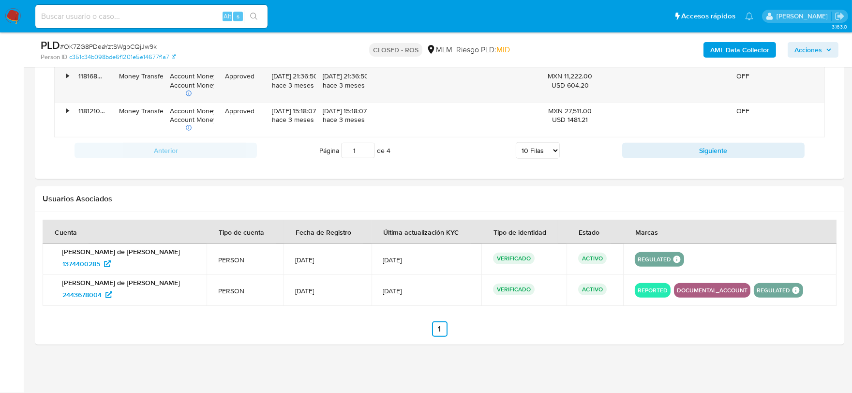
scroll to position [954, 0]
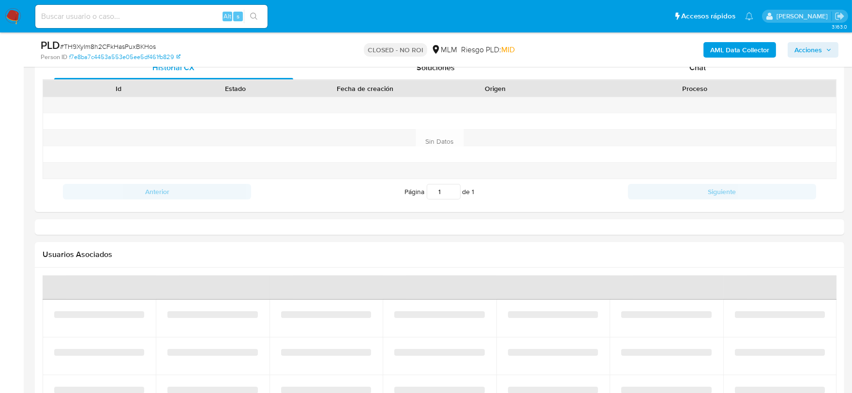
select select "10"
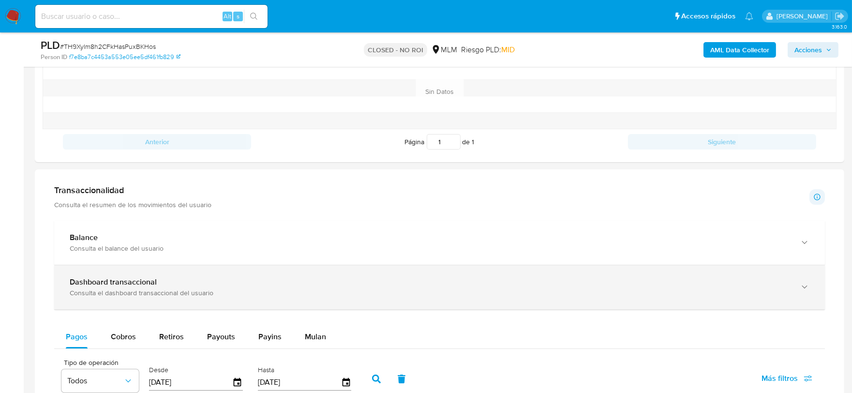
scroll to position [645, 0]
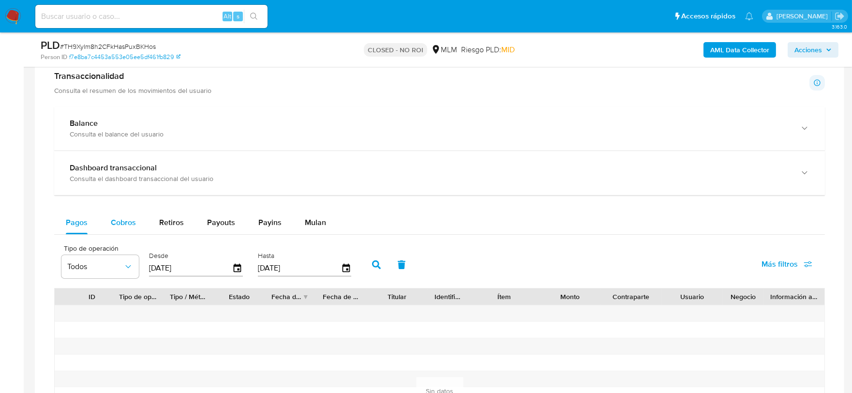
click at [119, 224] on span "Cobros" at bounding box center [123, 222] width 25 height 11
select select "10"
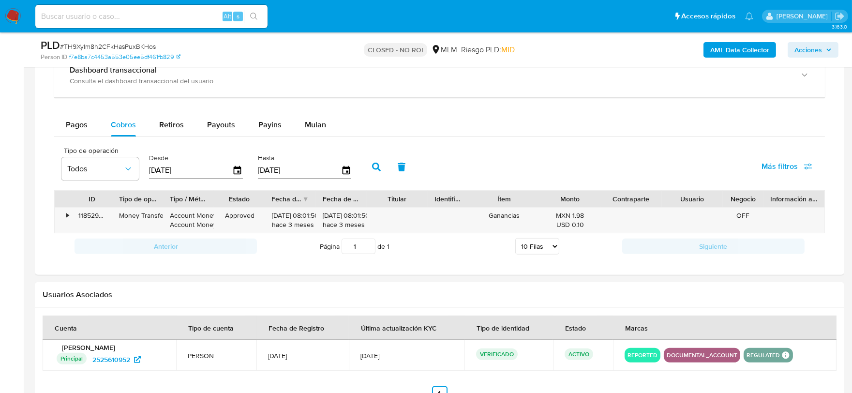
scroll to position [752, 0]
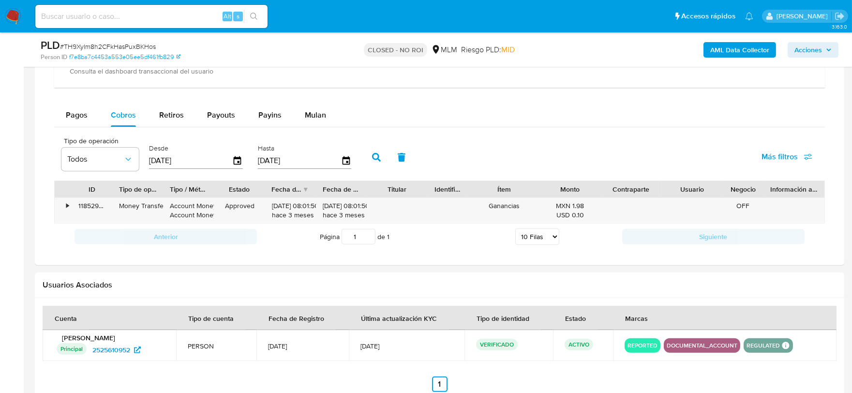
drag, startPoint x: 200, startPoint y: 161, endPoint x: 149, endPoint y: 162, distance: 51.3
click at [149, 162] on input "[DATE]" at bounding box center [190, 160] width 83 height 15
type input "0_/__/____"
type input "01/05/620_"
type input "[DATE]"
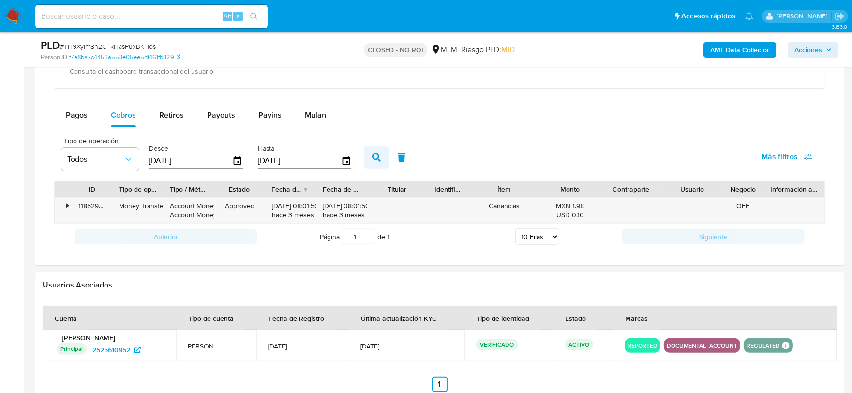
click at [373, 163] on button "button" at bounding box center [376, 157] width 25 height 23
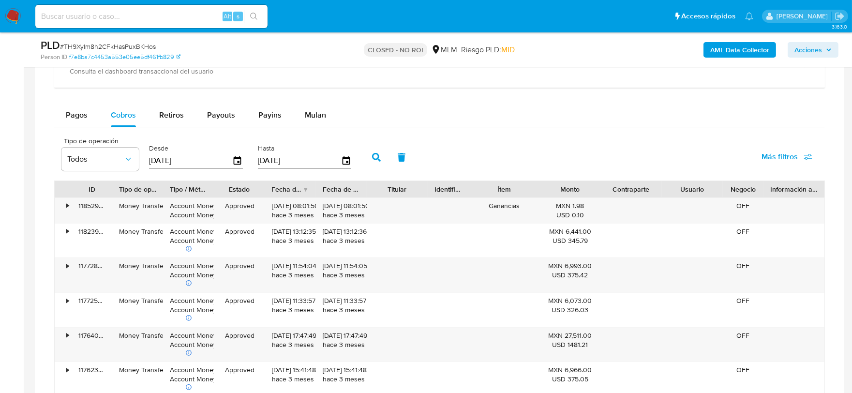
click at [164, 19] on input at bounding box center [151, 16] width 232 height 13
paste input "711481006"
type input "711481006"
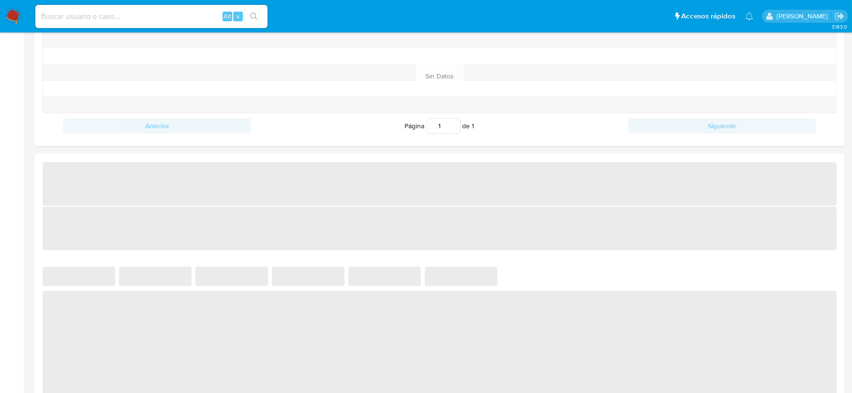
select select "10"
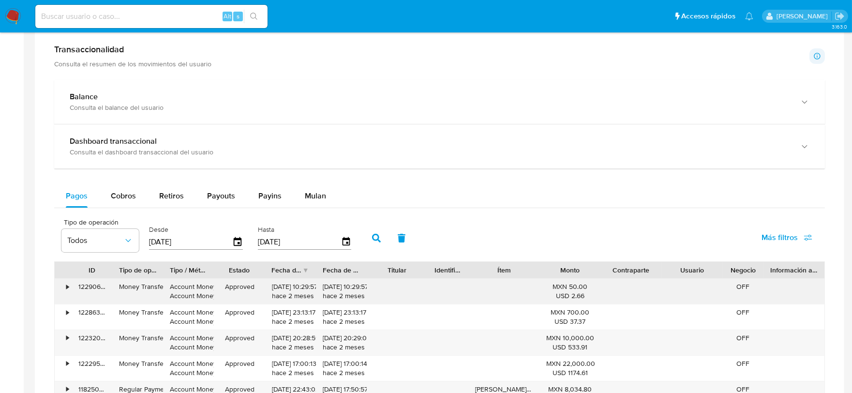
scroll to position [538, 0]
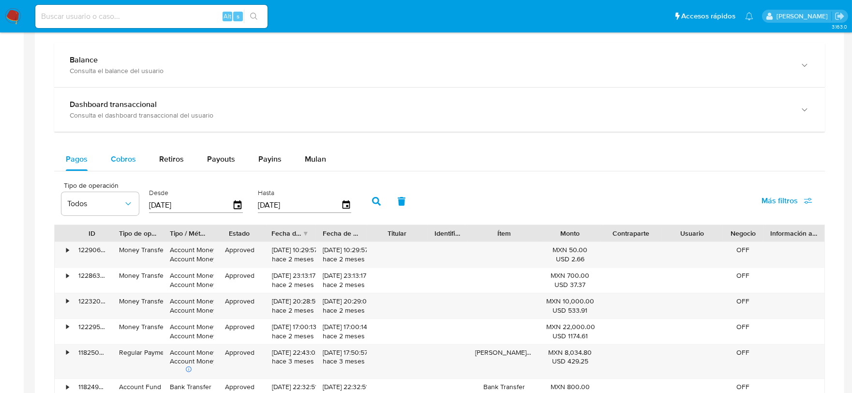
click at [132, 158] on span "Cobros" at bounding box center [123, 158] width 25 height 11
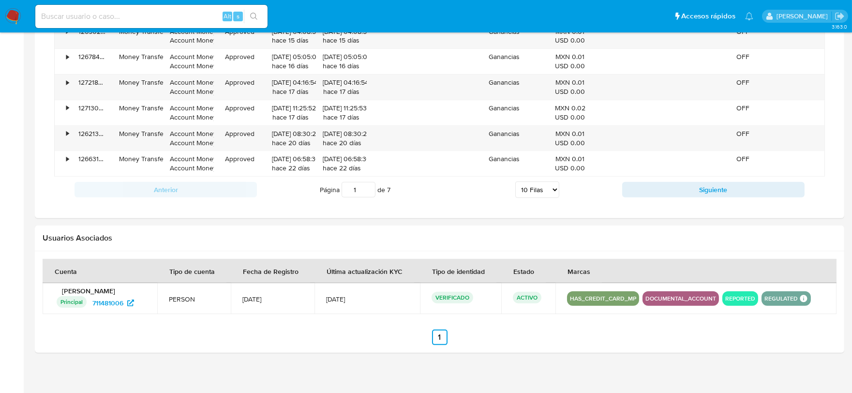
scroll to position [860, 0]
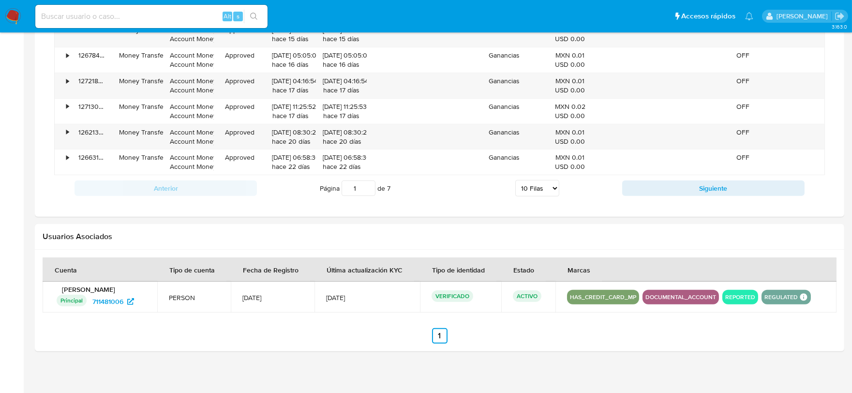
click at [545, 184] on select "5 Filas 10 Filas 20 Filas 25 Filas 50 Filas 100 Filas" at bounding box center [537, 188] width 44 height 16
select select "100"
click at [515, 182] on select "5 Filas 10 Filas 20 Filas 25 Filas 50 Filas 100 Filas" at bounding box center [537, 188] width 44 height 16
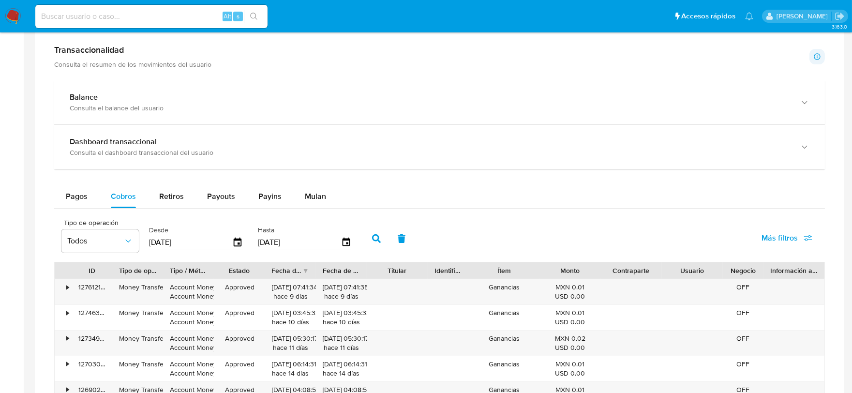
scroll to position [322, 0]
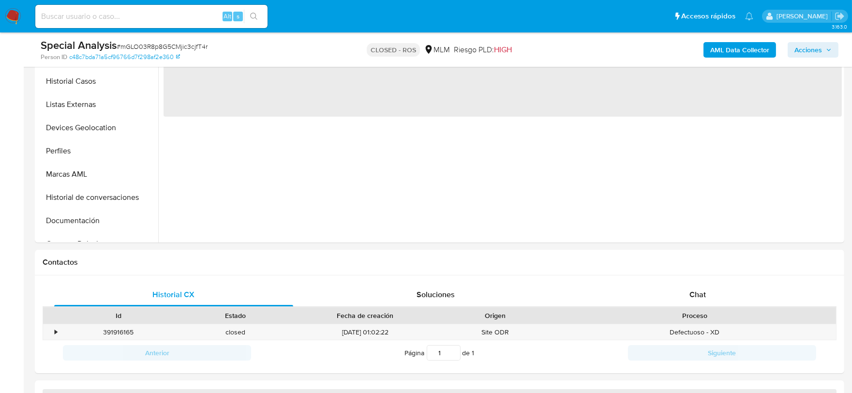
scroll to position [269, 0]
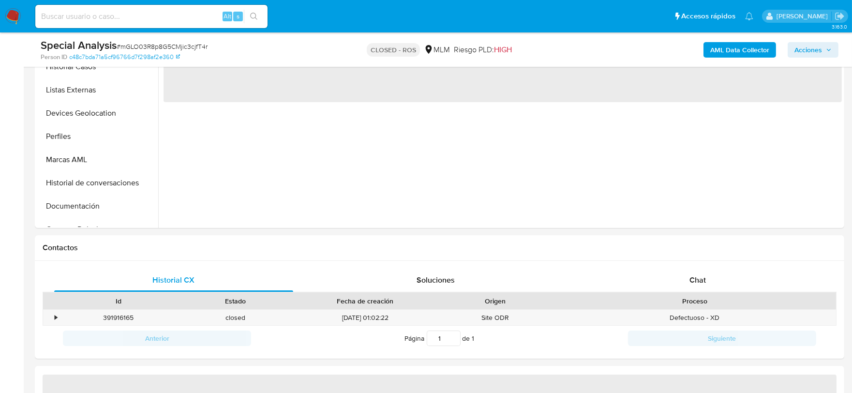
select select "10"
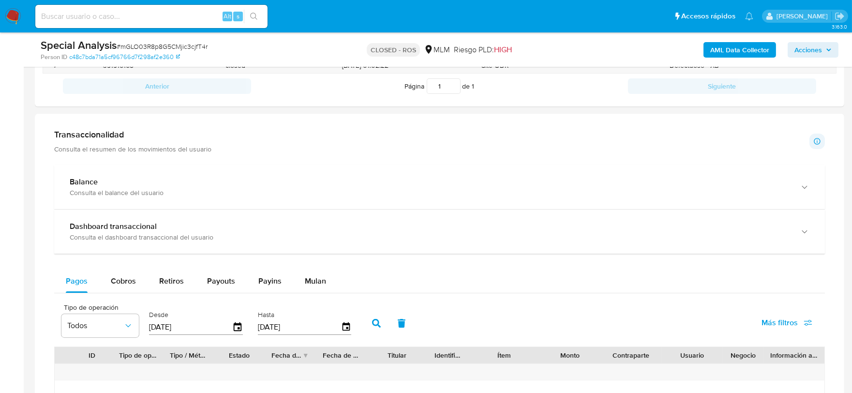
scroll to position [645, 0]
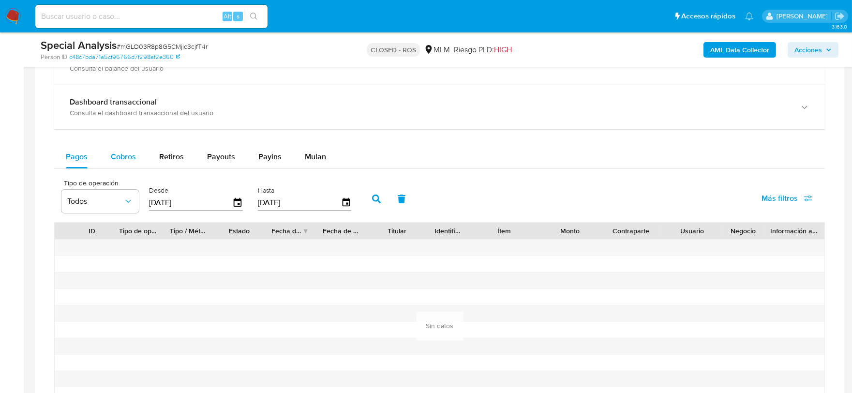
click at [116, 153] on span "Cobros" at bounding box center [123, 156] width 25 height 11
select select "10"
